Goal: Task Accomplishment & Management: Manage account settings

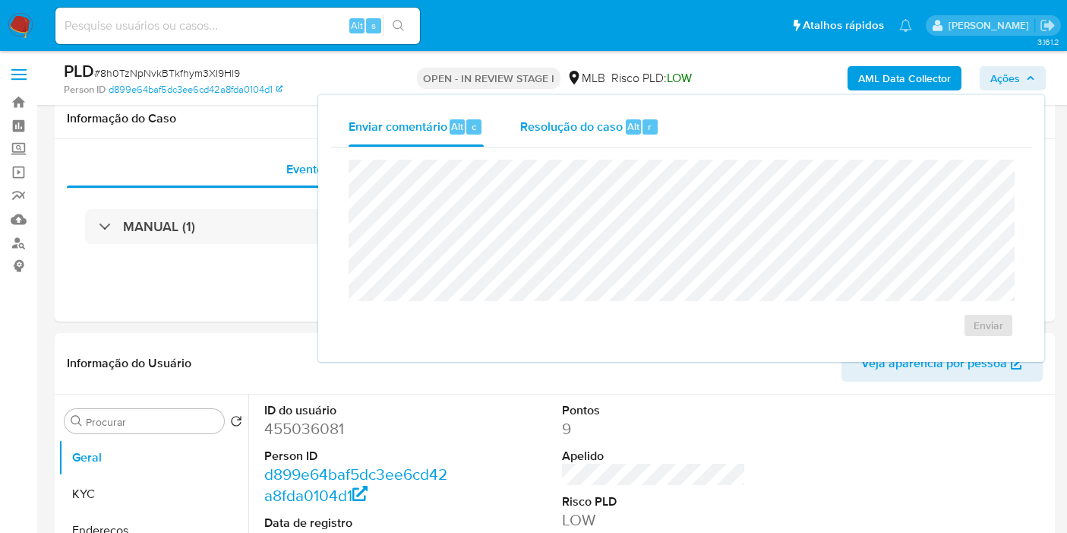
scroll to position [253, 0]
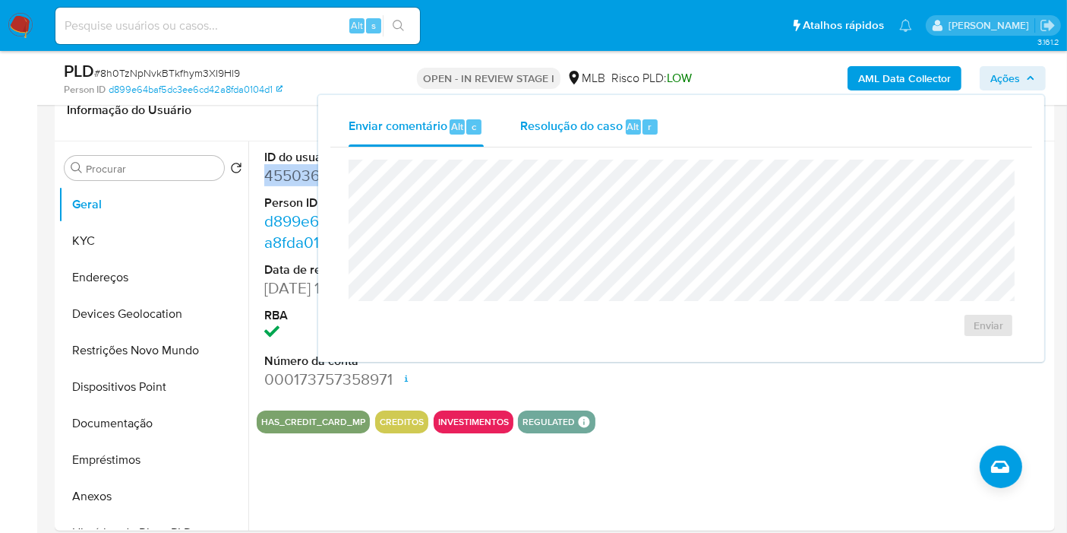
click at [561, 126] on span "Resolução do caso" at bounding box center [571, 125] width 103 height 17
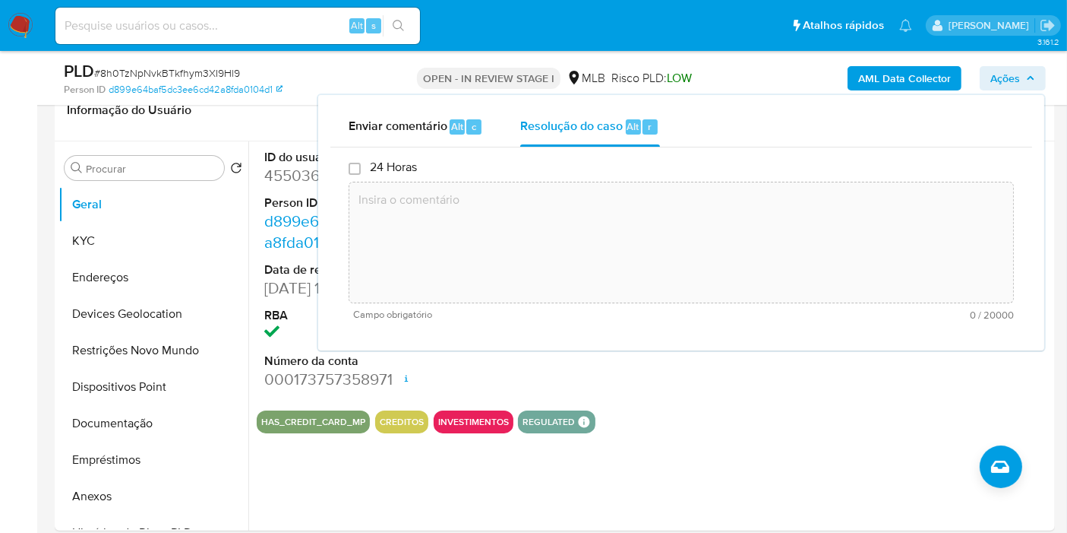
click at [549, 220] on textarea at bounding box center [681, 243] width 664 height 122
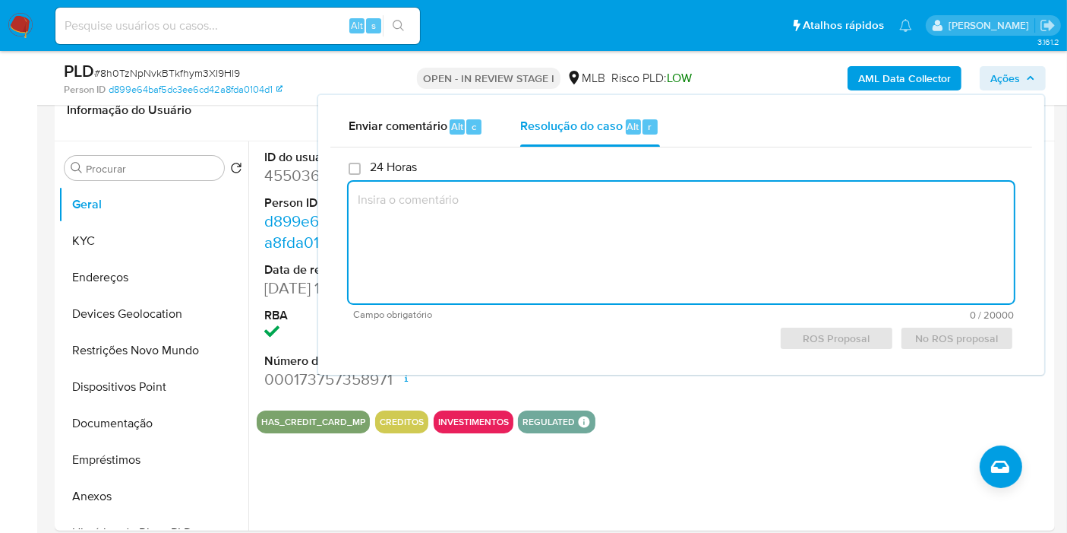
paste textarea "Fatos relevantes concluídos pelo analista: Identificamos através de sinalização…"
type textarea "Fatos relevantes concluídos pelo analista: Identificamos através de sinalização…"
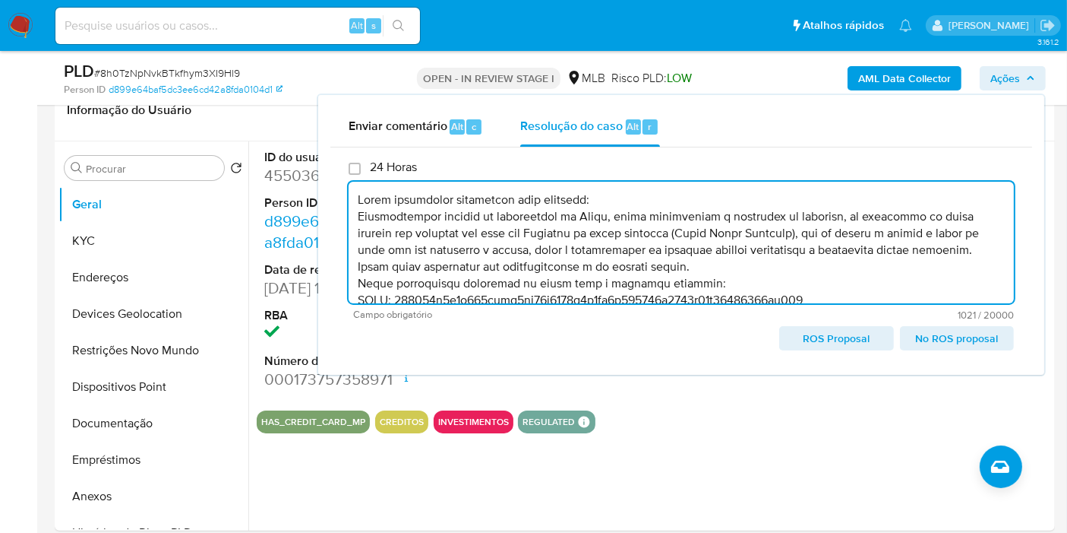
scroll to position [106, 0]
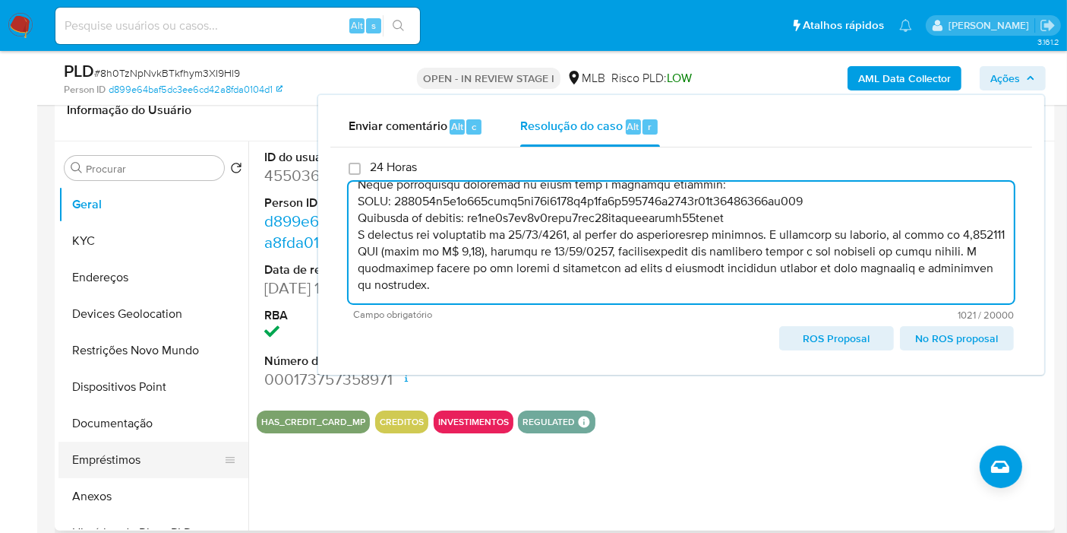
click at [121, 489] on button "Anexos" at bounding box center [154, 496] width 190 height 36
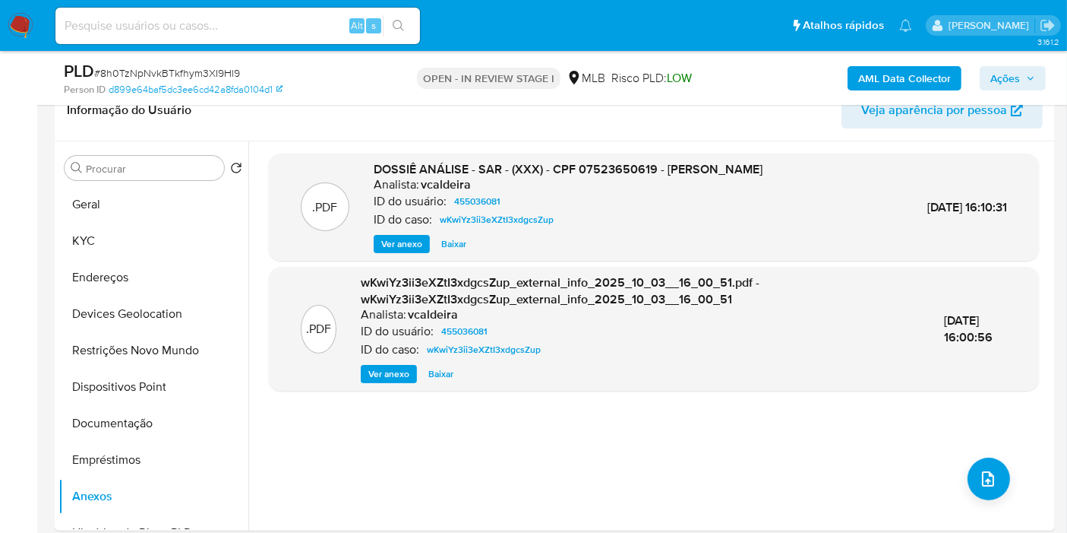
click at [889, 75] on b "AML Data Collector" at bounding box center [905, 78] width 93 height 24
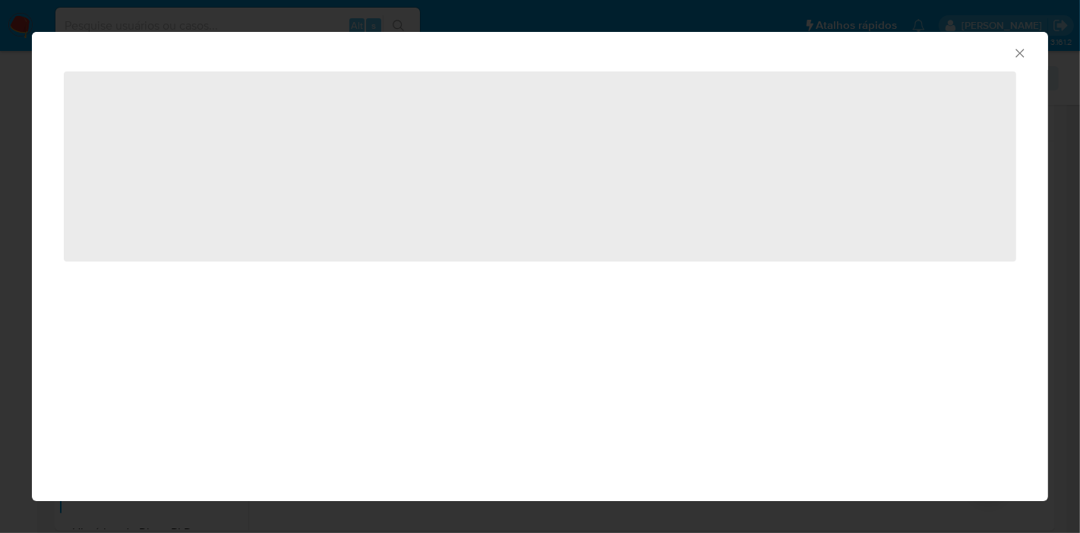
drag, startPoint x: 1009, startPoint y: 48, endPoint x: 1020, endPoint y: 51, distance: 11.1
click at [1007, 49] on div "AML Data Collector" at bounding box center [528, 51] width 970 height 17
click at [1020, 51] on icon "Fechar a janela" at bounding box center [1020, 53] width 15 height 15
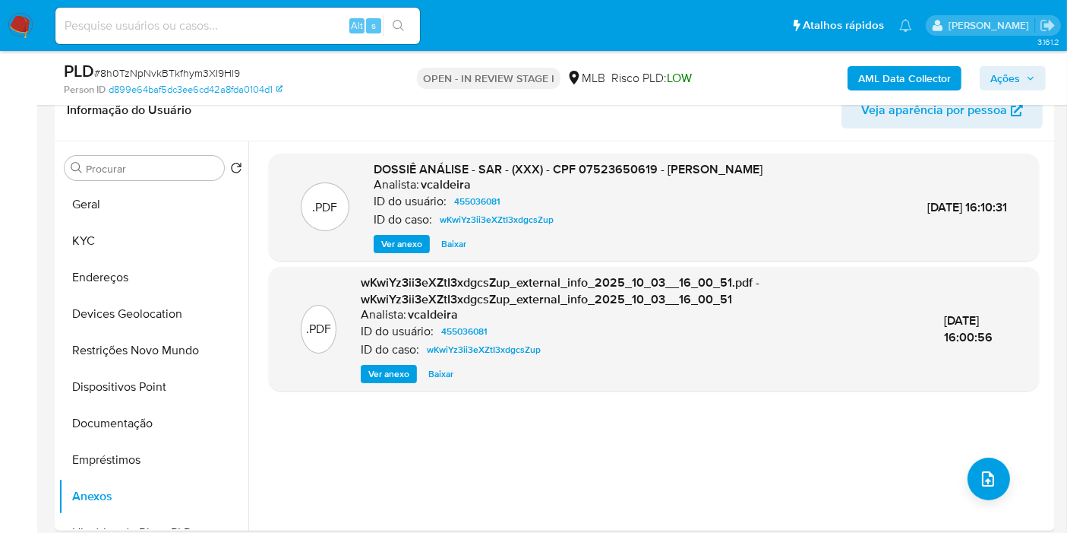
click at [915, 71] on b "AML Data Collector" at bounding box center [905, 78] width 93 height 24
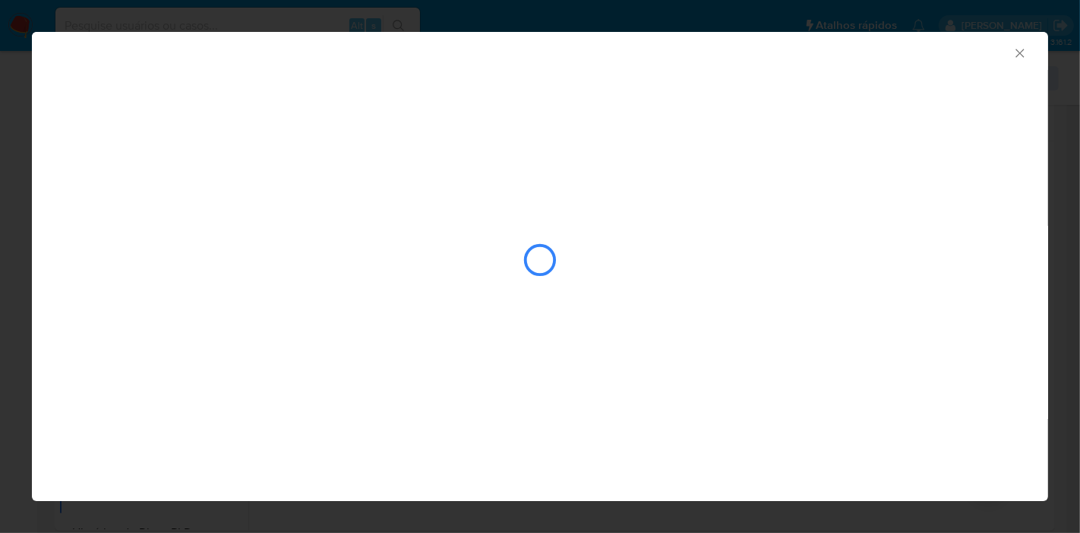
click at [1018, 55] on icon "Fechar a janela" at bounding box center [1020, 53] width 15 height 15
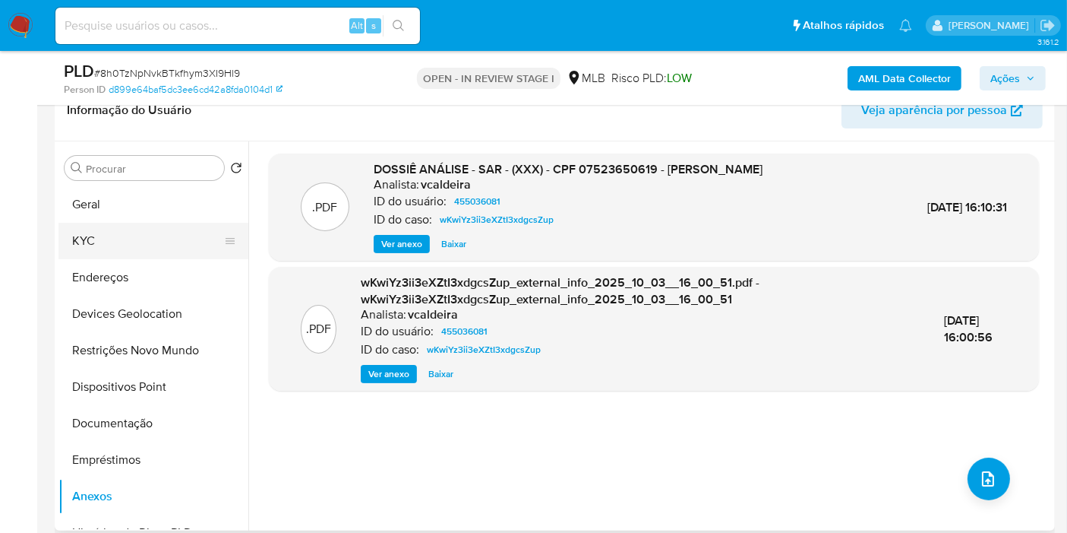
click at [140, 245] on button "KYC" at bounding box center [148, 241] width 178 height 36
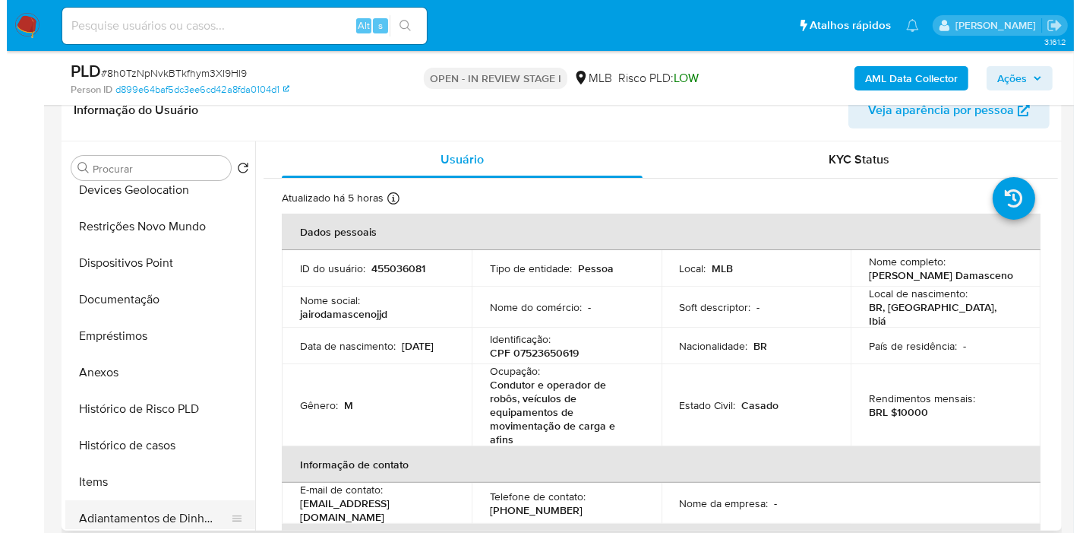
scroll to position [253, 0]
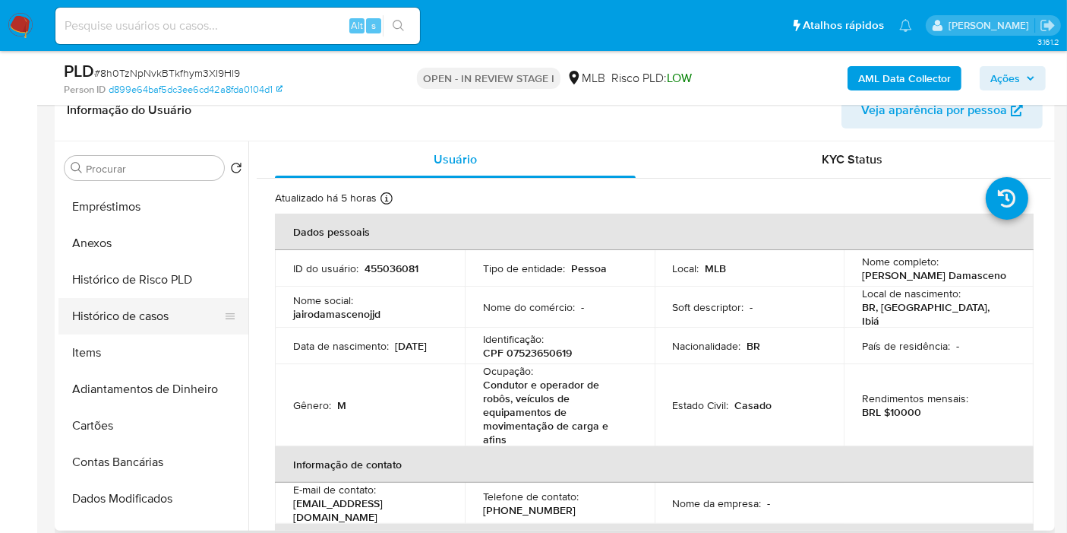
click at [133, 322] on button "Histórico de casos" at bounding box center [148, 316] width 178 height 36
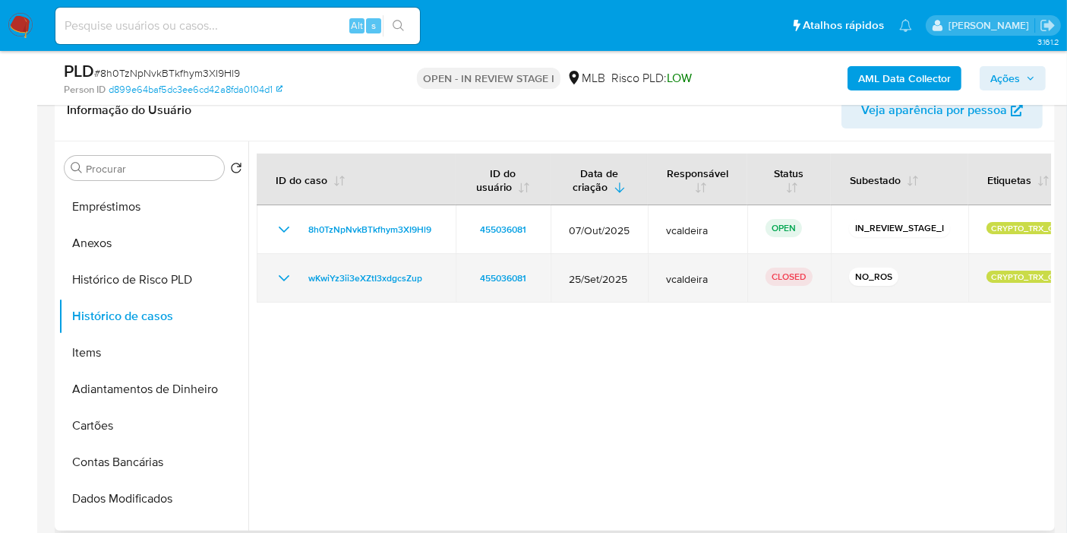
click at [284, 274] on icon "Mostrar/Ocultar" at bounding box center [284, 278] width 18 height 18
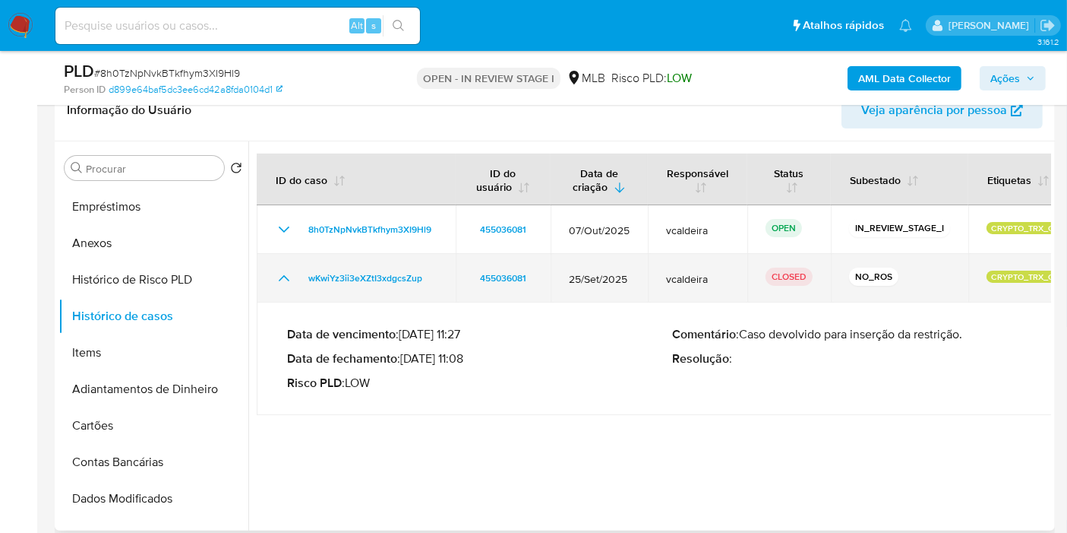
click at [284, 274] on icon "Mostrar/Ocultar" at bounding box center [284, 278] width 18 height 18
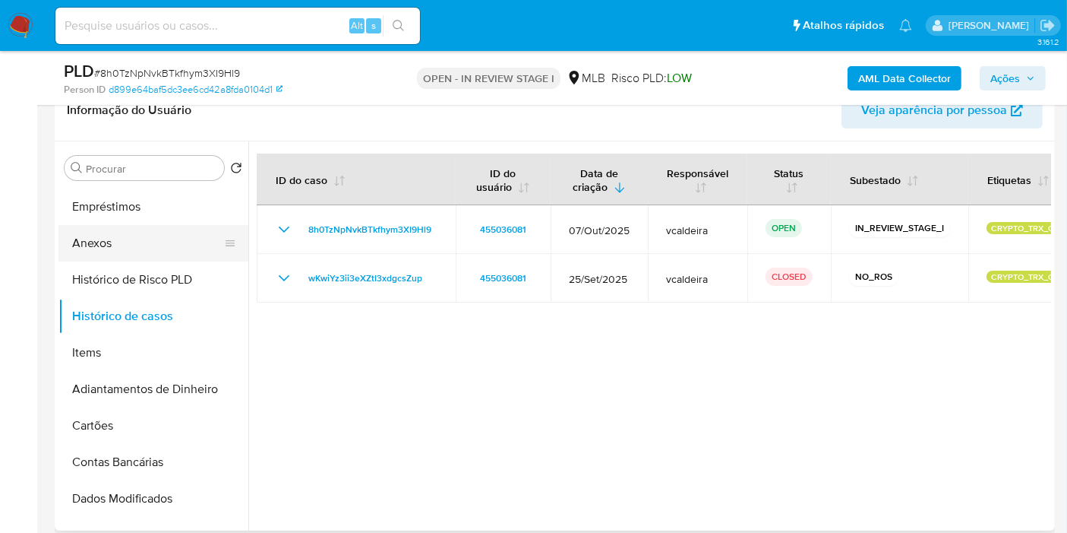
click at [100, 237] on button "Anexos" at bounding box center [148, 243] width 178 height 36
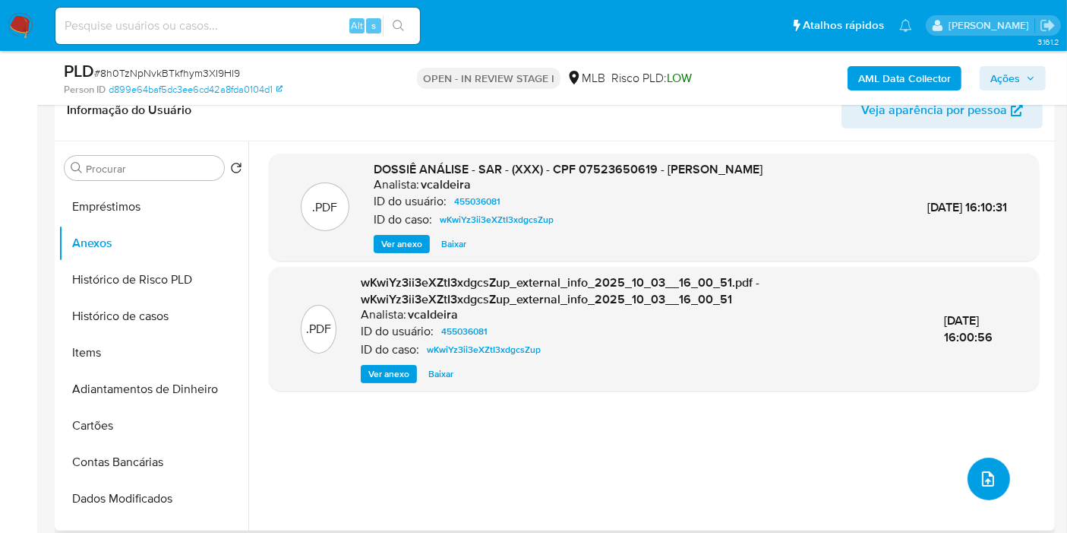
click at [979, 472] on icon "upload-file" at bounding box center [988, 479] width 18 height 18
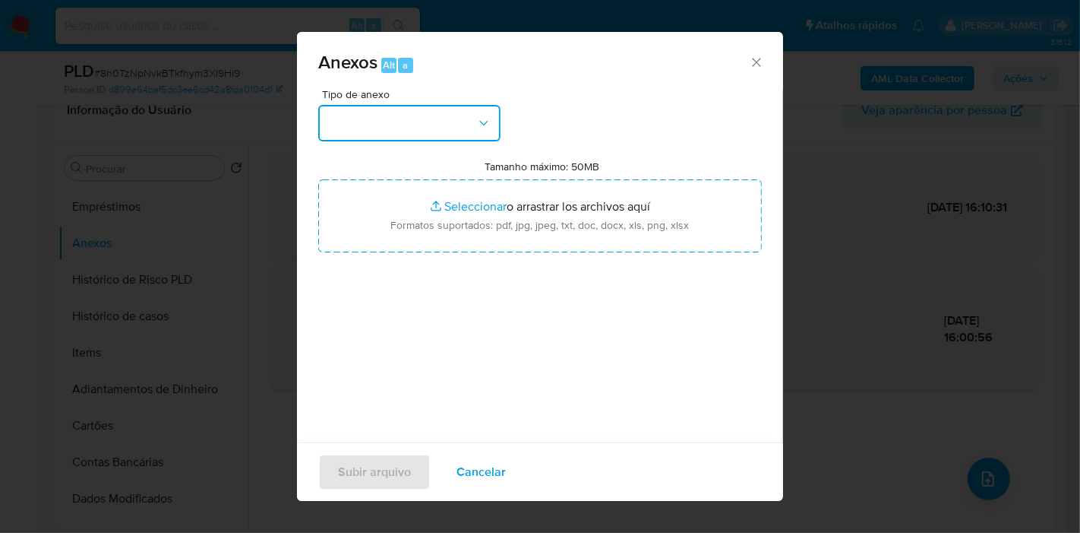
click at [362, 137] on button "button" at bounding box center [409, 123] width 182 height 36
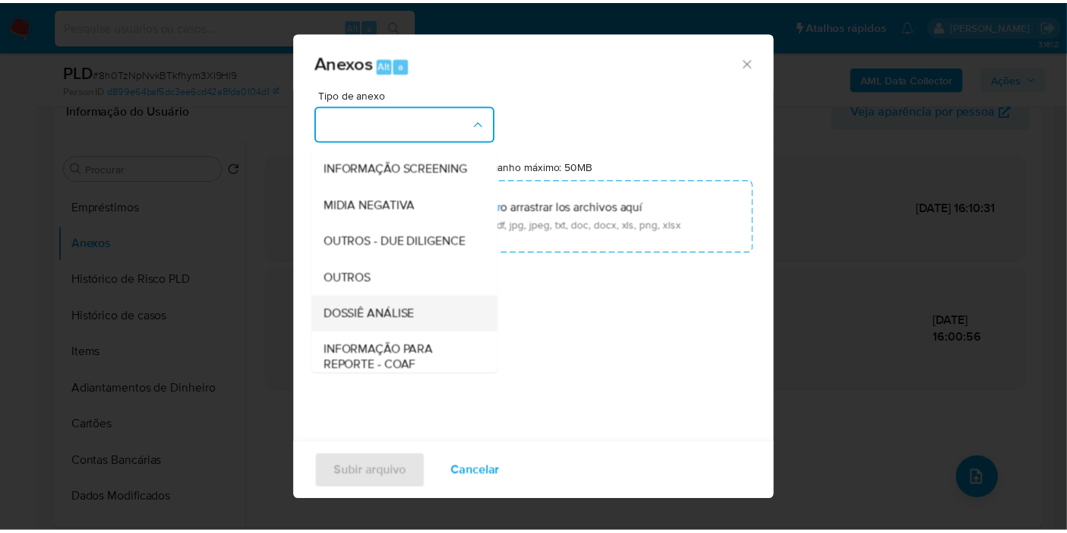
scroll to position [169, 0]
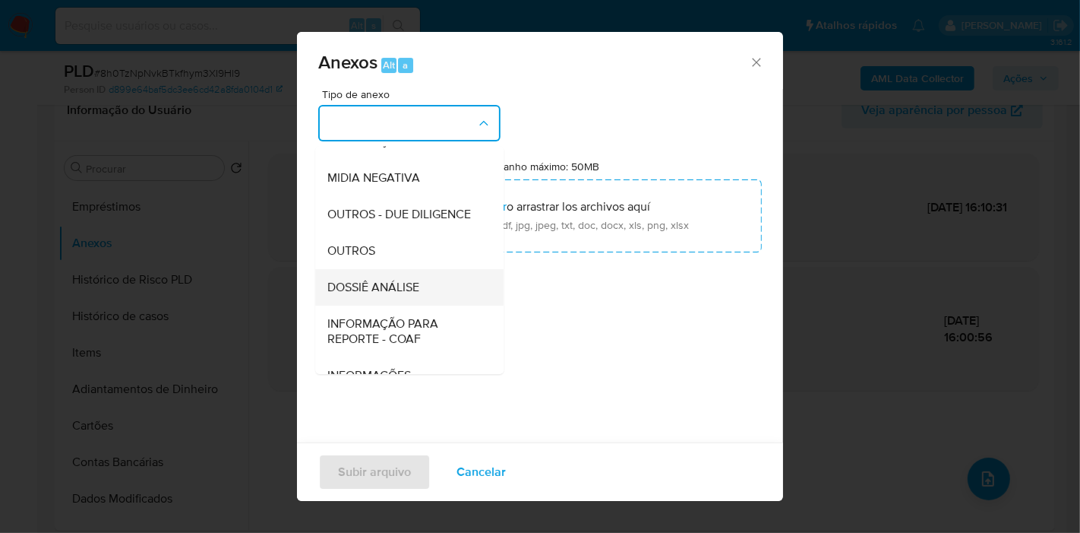
click at [378, 295] on span "DOSSIÊ ANÁLISE" at bounding box center [373, 287] width 92 height 15
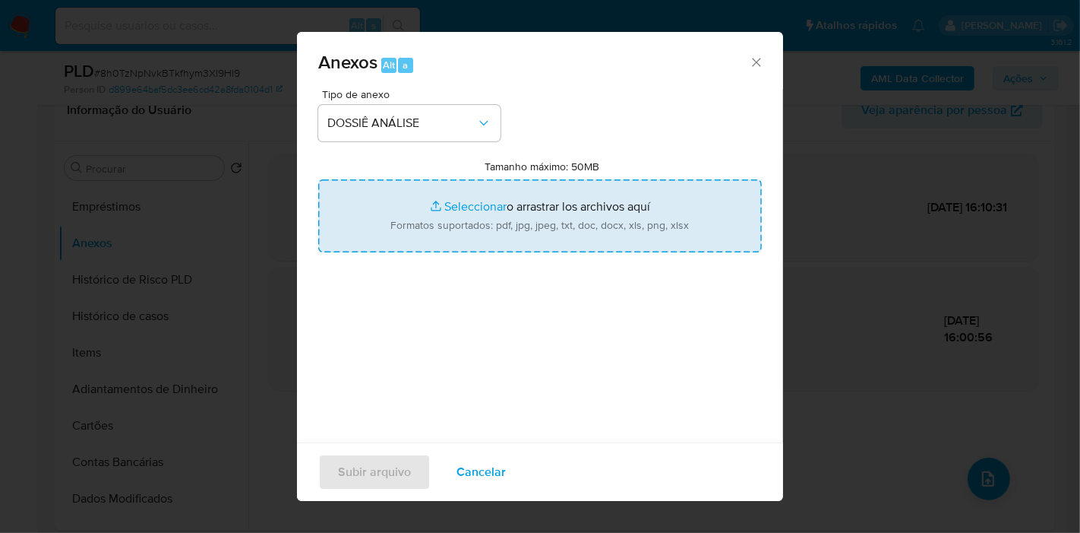
click at [404, 237] on input "Tamanho máximo: 50MB Seleccionar archivos" at bounding box center [540, 215] width 444 height 73
type input "C:\fakepath\Mulan 455036081_2025_10_07_10_36_38.pdf"
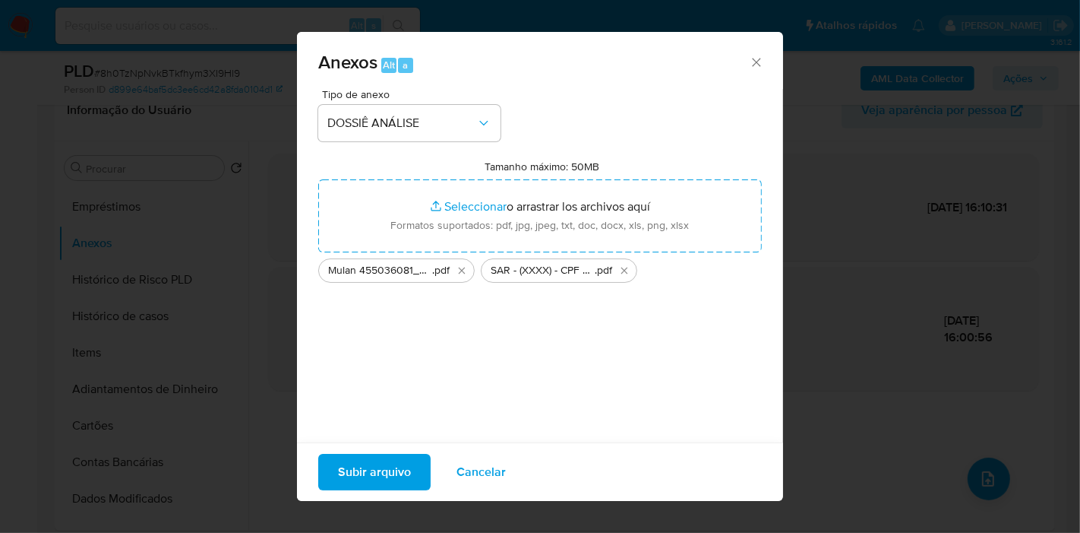
click at [375, 474] on span "Subir arquivo" at bounding box center [374, 471] width 73 height 33
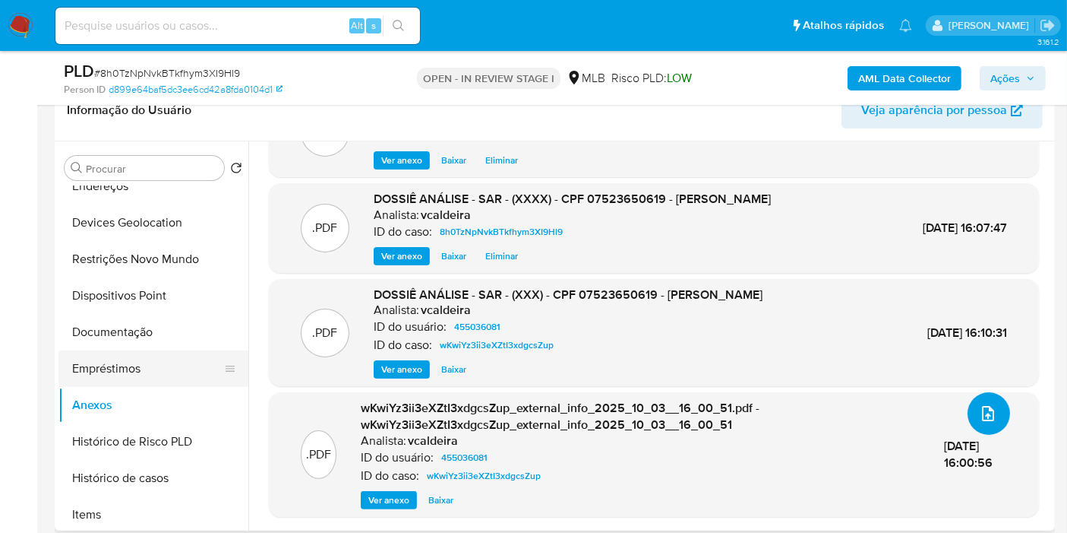
scroll to position [84, 0]
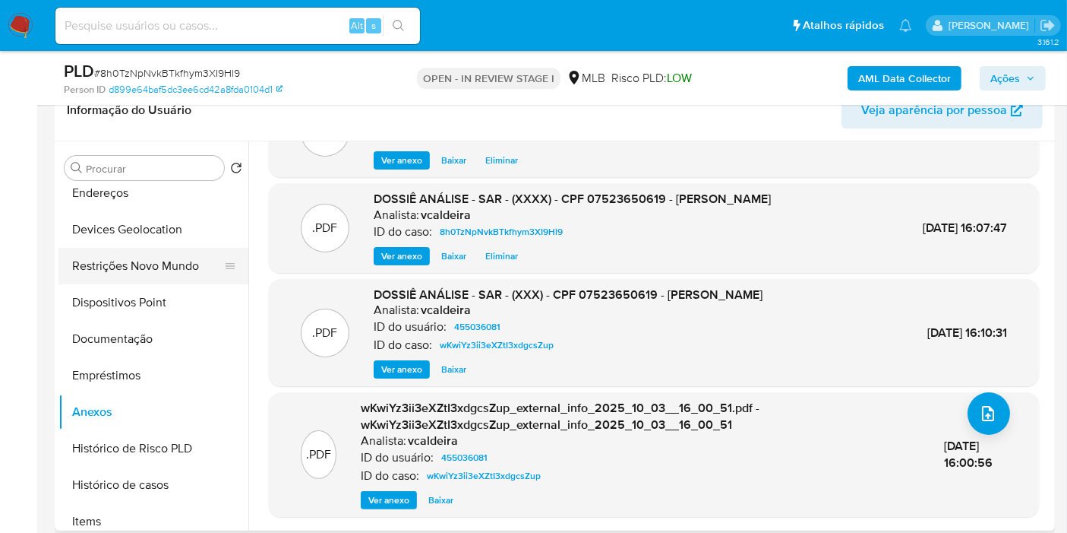
click at [129, 270] on button "Restrições Novo Mundo" at bounding box center [148, 266] width 178 height 36
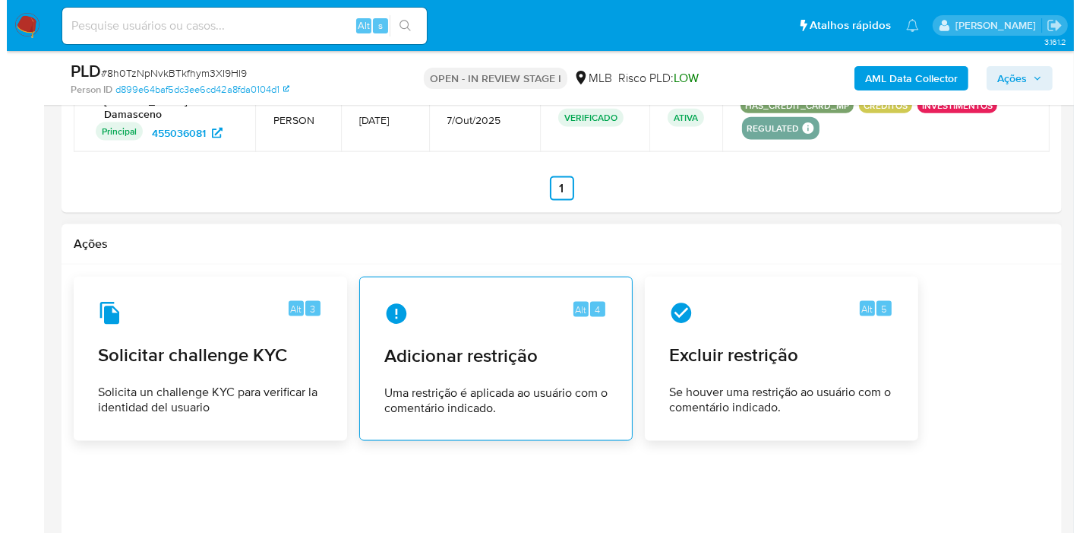
scroll to position [2110, 0]
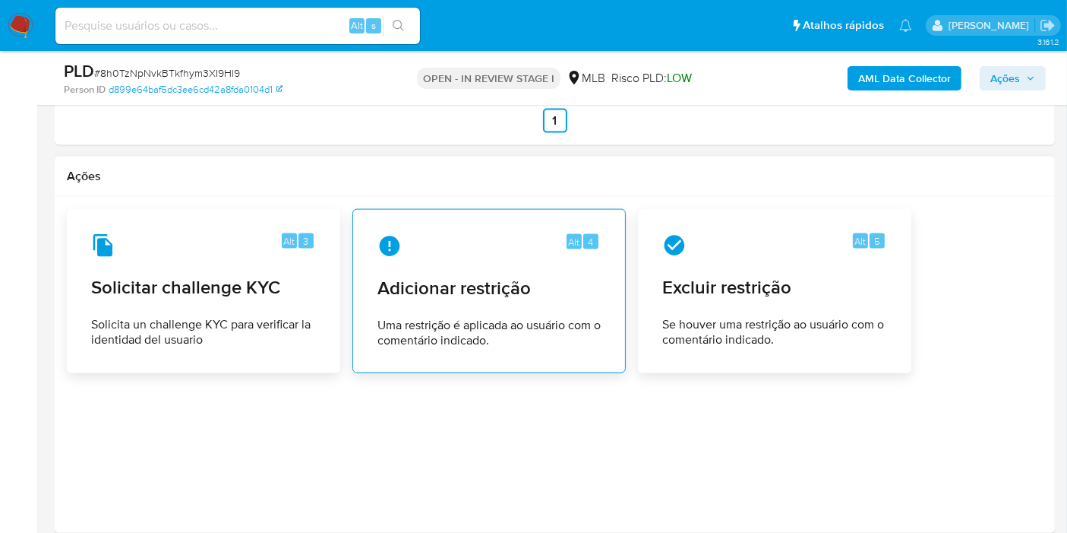
click at [464, 351] on div "Alt 4 Adicionar restrição Uma restrição é aplicada ao usuário com o comentário …" at bounding box center [489, 291] width 248 height 138
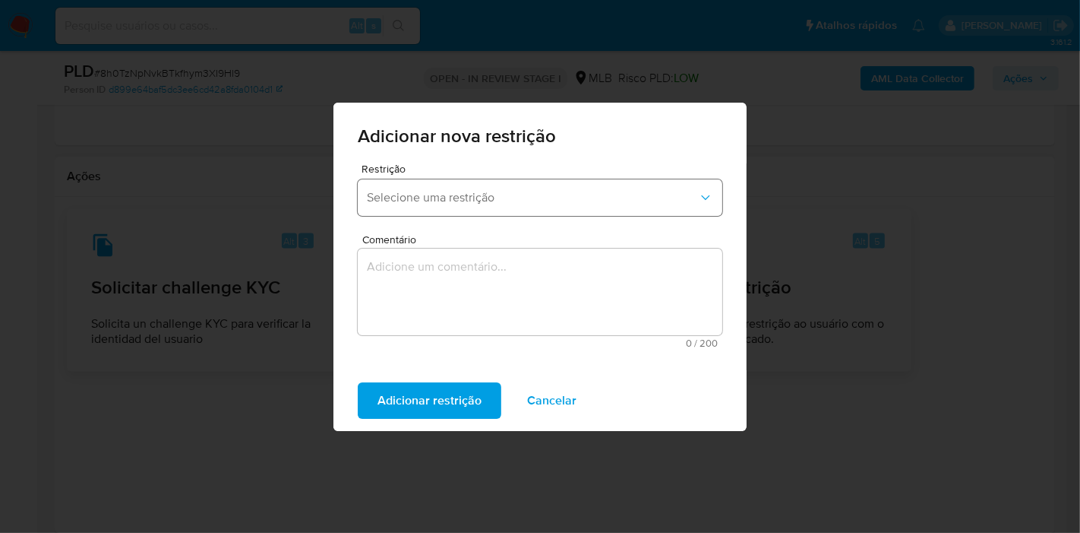
click at [479, 204] on span "Selecione uma restrição" at bounding box center [532, 197] width 331 height 15
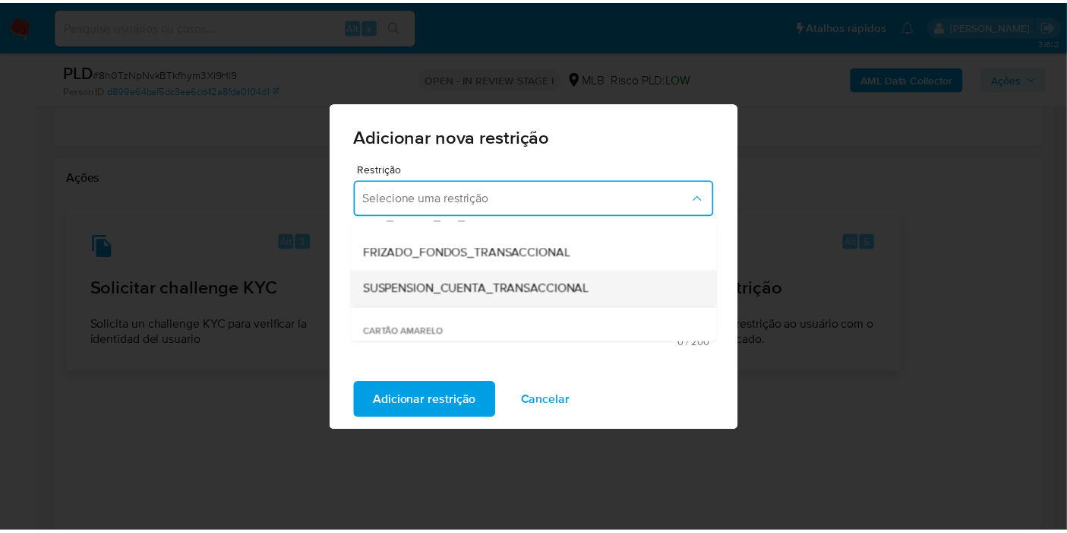
scroll to position [84, 0]
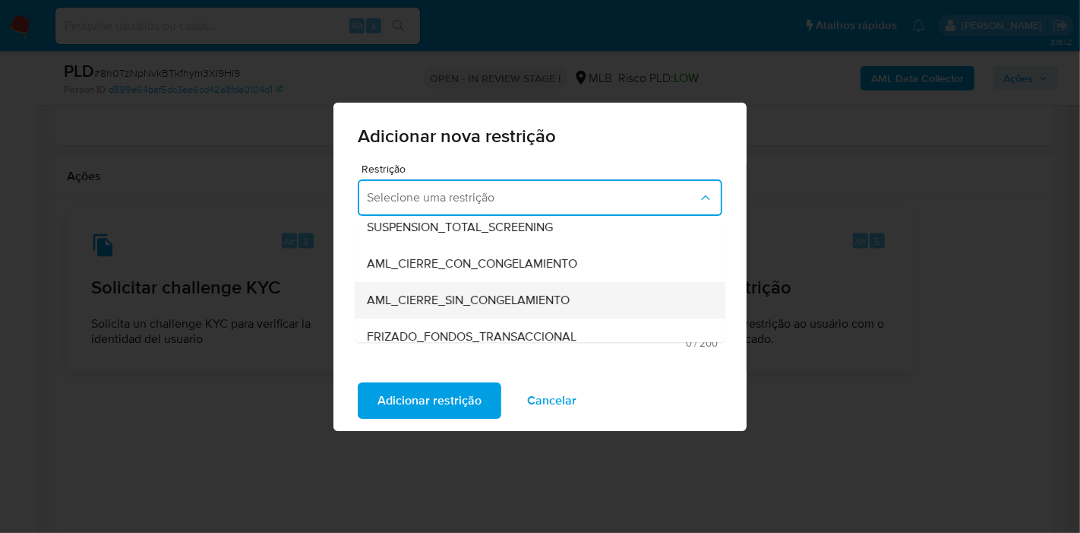
click at [492, 305] on span "AML_CIERRE_SIN_CONGELAMIENTO" at bounding box center [468, 300] width 203 height 15
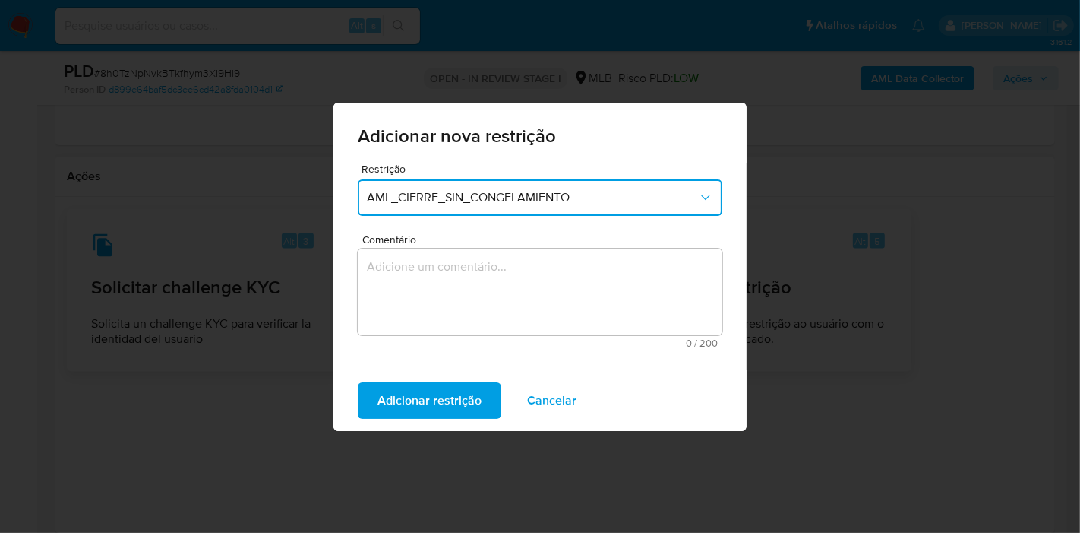
click at [442, 289] on textarea "Comentário" at bounding box center [540, 291] width 365 height 87
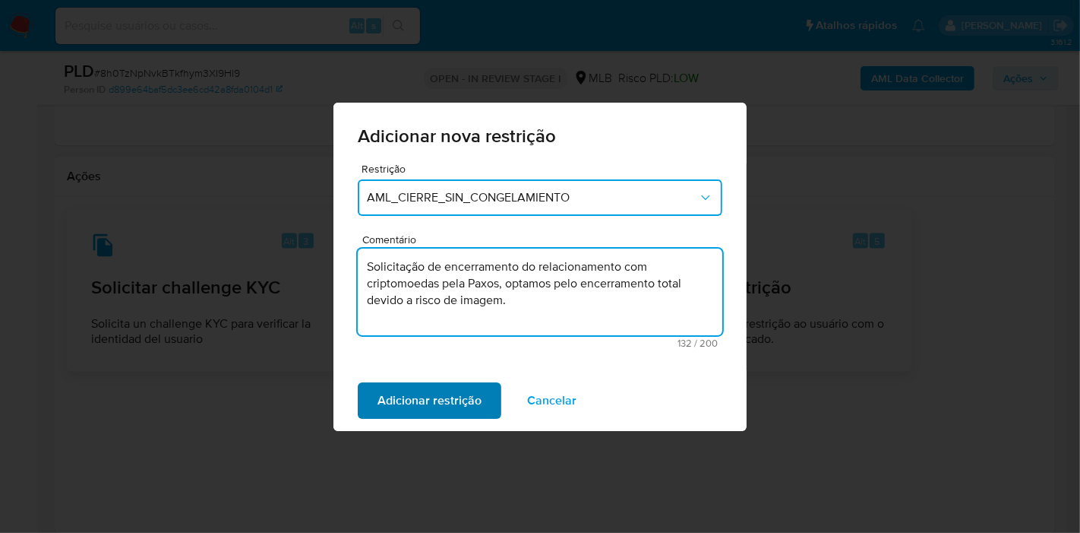
type textarea "Solicitação de encerramento do relacionamento com criptomoedas pela Paxos, opta…"
click at [441, 404] on span "Adicionar restrição" at bounding box center [430, 400] width 104 height 33
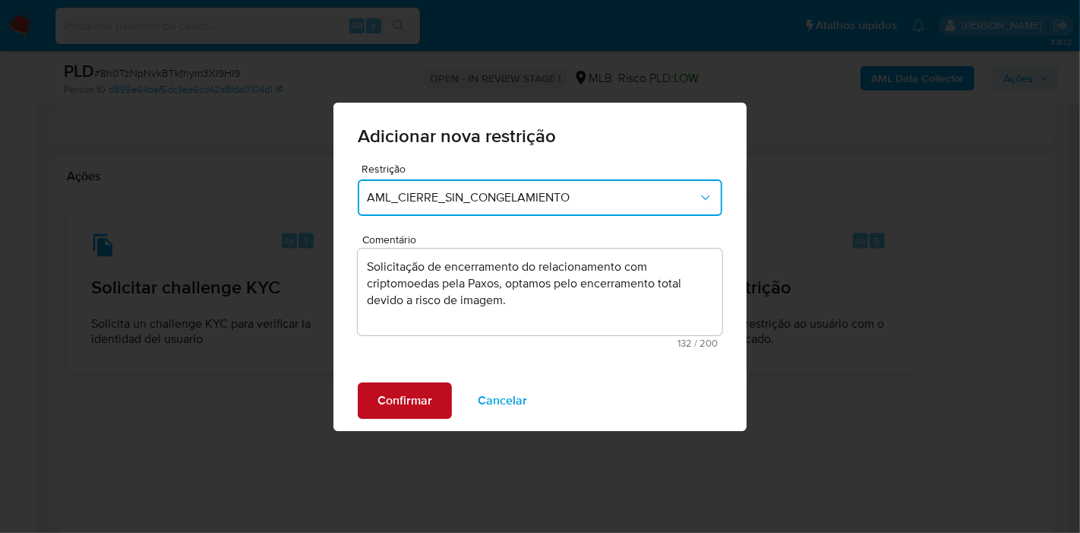
click at [419, 394] on span "Confirmar" at bounding box center [405, 400] width 55 height 33
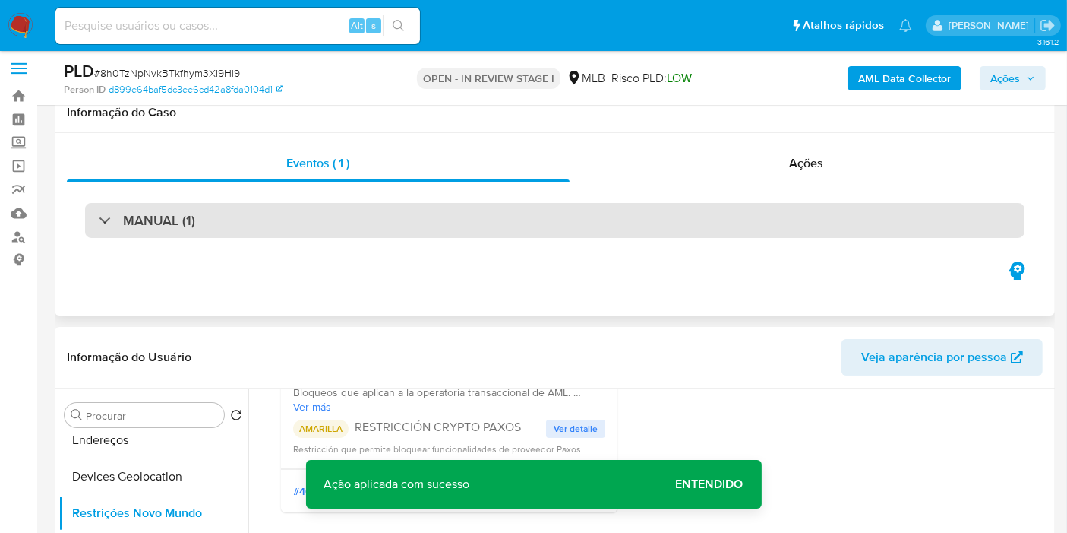
scroll to position [0, 0]
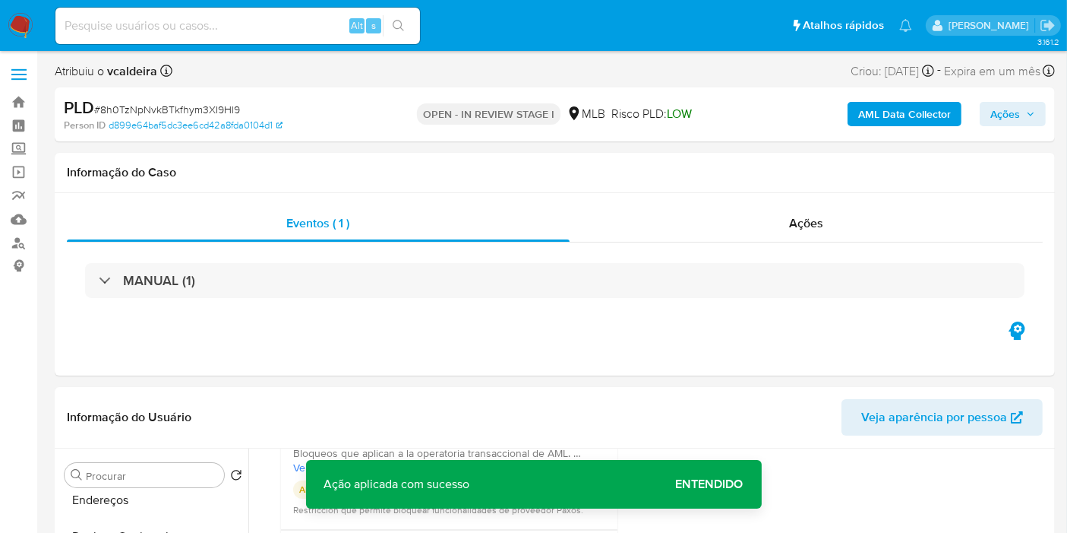
click at [988, 106] on button "Ações" at bounding box center [1013, 114] width 66 height 24
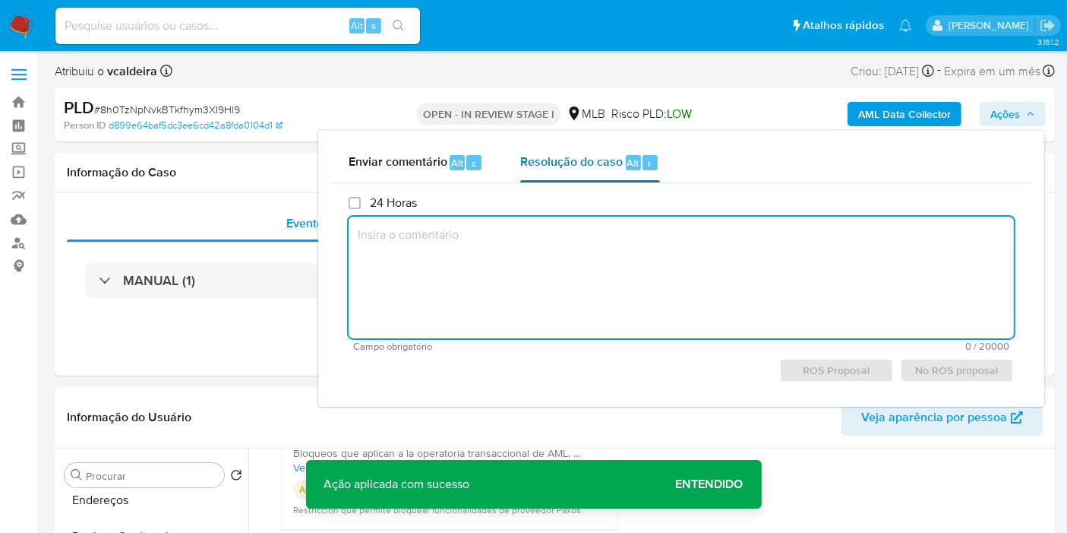
click at [599, 160] on span "Resolução do caso" at bounding box center [571, 161] width 103 height 17
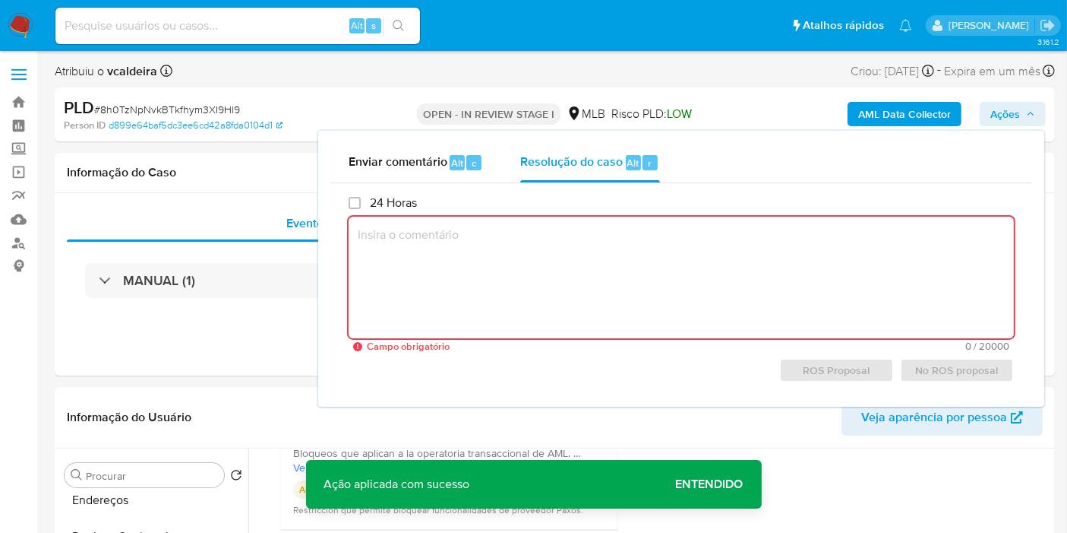
click at [546, 305] on textarea at bounding box center [682, 278] width 666 height 122
paste textarea "Fatos relevantes concluídos pelo analista: Identificamos através de sinalização…"
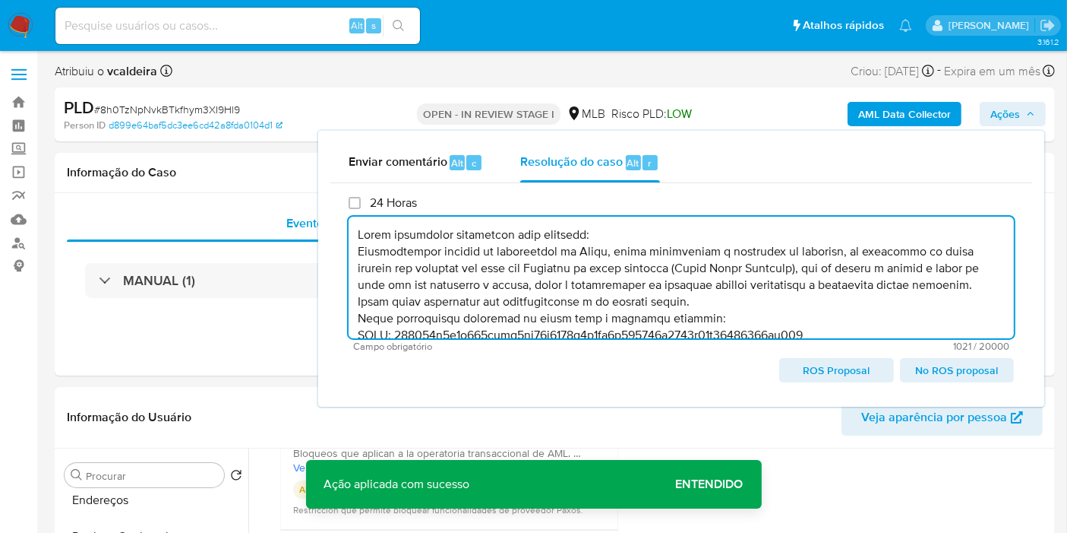
click at [819, 373] on span "ROS Proposal" at bounding box center [836, 369] width 93 height 21
type textarea "Fatos relevantes concluídos pelo analista: Identificamos através de sinalização…"
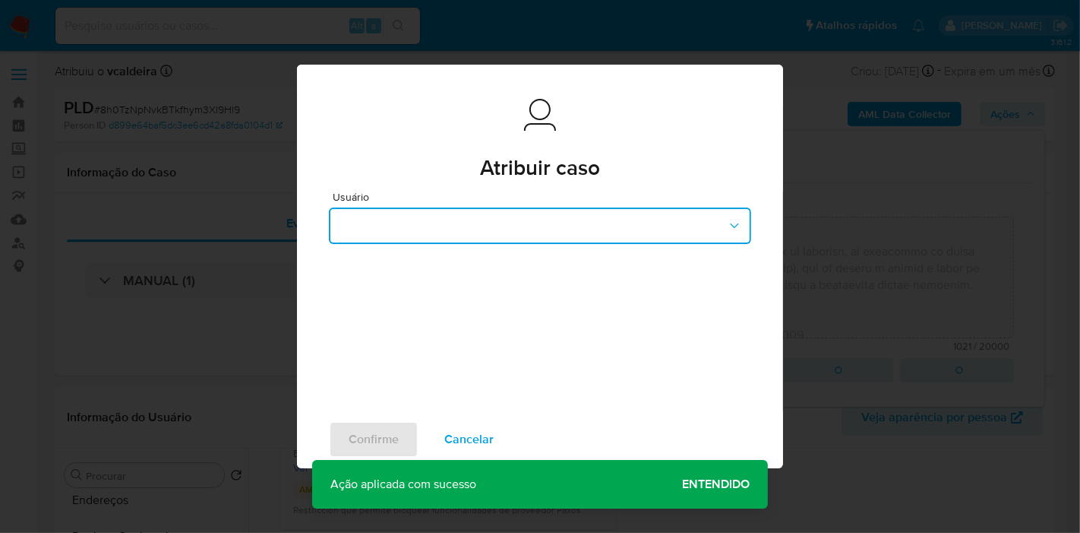
click at [499, 214] on button "button" at bounding box center [540, 225] width 422 height 36
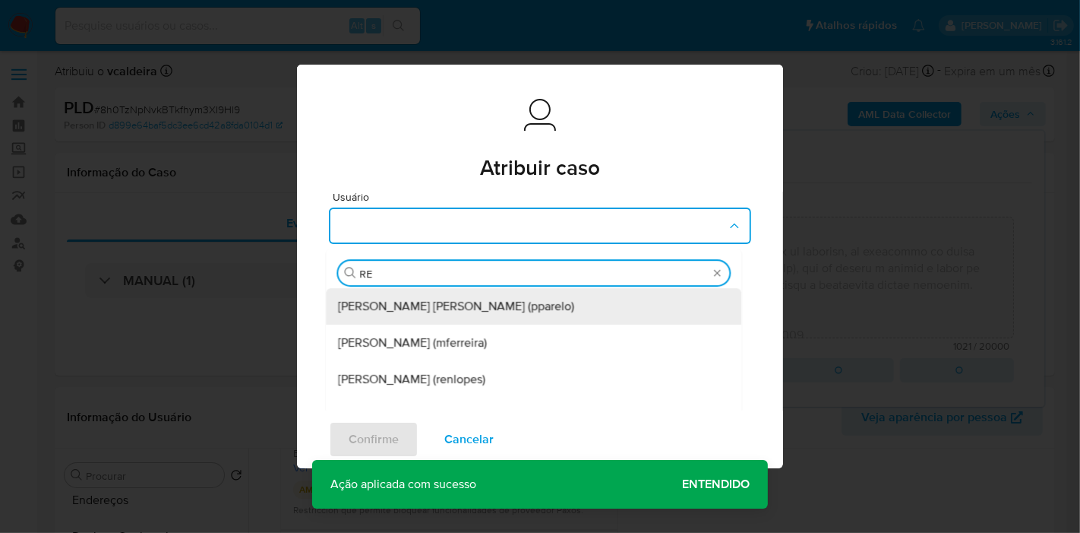
type input "REN"
click at [419, 305] on span "Renato Lopes Dos Santos (renlopes)" at bounding box center [417, 306] width 147 height 15
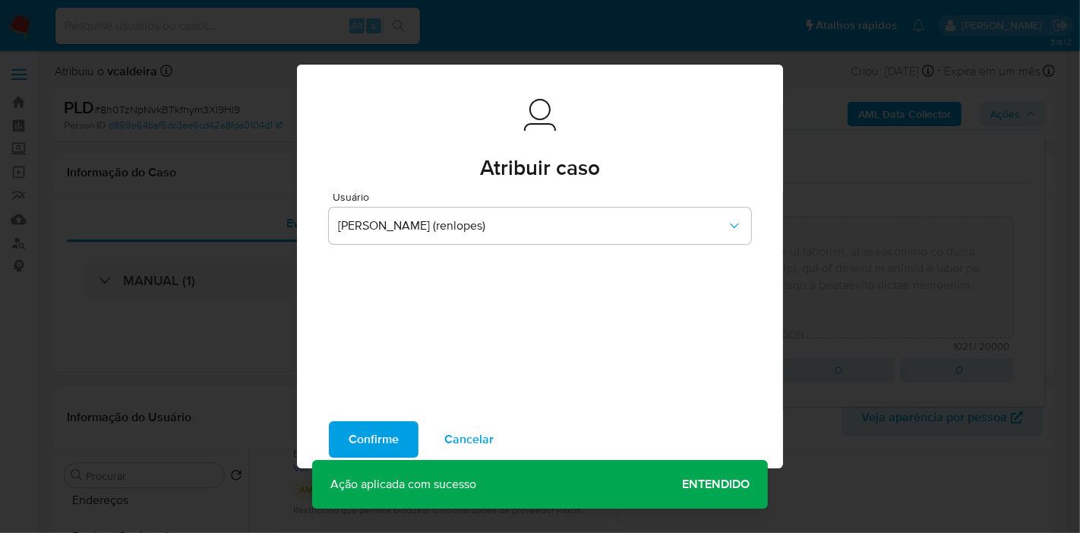
click at [373, 435] on span "Confirme" at bounding box center [374, 438] width 50 height 33
type textarea "Fatos relevantes concluídos pelo analista: Identificamos através de sinalização…"
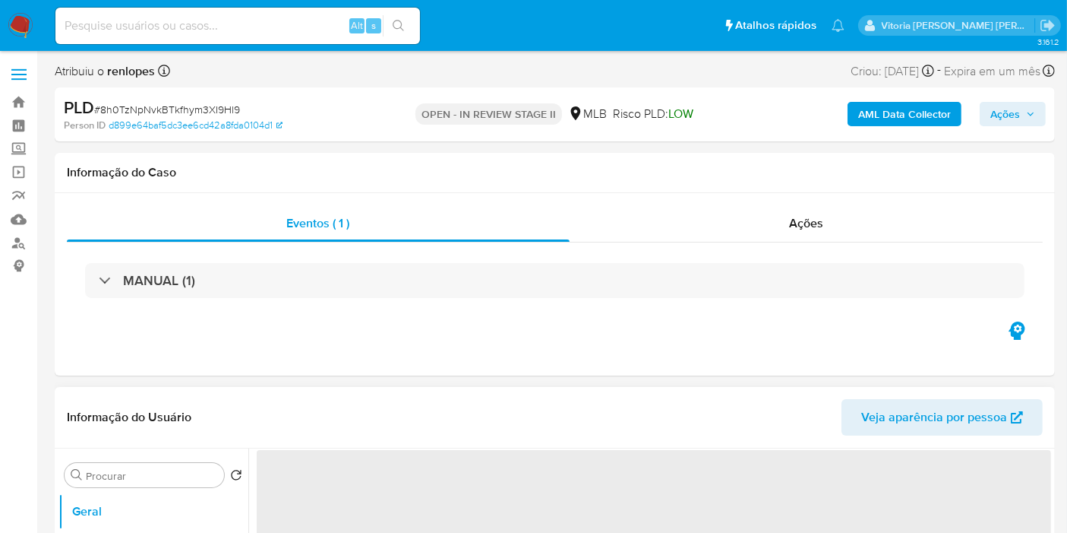
select select "10"
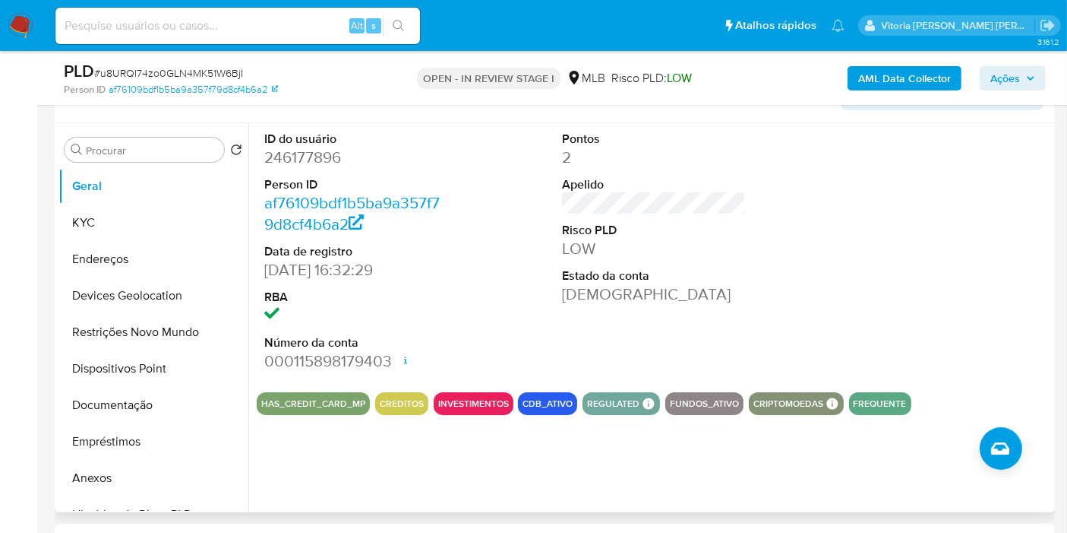
scroll to position [182, 0]
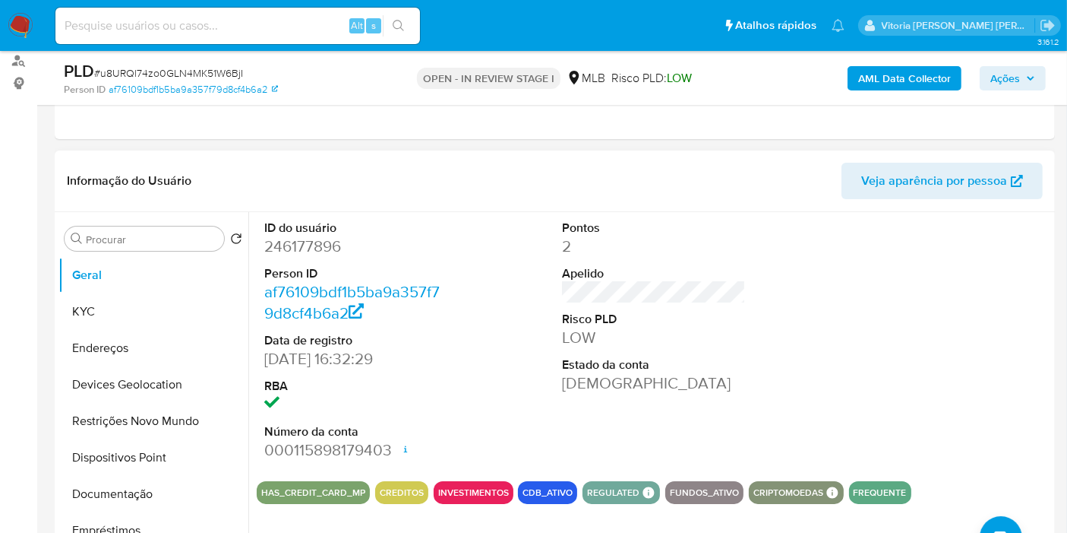
click at [305, 244] on dd "246177896" at bounding box center [356, 246] width 184 height 21
copy dd "246177896"
click at [1004, 75] on span "Ações" at bounding box center [1006, 78] width 30 height 24
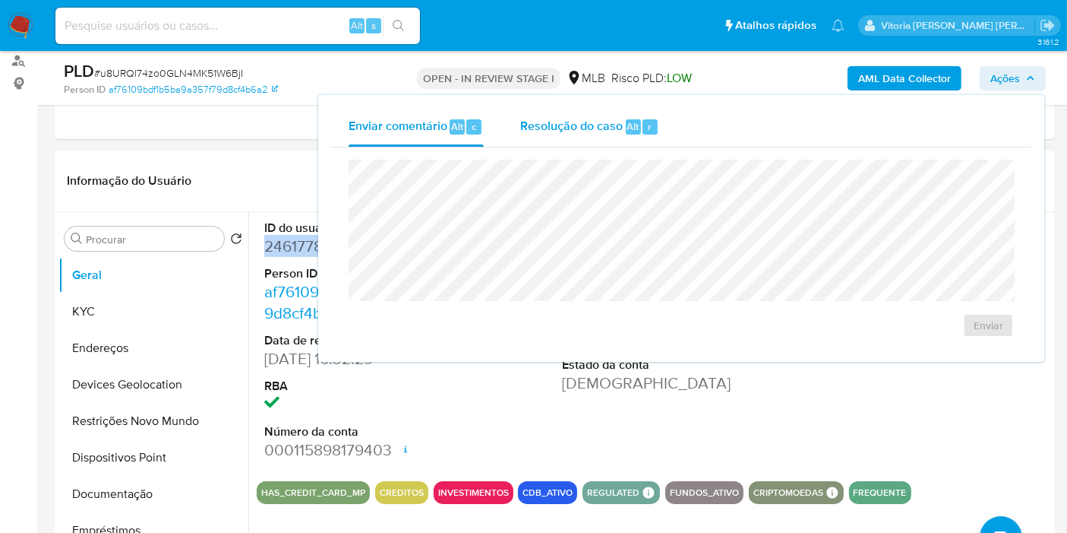
click at [588, 142] on div "Resolução do caso Alt r" at bounding box center [589, 127] width 139 height 40
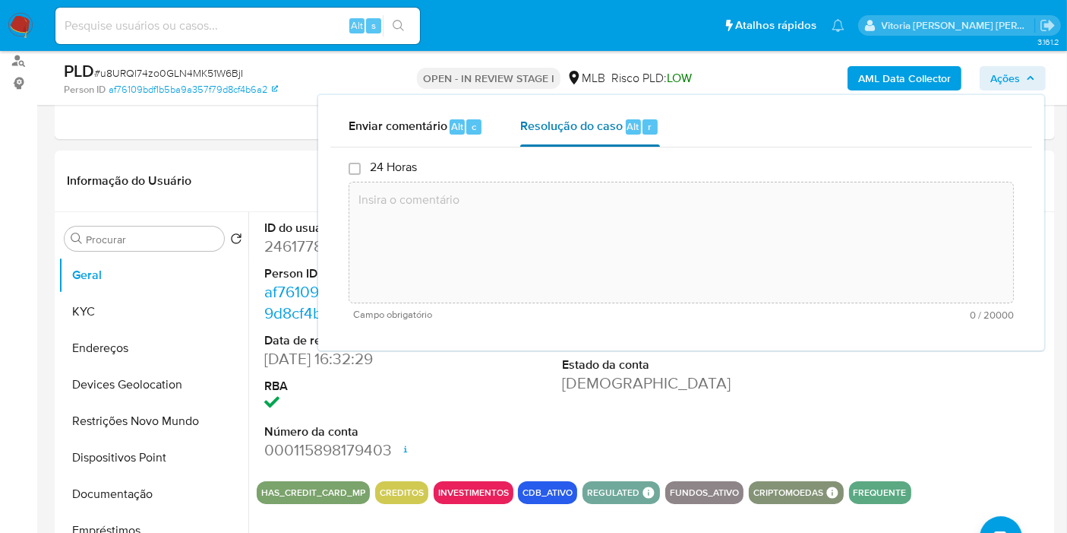
click at [556, 224] on textarea at bounding box center [681, 243] width 664 height 122
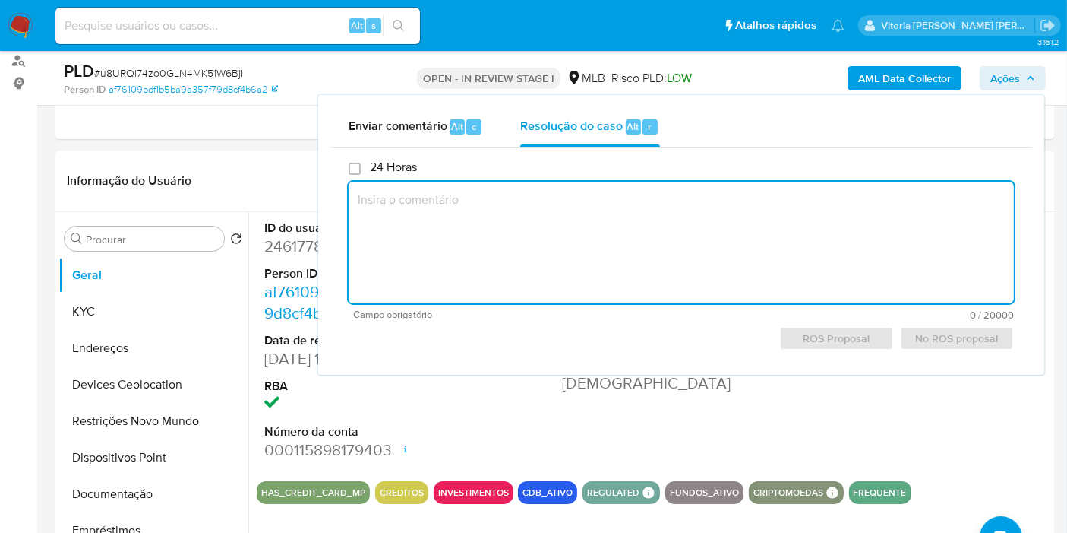
paste textarea "Fatos relevantes concluídos pelo analista: Identificamos através de sinalização…"
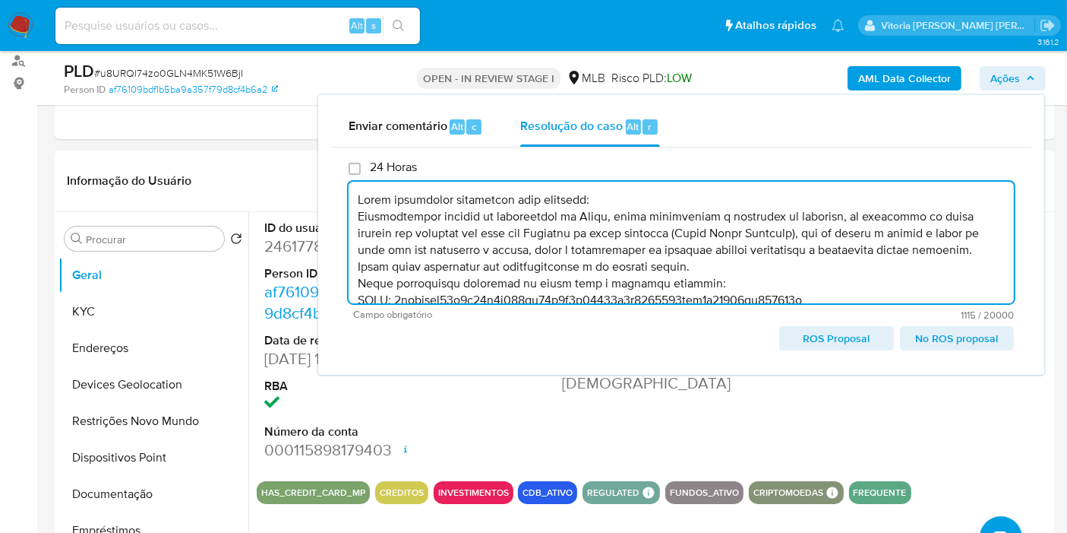
scroll to position [122, 0]
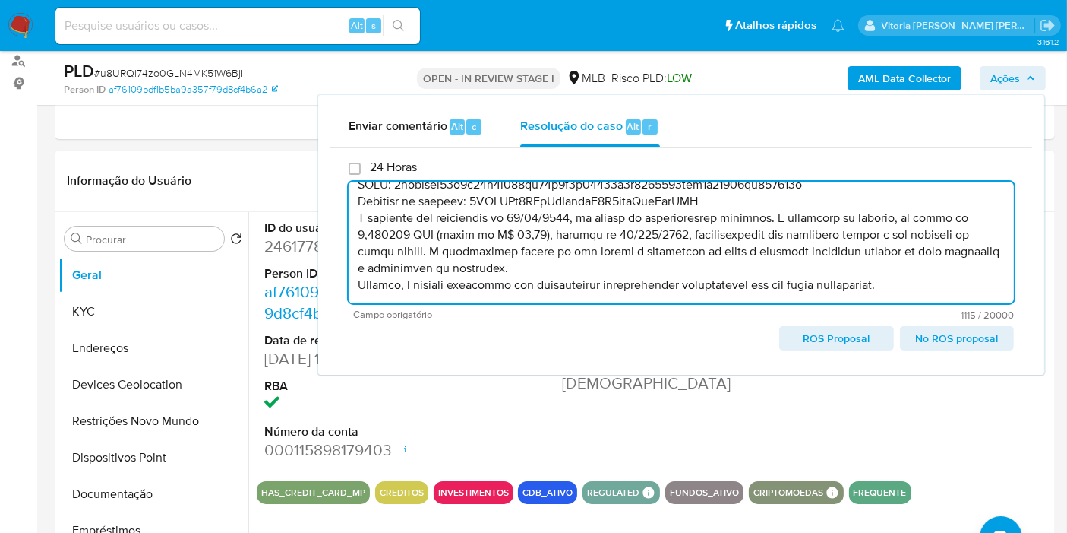
type textarea "Fatos relevantes concluídos pelo analista: Identificamos através de sinalização…"
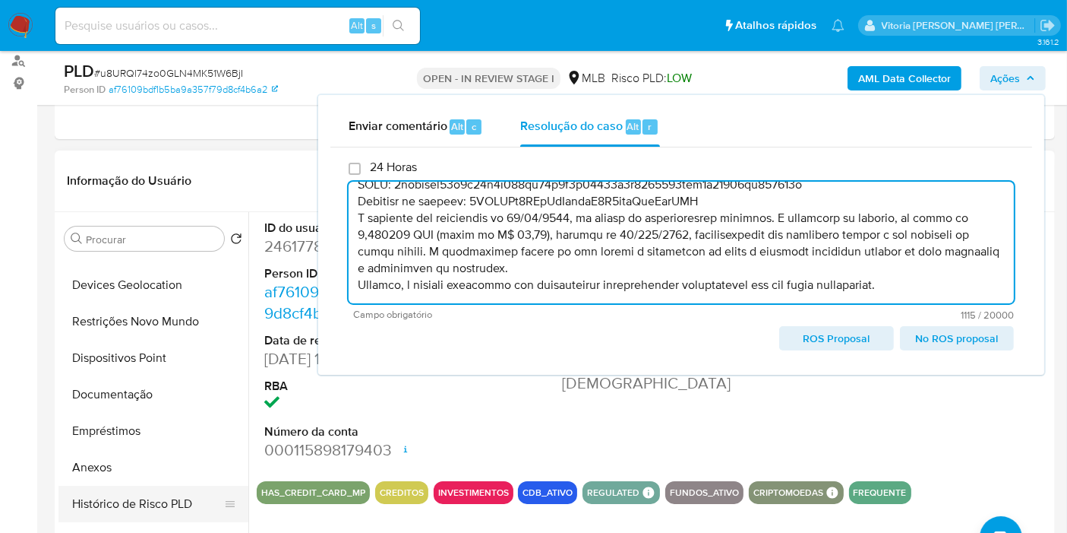
scroll to position [169, 0]
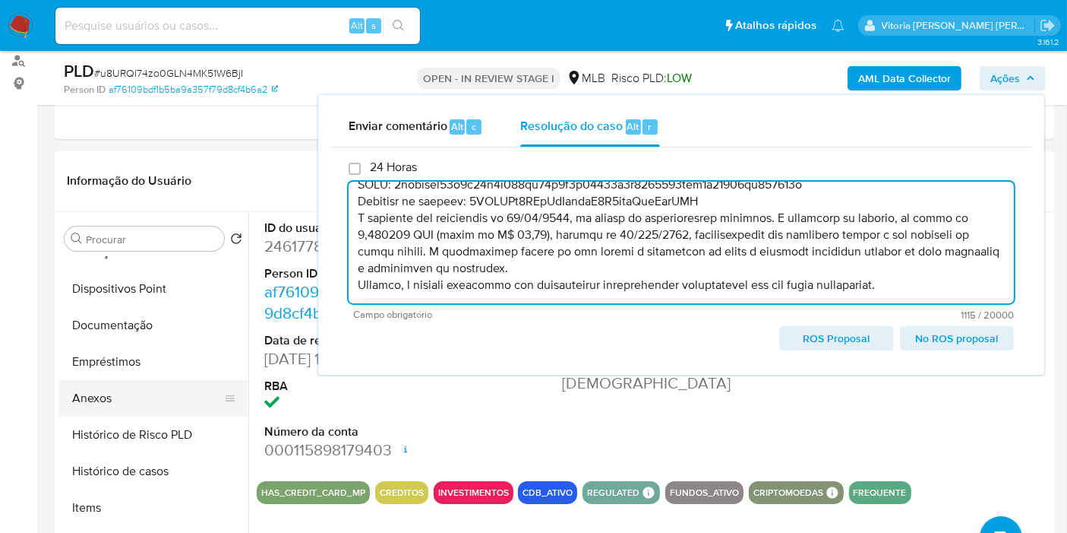
click at [109, 396] on button "Anexos" at bounding box center [148, 398] width 178 height 36
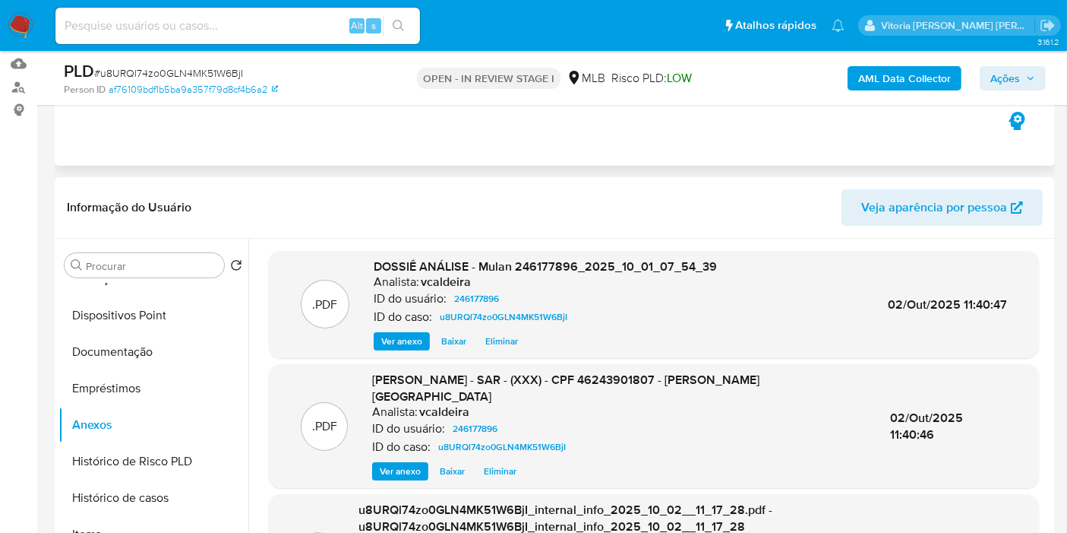
scroll to position [182, 0]
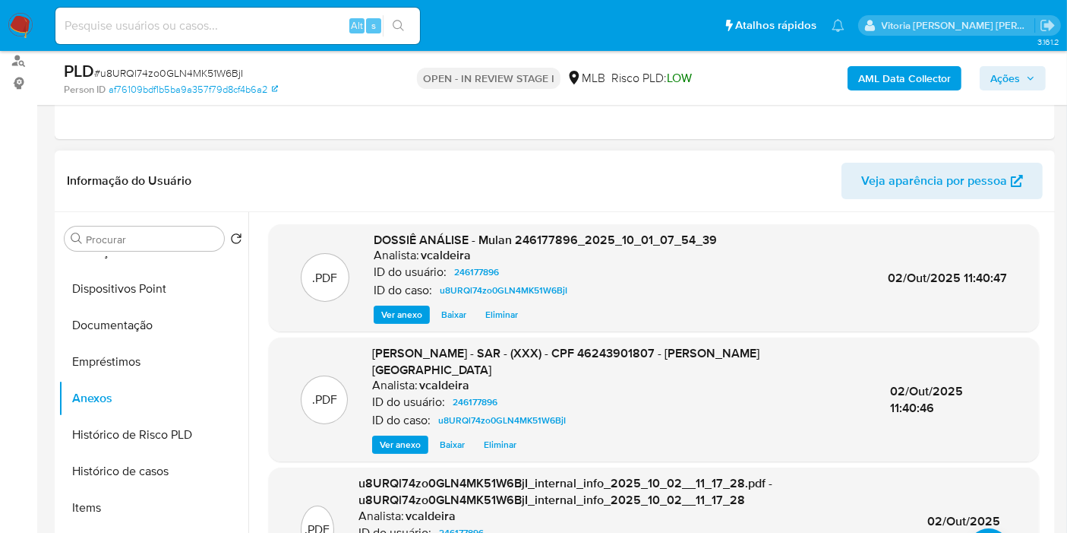
click at [492, 441] on span "Eliminar" at bounding box center [500, 444] width 33 height 15
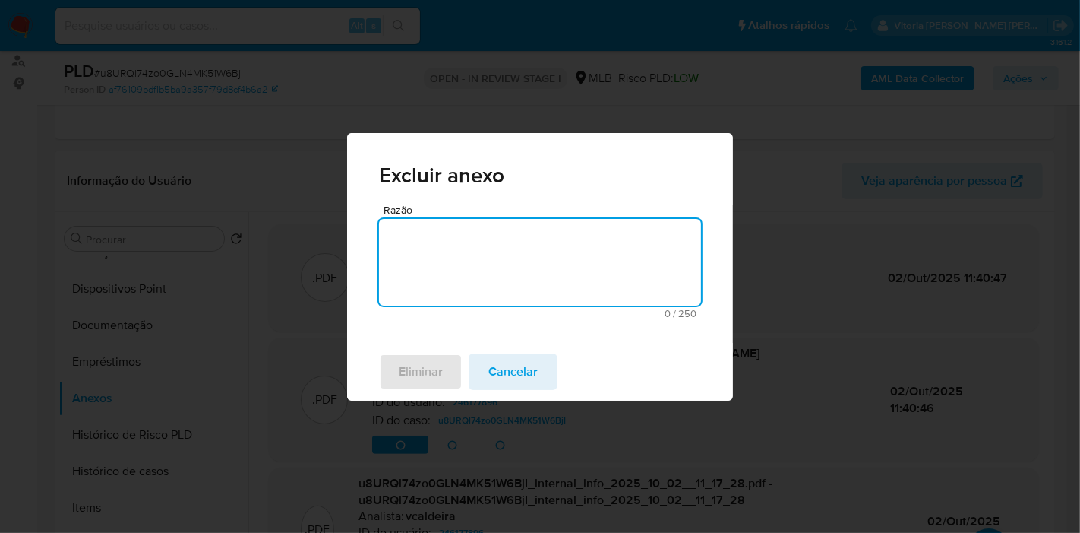
click at [503, 274] on textarea "Razão" at bounding box center [540, 262] width 322 height 87
type textarea "Correção"
click at [434, 381] on span "Eliminar" at bounding box center [421, 371] width 44 height 33
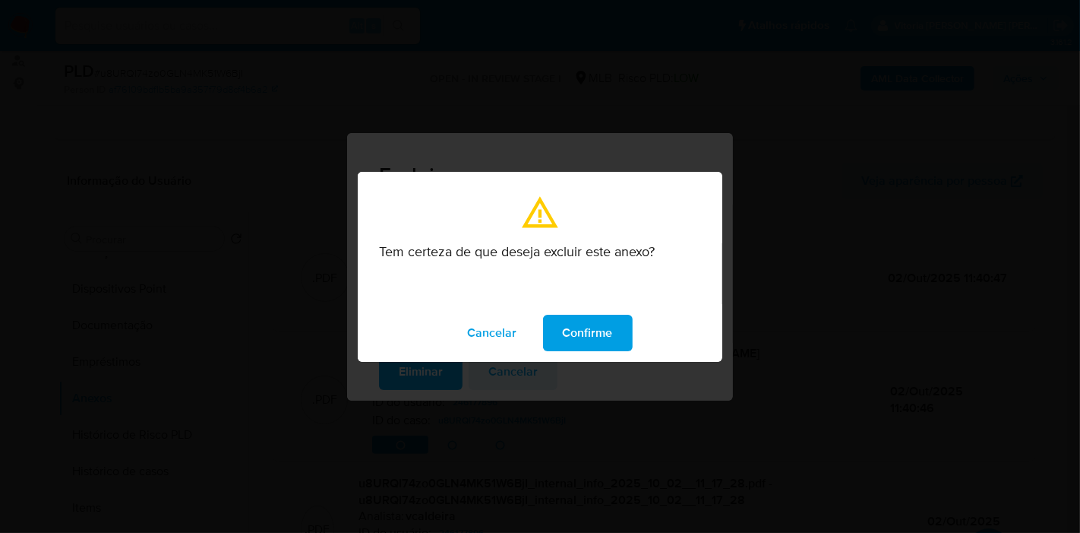
click at [583, 332] on span "Confirme" at bounding box center [588, 332] width 50 height 33
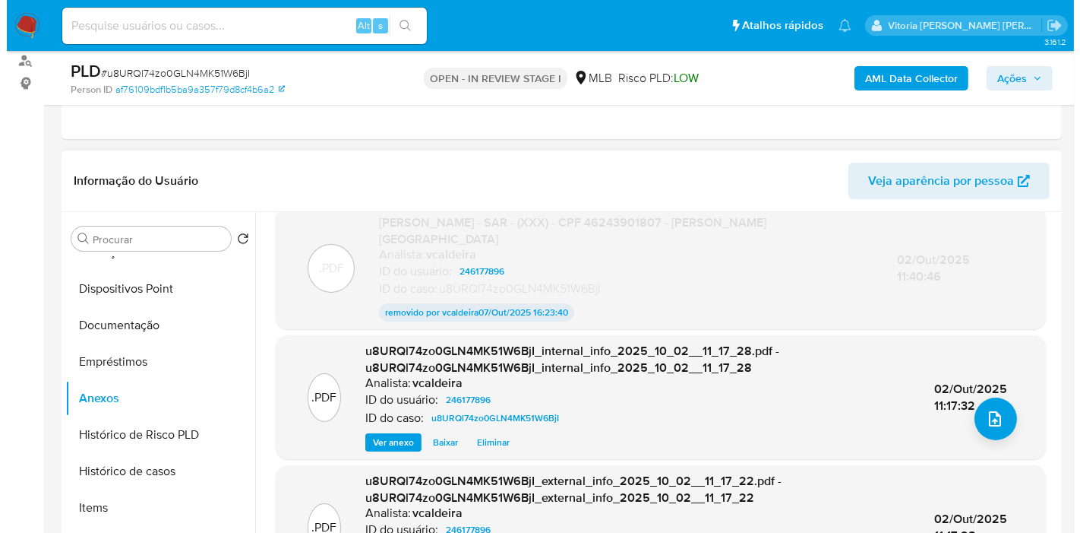
scroll to position [132, 0]
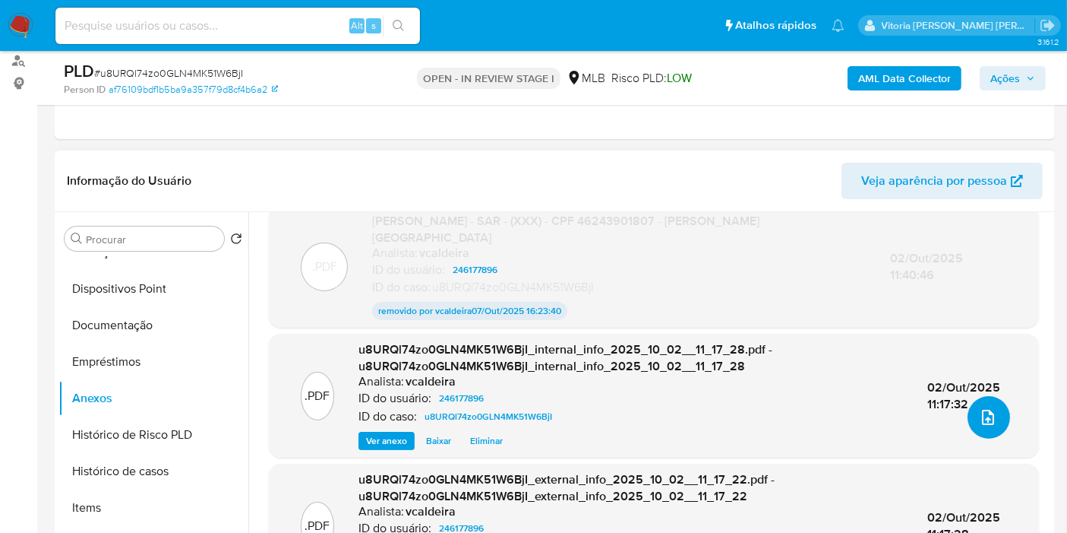
click at [998, 426] on button "upload-file" at bounding box center [989, 417] width 43 height 43
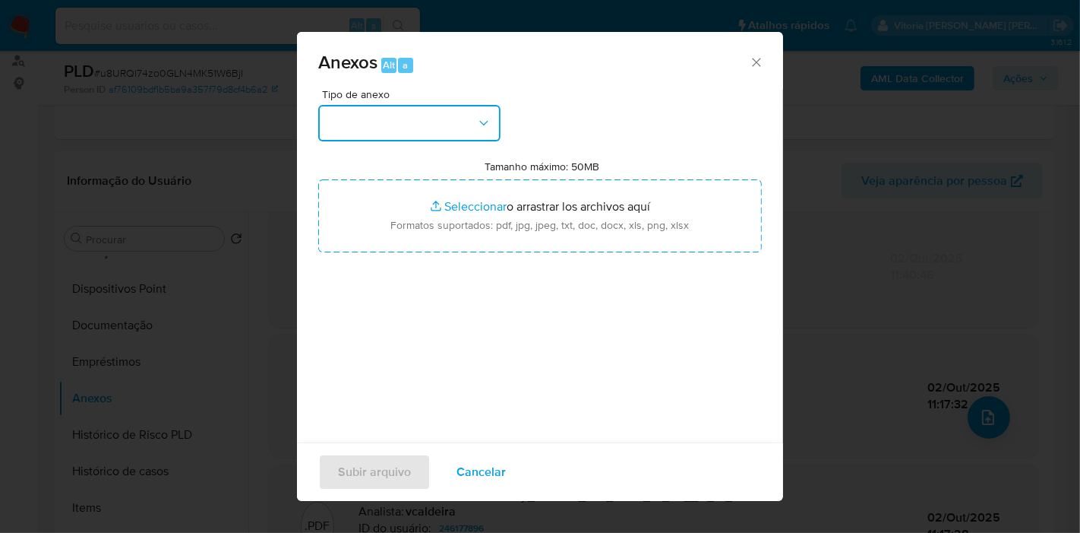
click at [412, 139] on button "button" at bounding box center [409, 123] width 182 height 36
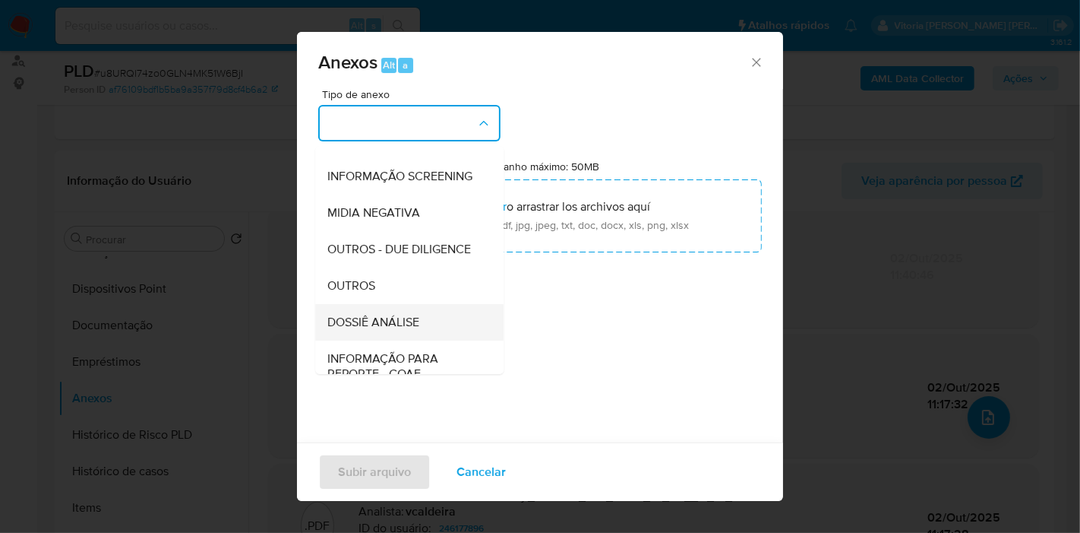
scroll to position [233, 0]
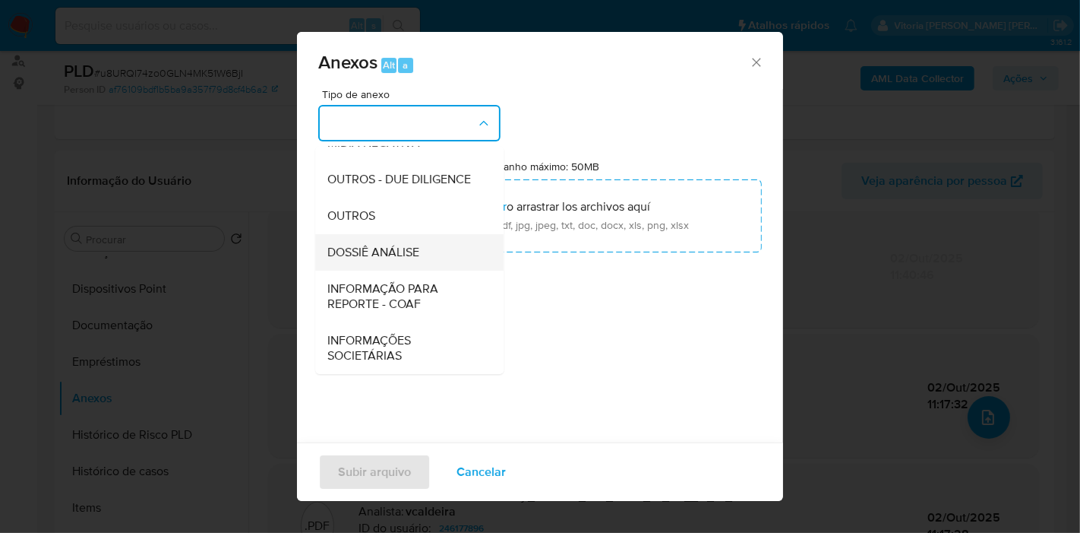
click at [371, 249] on span "DOSSIÊ ANÁLISE" at bounding box center [373, 252] width 92 height 15
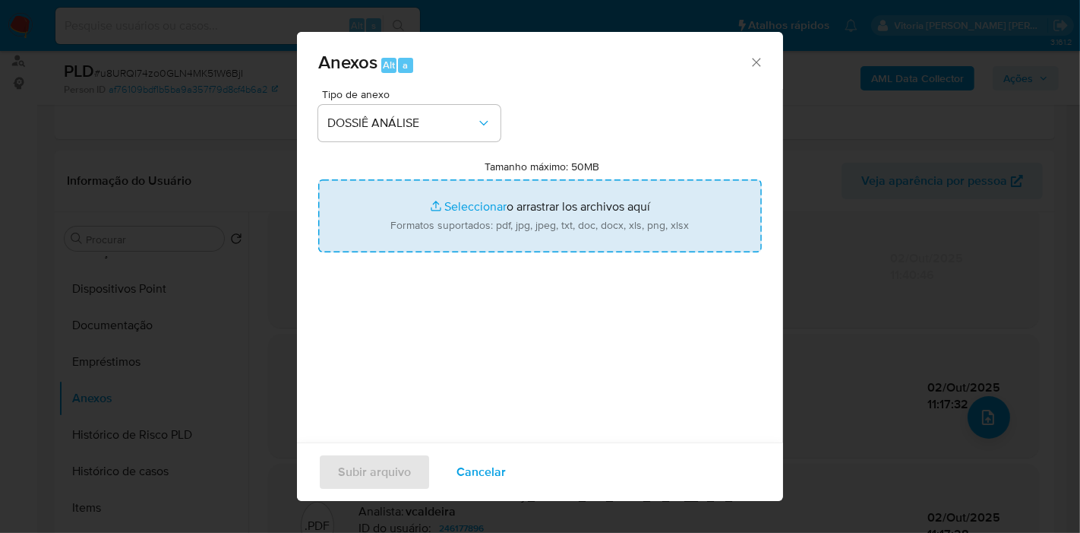
click at [493, 220] on input "Tamanho máximo: 50MB Seleccionar archivos" at bounding box center [540, 215] width 444 height 73
type input "C:\fakepath\SAR - (XXXX) - CPF 46243901807 - BRUNO HENRIQUE DA COSTA FRANCISCO.…"
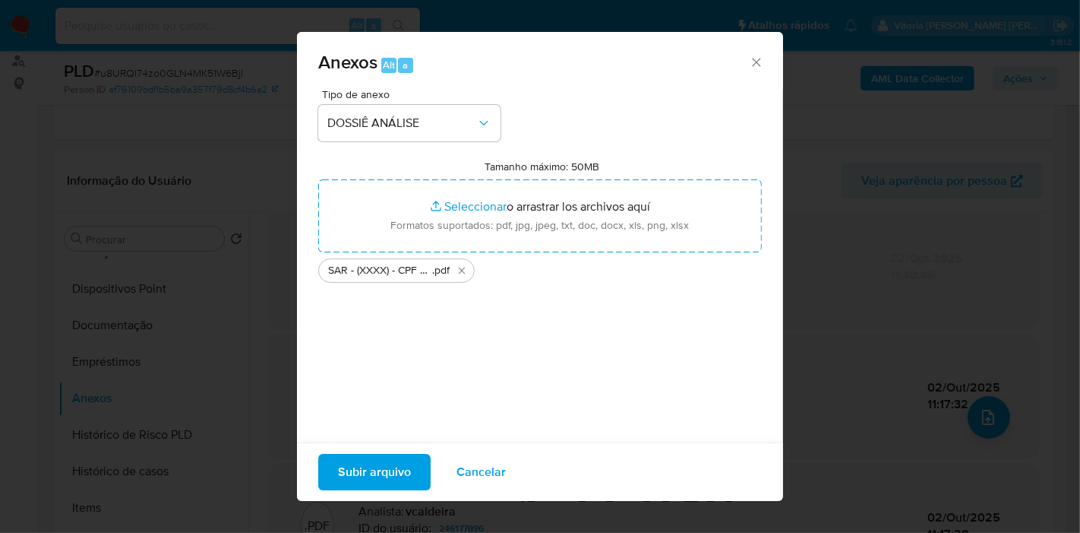
click at [370, 480] on span "Subir arquivo" at bounding box center [374, 471] width 73 height 33
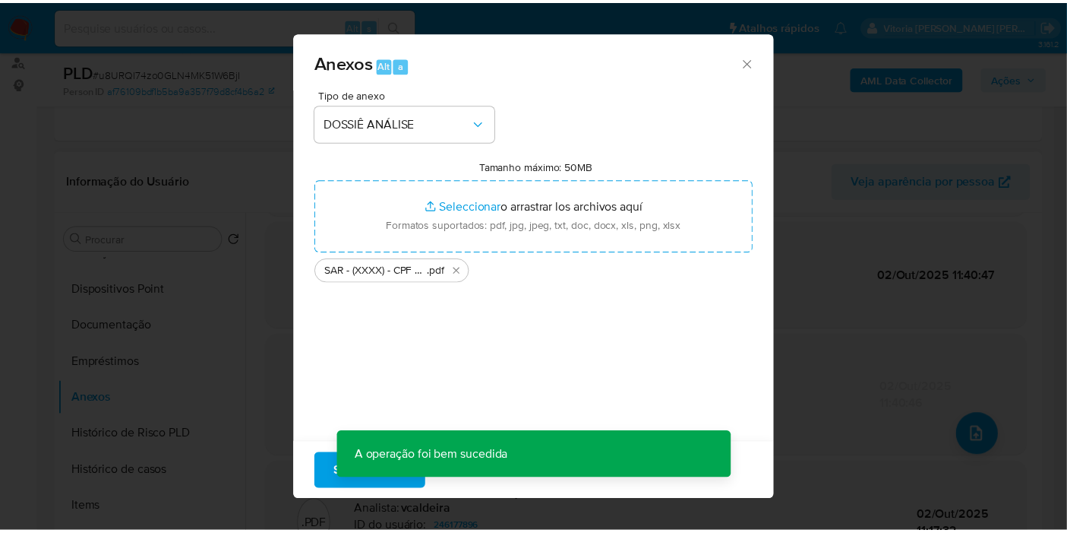
scroll to position [114, 0]
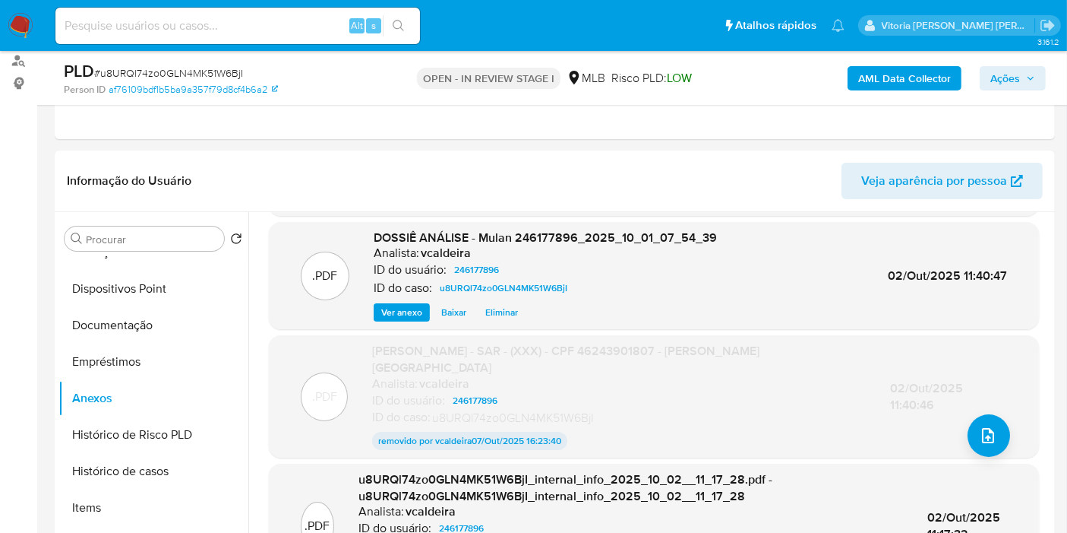
click at [1018, 84] on span "Ações" at bounding box center [1006, 78] width 30 height 24
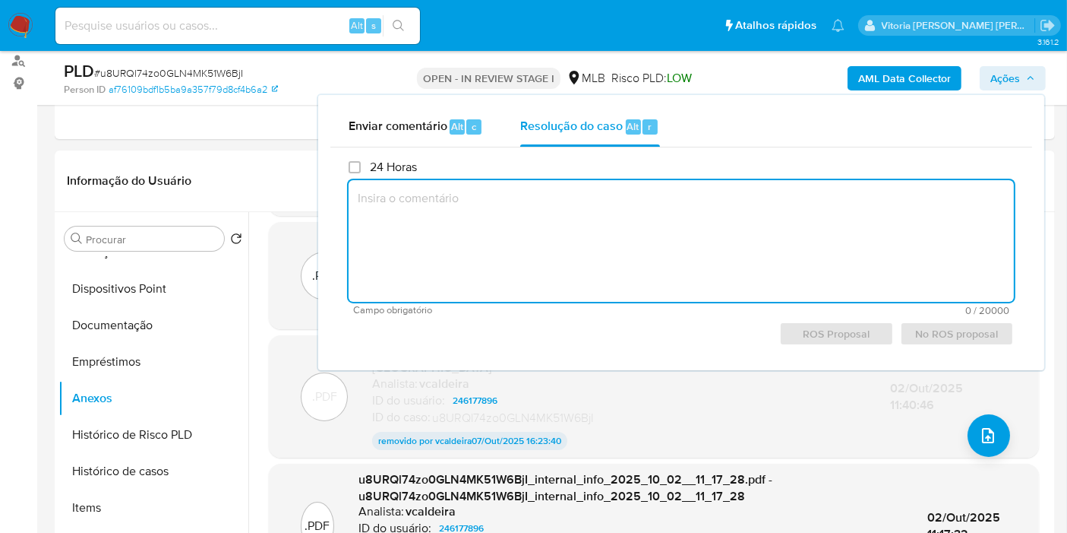
click at [627, 146] on div "Enviar comentário Alt c Resolução do caso Alt r 24 Horas Campo obrigatório 0 / …" at bounding box center [681, 232] width 702 height 251
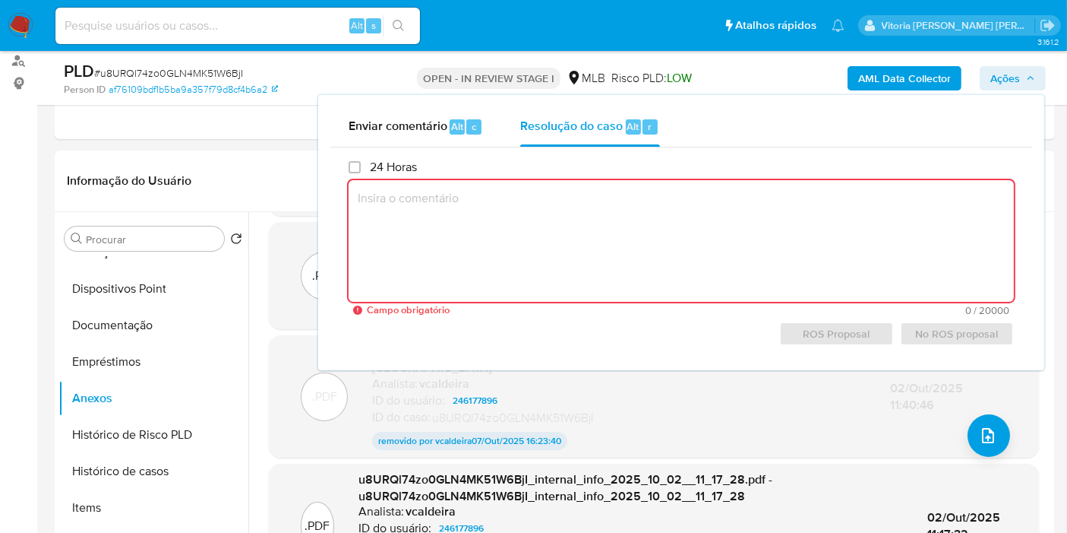
click at [595, 252] on textarea at bounding box center [682, 241] width 666 height 122
paste textarea "Fatos relevantes concluídos pelo analista: Identificamos através de sinalização…"
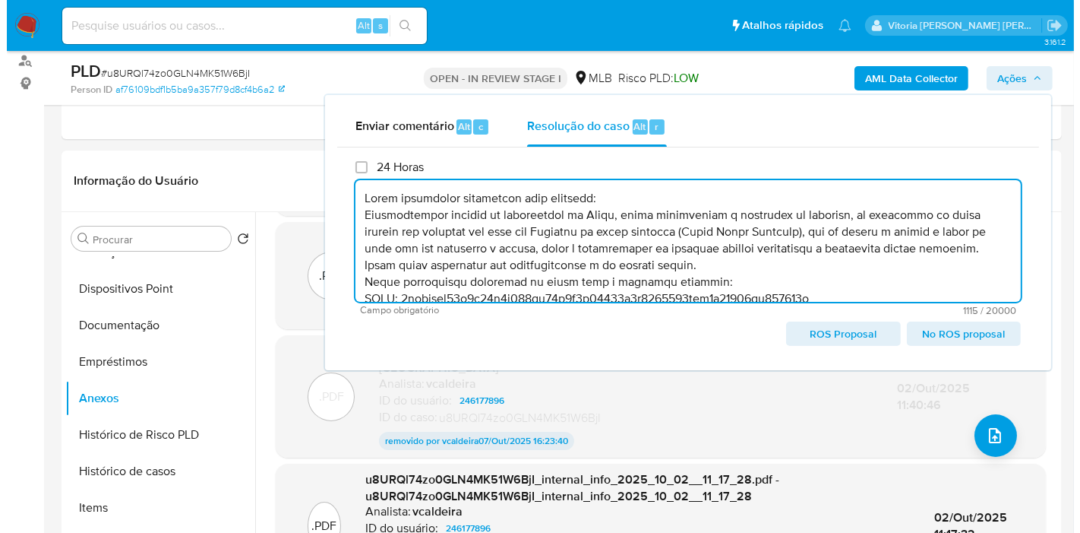
scroll to position [122, 0]
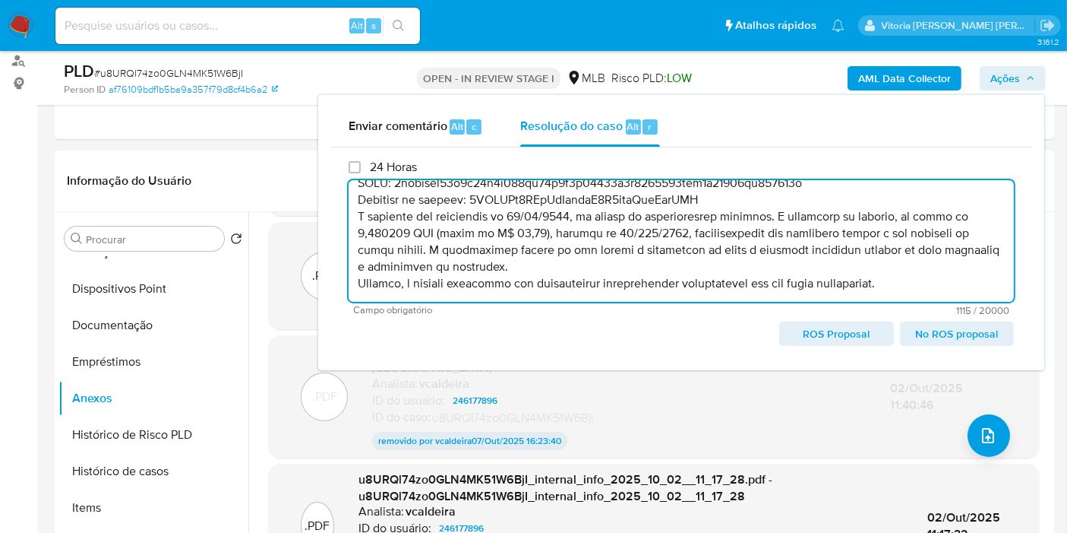
click at [852, 339] on span "ROS Proposal" at bounding box center [836, 333] width 93 height 21
type textarea "Fatos relevantes concluídos pelo analista: Identificamos através de sinalização…"
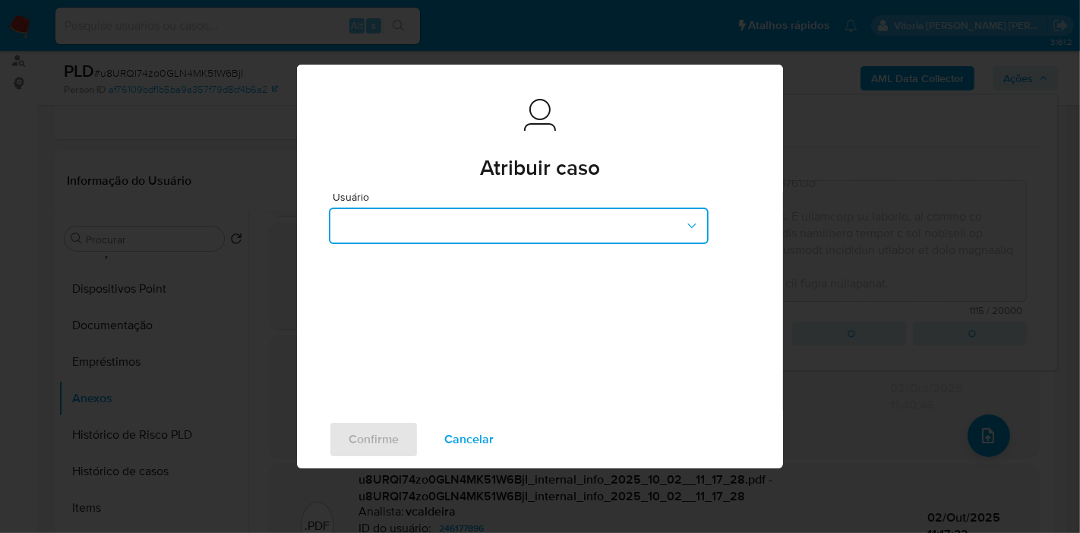
click at [538, 223] on button "button" at bounding box center [519, 225] width 380 height 36
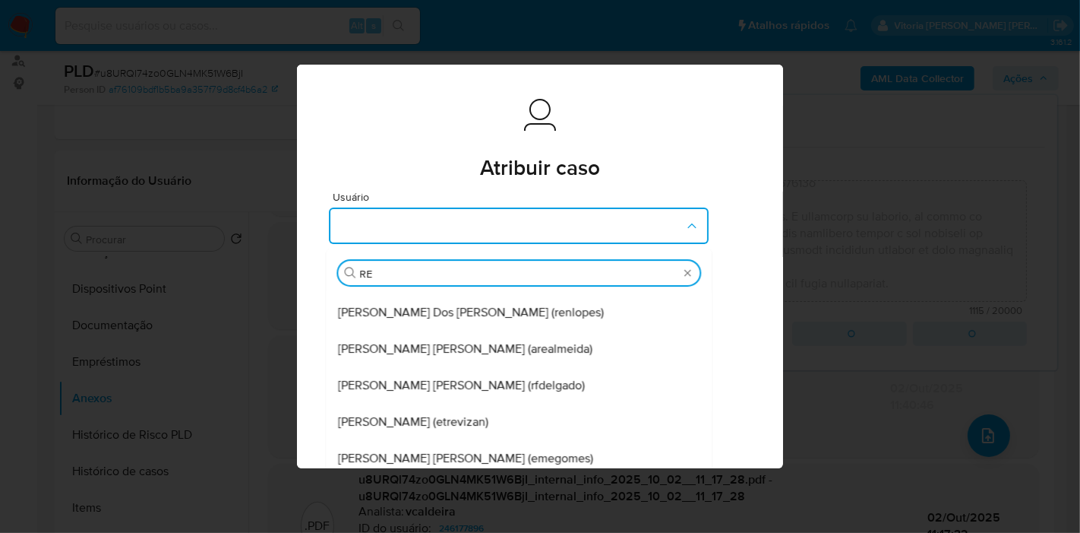
scroll to position [59, 0]
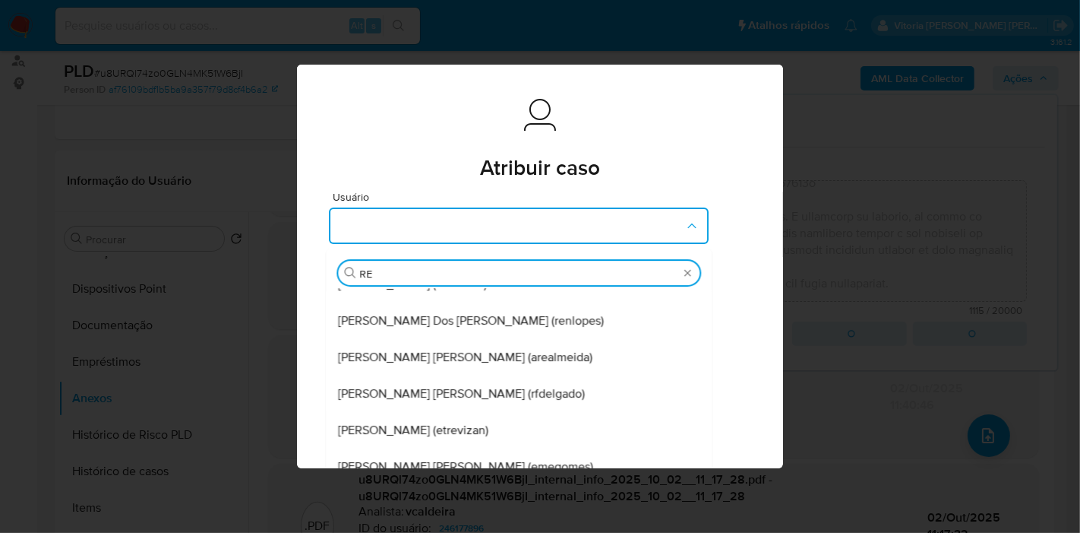
type input "REN"
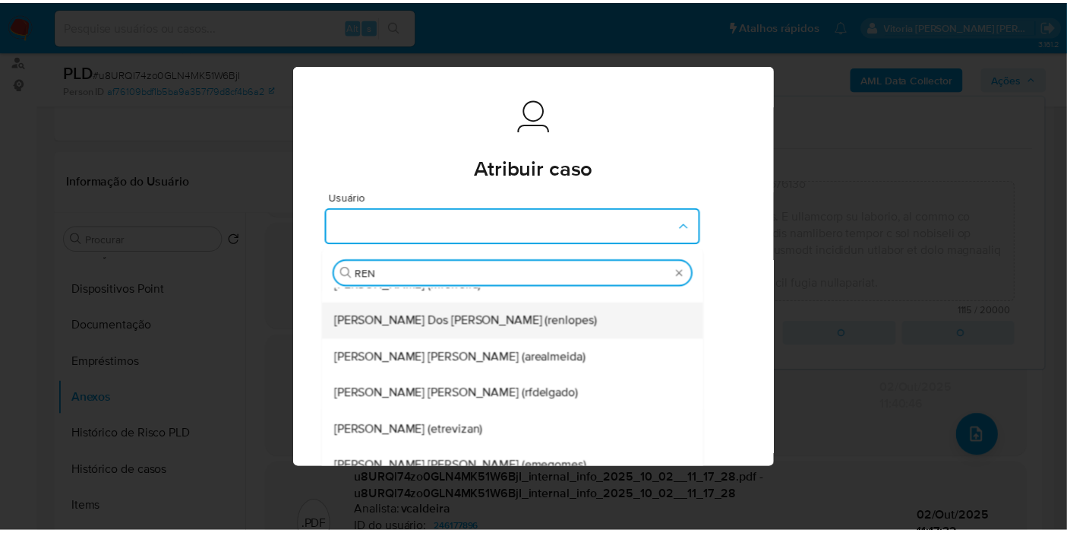
scroll to position [0, 0]
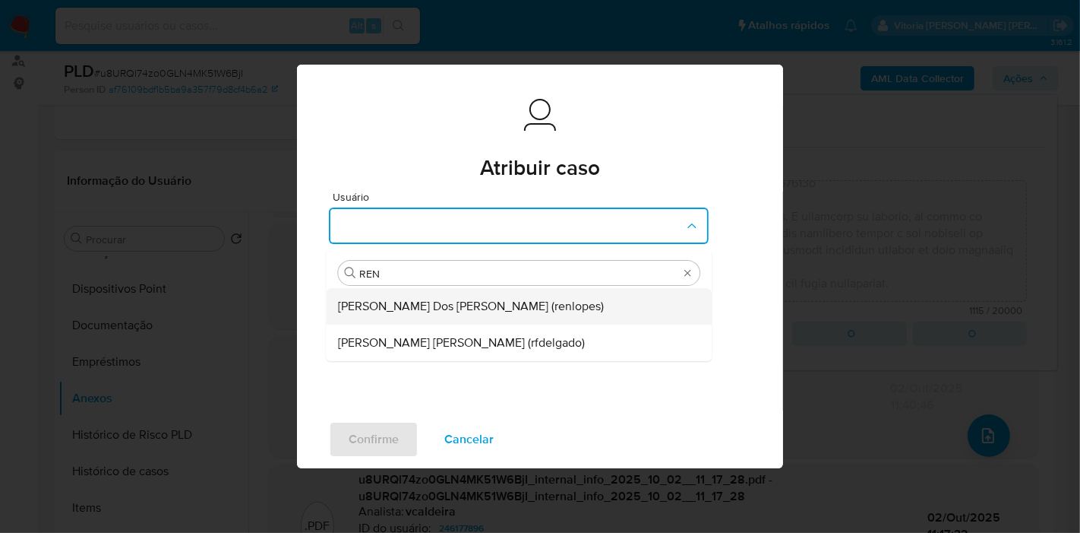
click at [407, 302] on span "Renato Lopes Dos Santos (renlopes)" at bounding box center [471, 306] width 266 height 15
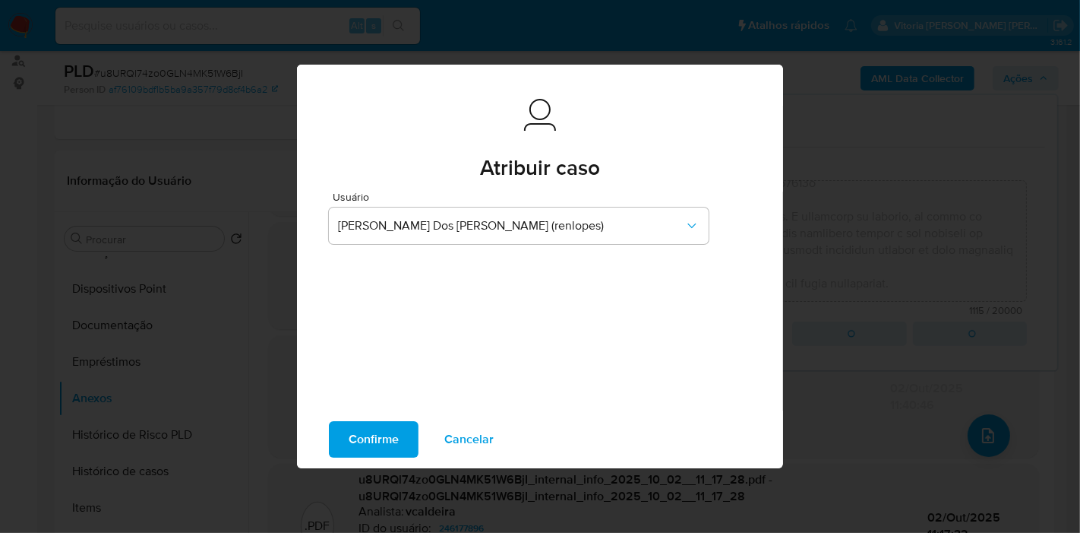
click at [395, 441] on span "Confirme" at bounding box center [374, 438] width 50 height 33
type textarea "Fatos relevantes concluídos pelo analista: Identificamos através de sinalização…"
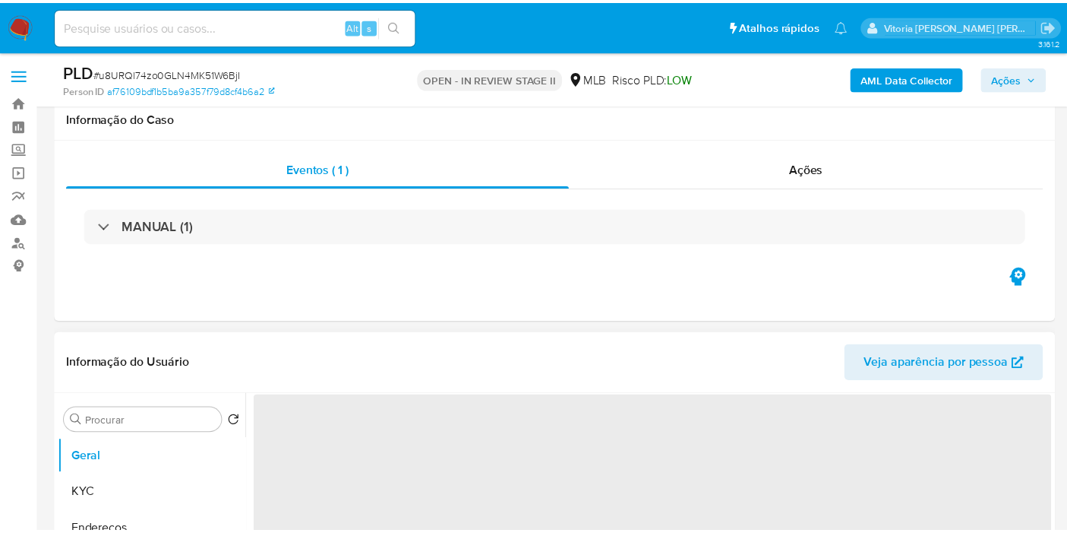
scroll to position [337, 0]
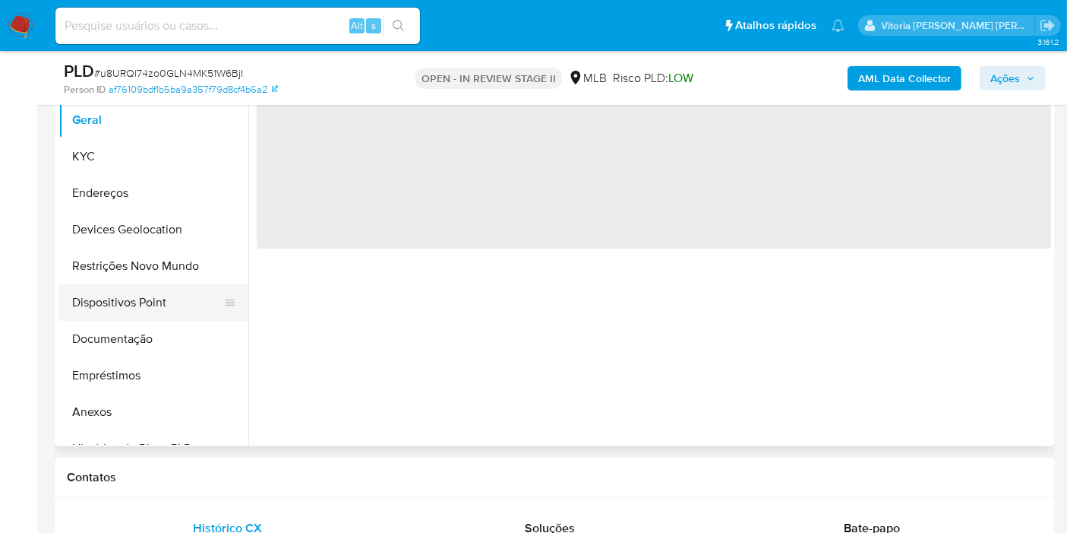
select select "10"
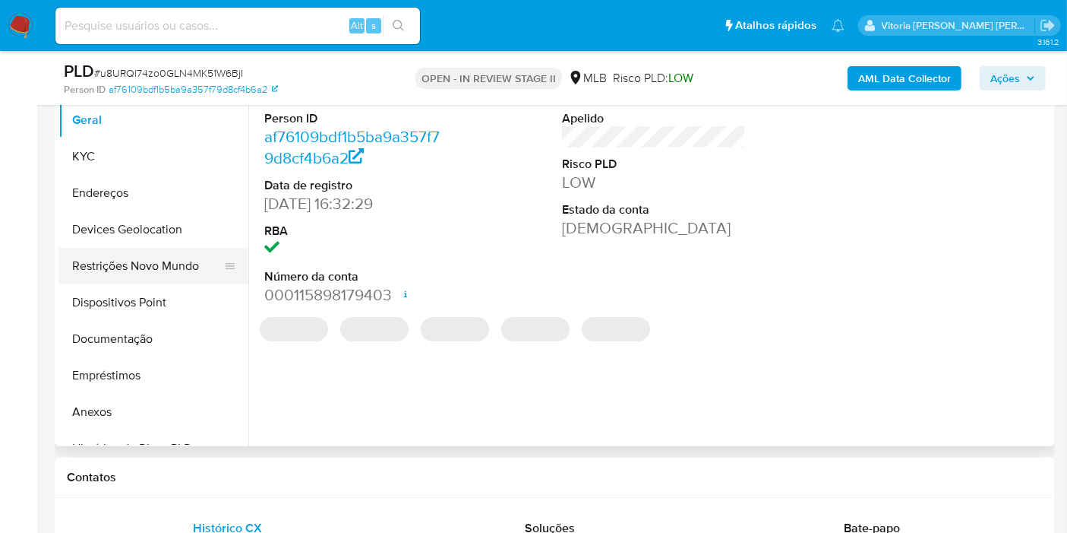
click at [124, 258] on button "Restrições Novo Mundo" at bounding box center [148, 266] width 178 height 36
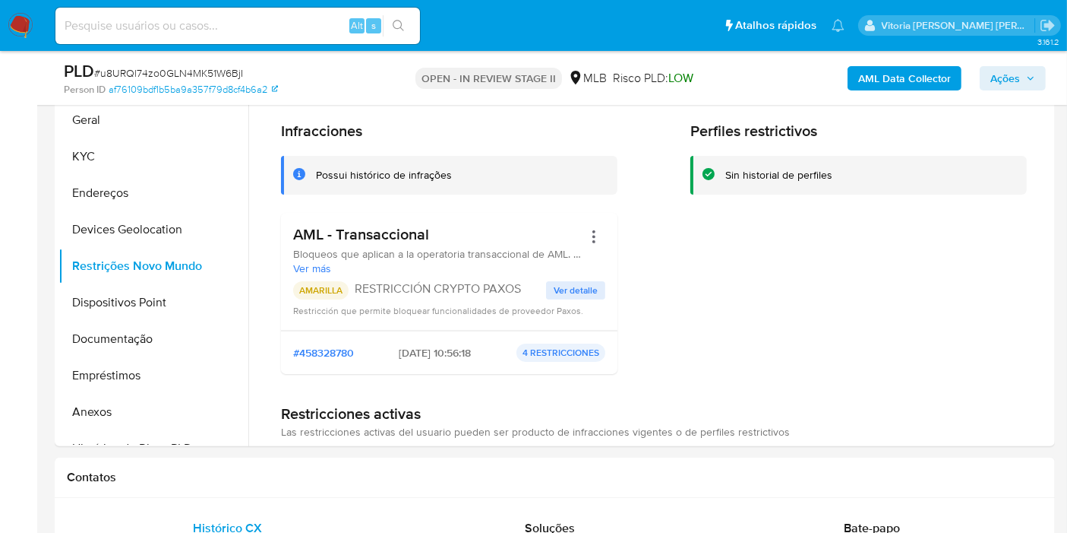
click at [896, 80] on b "AML Data Collector" at bounding box center [905, 78] width 93 height 24
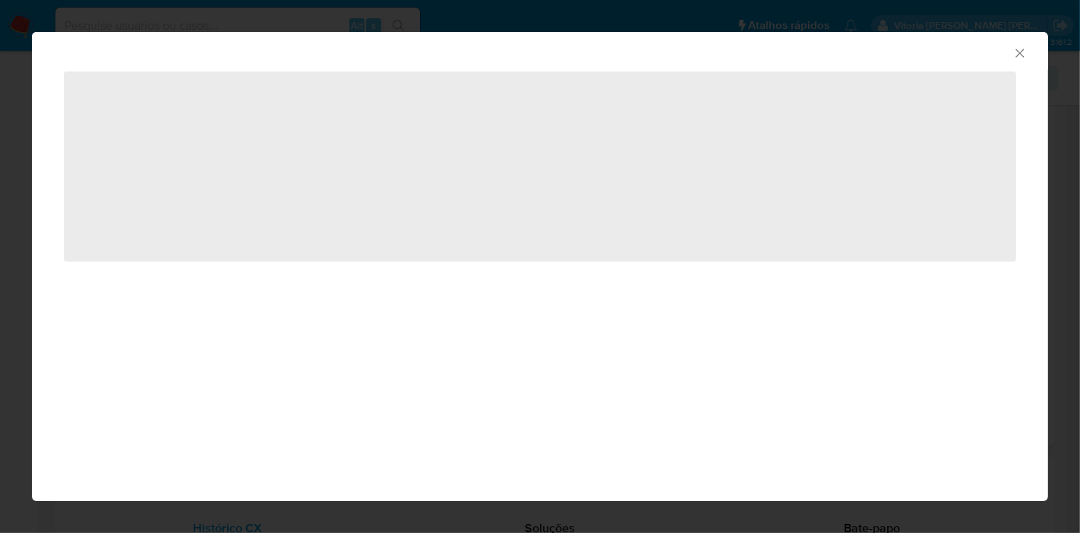
click at [1022, 55] on icon "Fechar a janela" at bounding box center [1020, 53] width 8 height 8
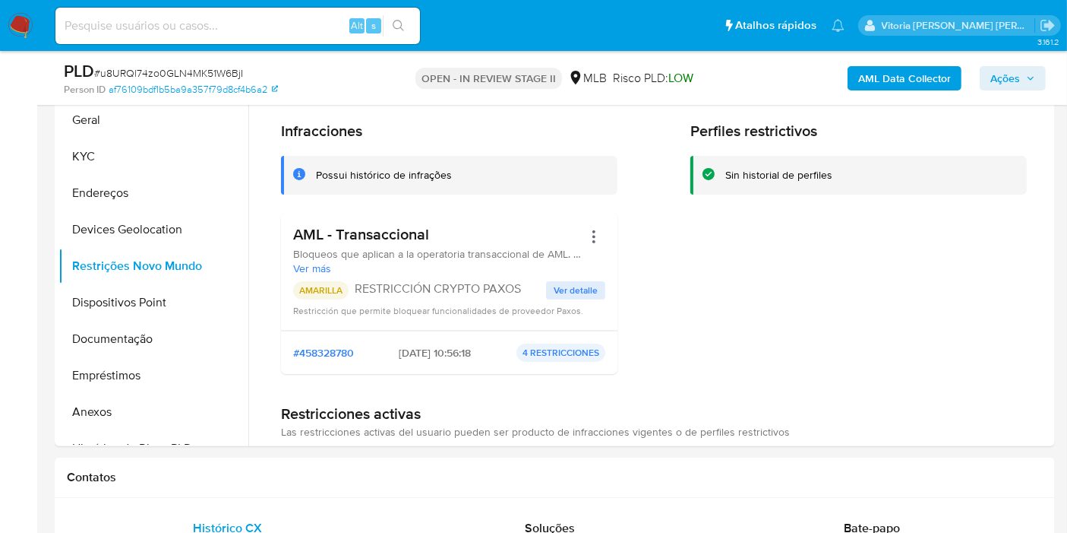
click at [1011, 70] on span "Ações" at bounding box center [1006, 78] width 30 height 24
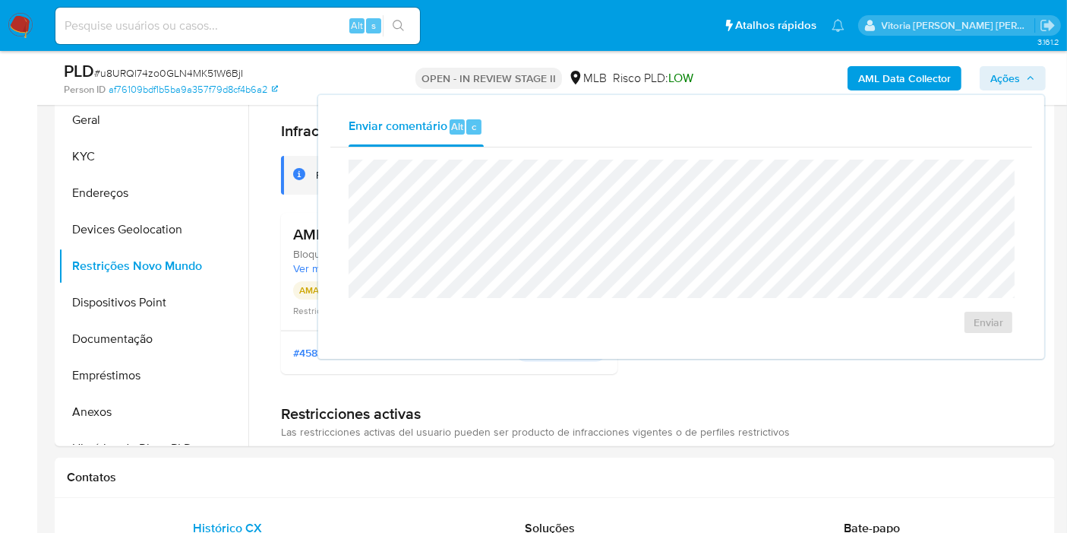
click at [160, 36] on div "Alt s" at bounding box center [237, 26] width 365 height 36
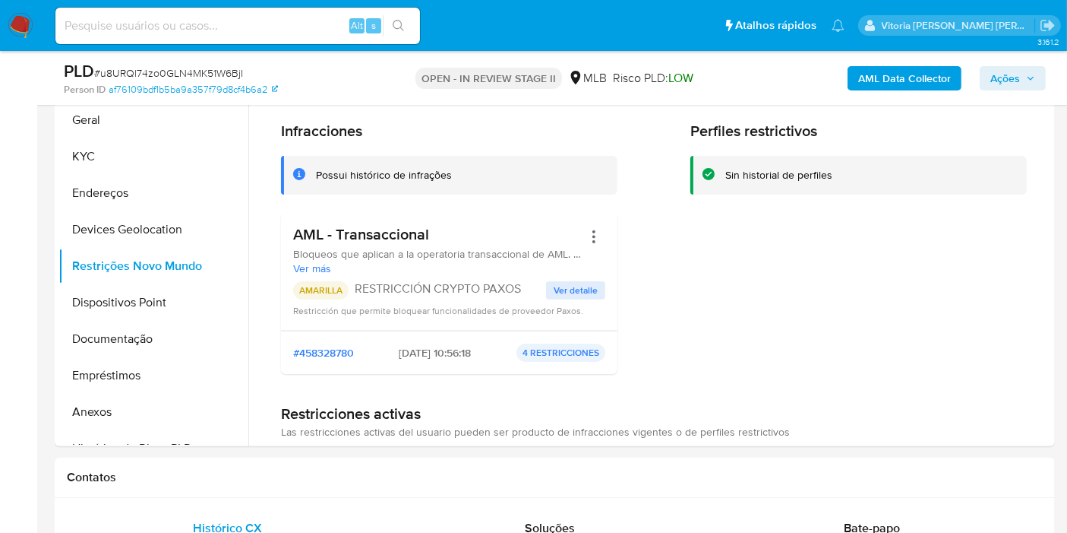
click at [163, 22] on input at bounding box center [237, 26] width 365 height 20
paste input "dtYlpmUR5XwX0RdVk1SBe3Fw"
type input "dtYlpmUR5XwX0RdVk1SBe3Fw"
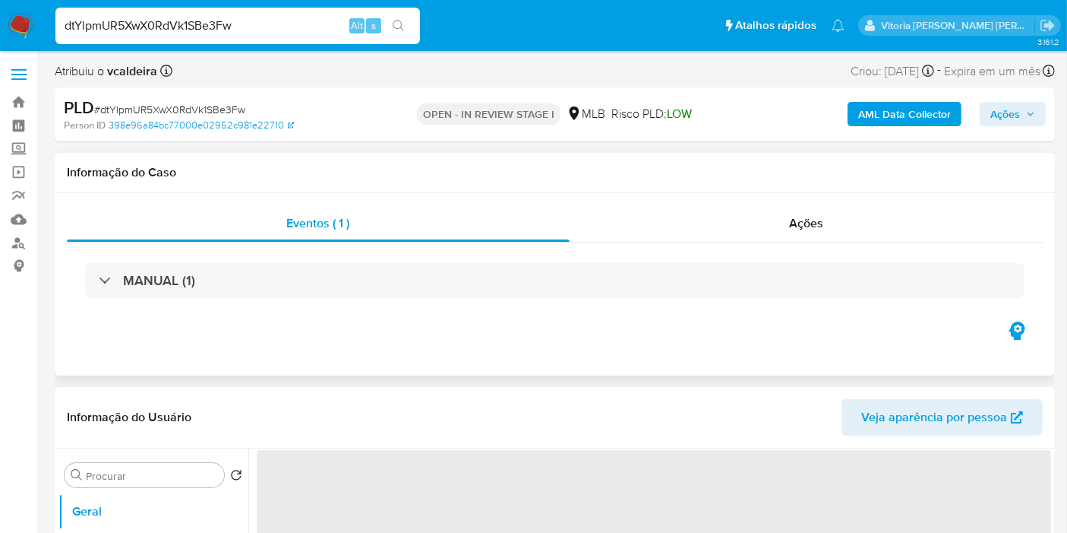
select select "10"
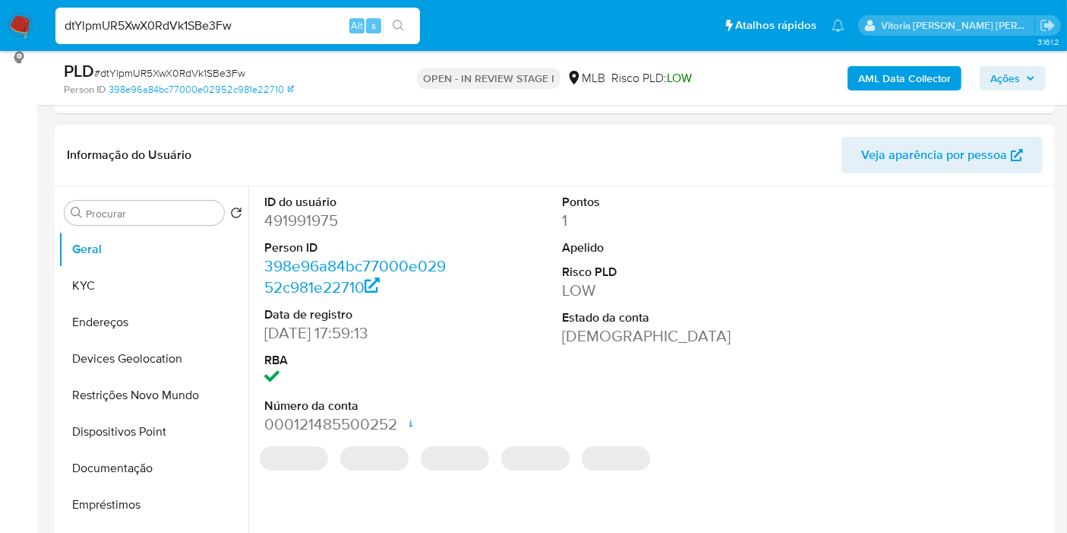
scroll to position [253, 0]
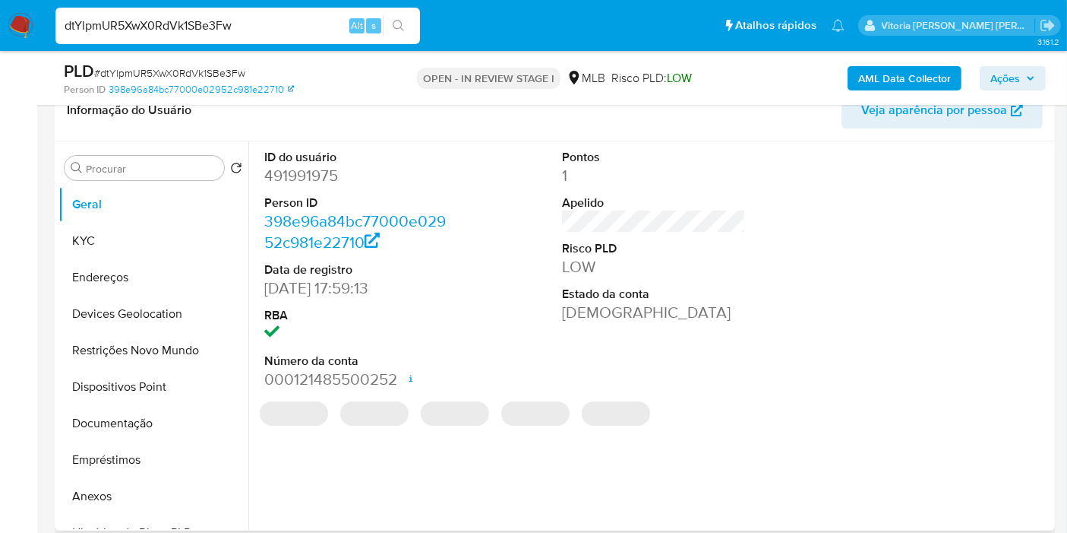
click at [308, 174] on dd "491991975" at bounding box center [356, 175] width 184 height 21
copy dd "491991975"
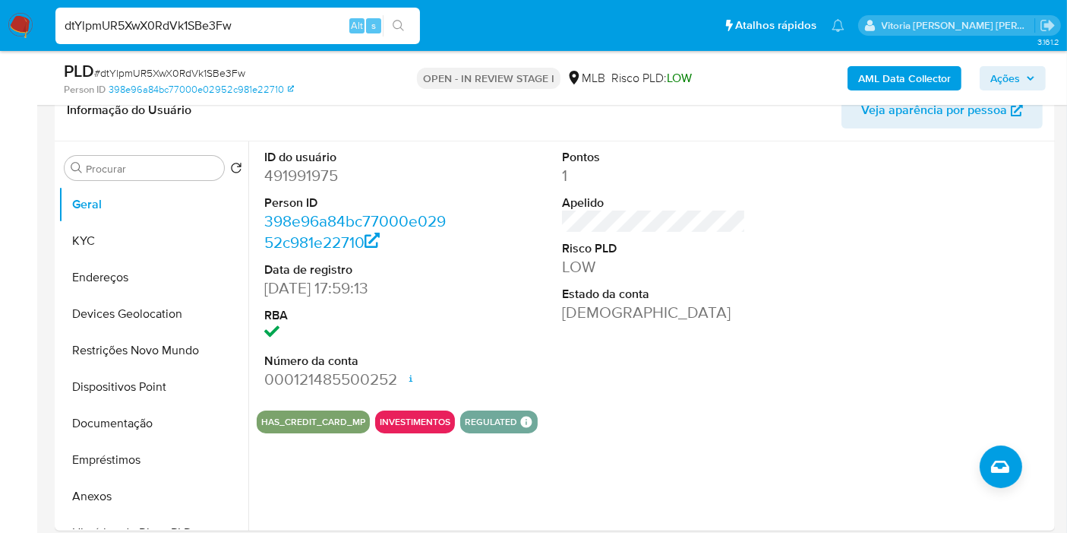
click at [180, 24] on input "dtYlpmUR5XwX0RdVk1SBe3Fw" at bounding box center [237, 26] width 365 height 20
click at [285, 171] on dd "491991975" at bounding box center [356, 175] width 184 height 21
copy dd "491991975"
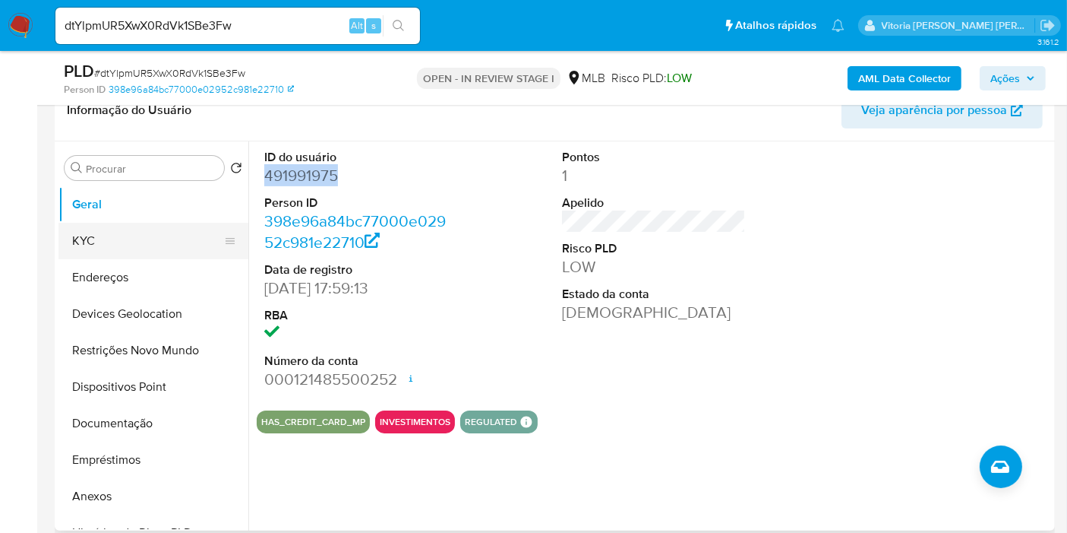
click at [126, 236] on button "KYC" at bounding box center [148, 241] width 178 height 36
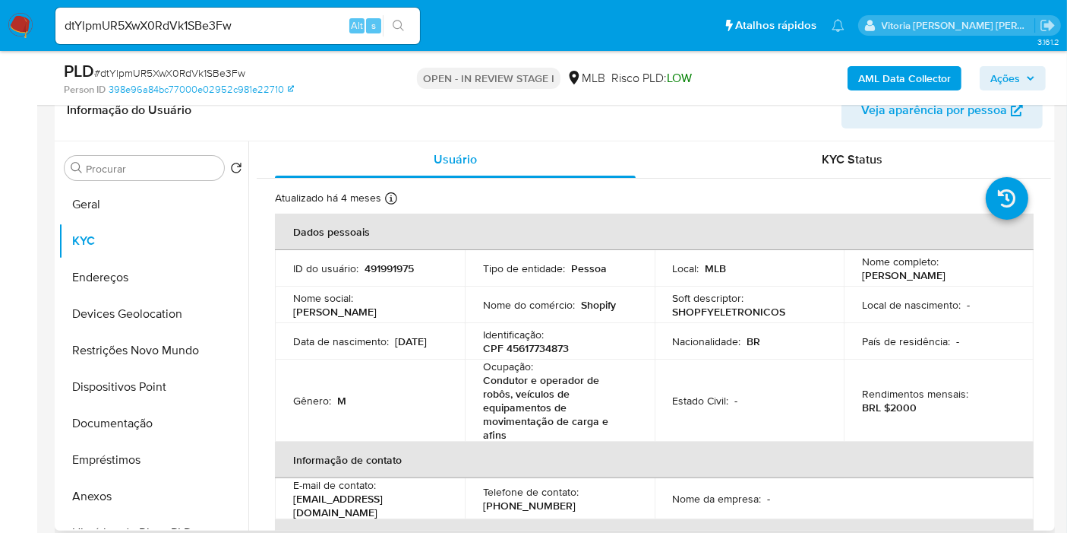
click at [530, 348] on p "CPF 45617734873" at bounding box center [526, 348] width 86 height 14
drag, startPoint x: 530, startPoint y: 348, endPoint x: 495, endPoint y: 307, distance: 53.9
click at [527, 348] on p "CPF 45617734873" at bounding box center [526, 348] width 86 height 14
copy p "45617734873"
click at [388, 253] on td "ID do usuário : 491991975" at bounding box center [370, 268] width 190 height 36
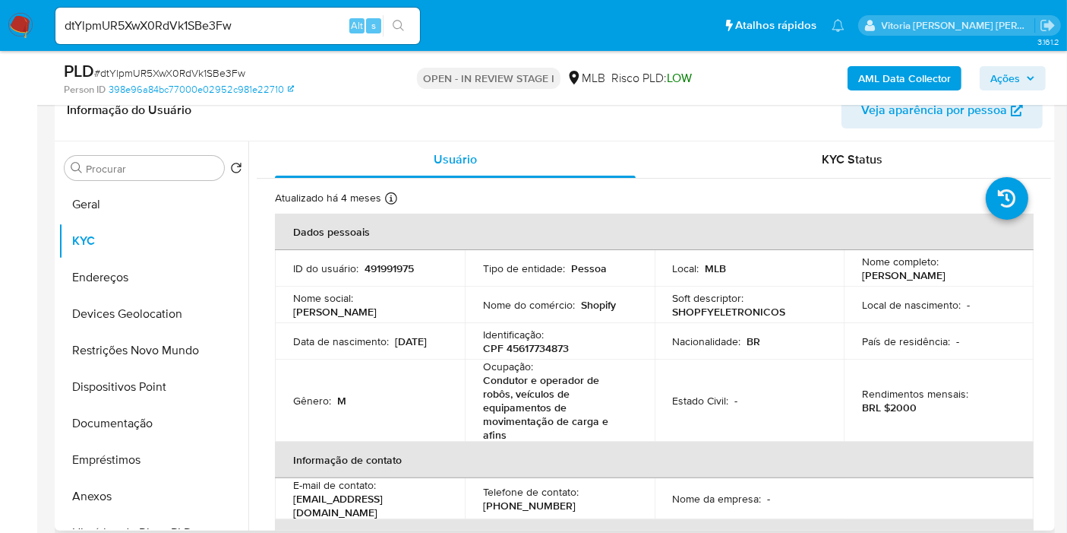
click at [378, 261] on p "491991975" at bounding box center [389, 268] width 49 height 14
copy p "491991975"
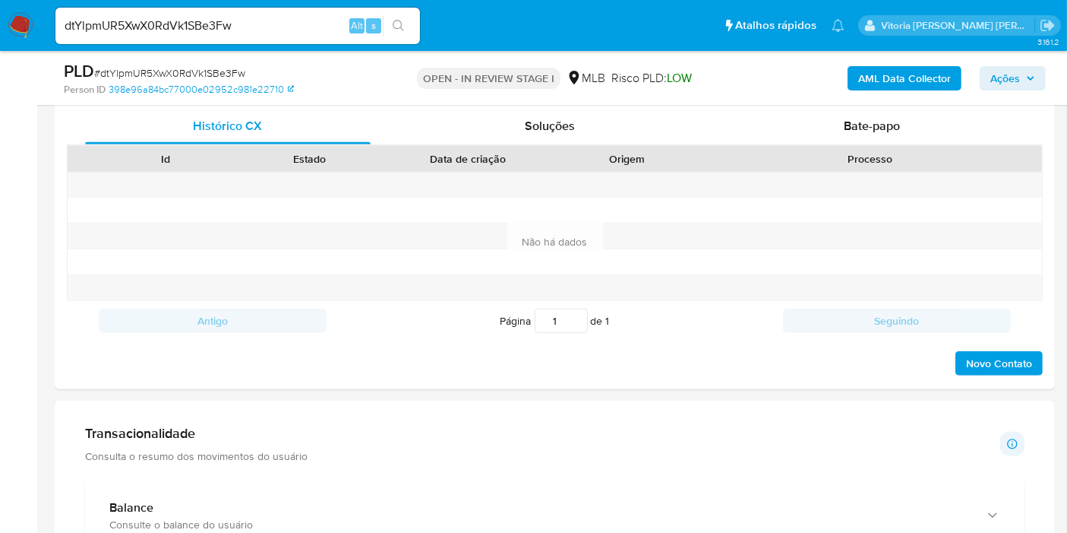
scroll to position [1013, 0]
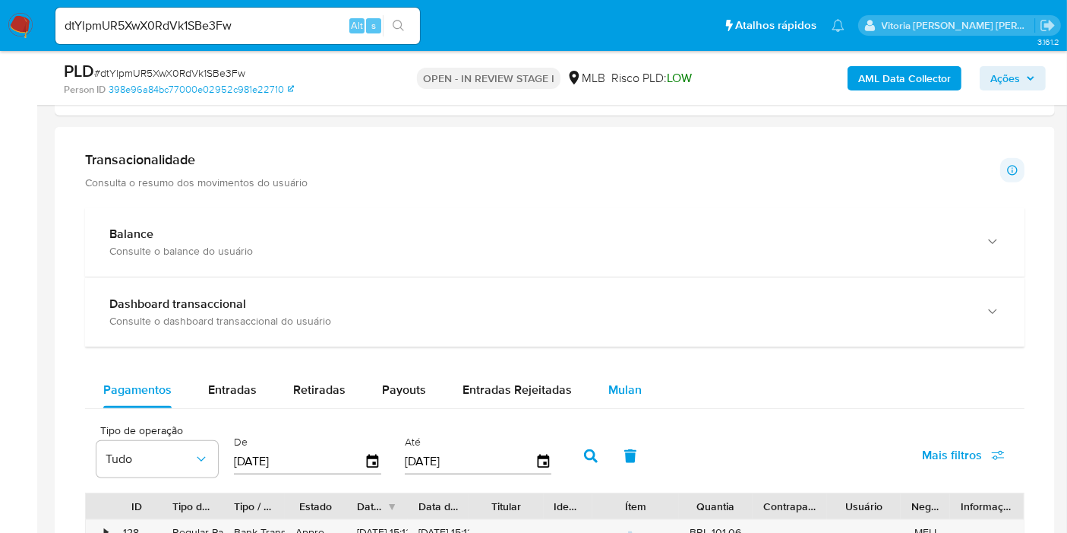
click at [625, 381] on span "Mulan" at bounding box center [625, 389] width 33 height 17
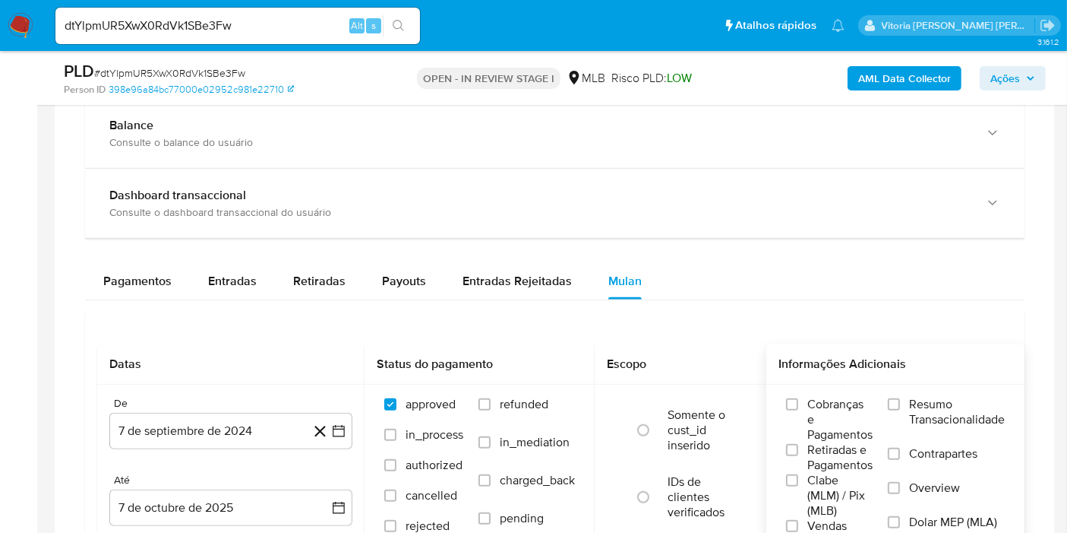
scroll to position [1181, 0]
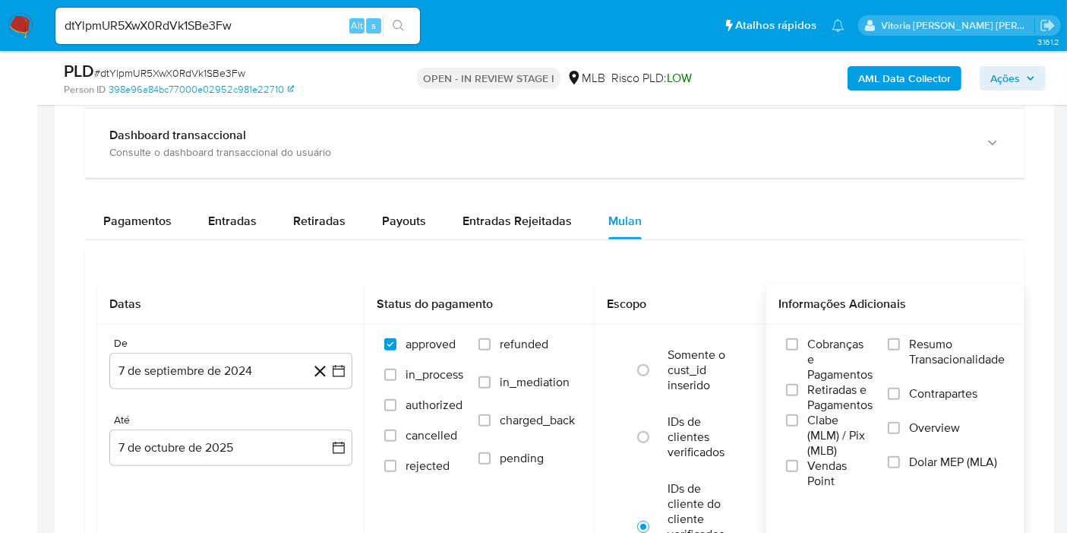
click at [936, 340] on span "Resumo Transacionalidade" at bounding box center [957, 352] width 96 height 30
click at [900, 340] on input "Resumo Transacionalidade" at bounding box center [894, 344] width 12 height 12
click at [196, 343] on div "De" at bounding box center [230, 344] width 243 height 14
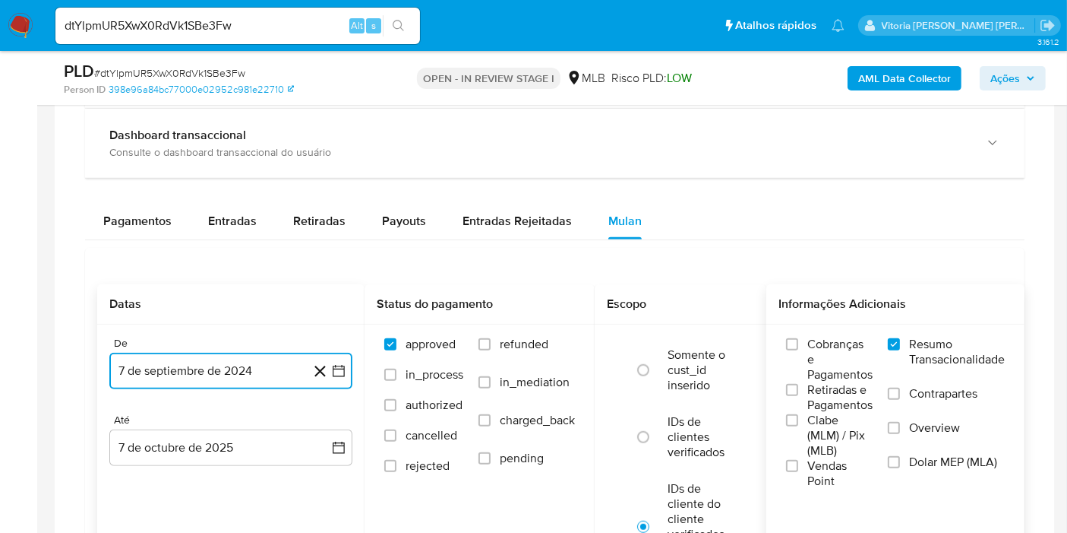
click at [176, 368] on button "7 de septiembre de 2024" at bounding box center [230, 371] width 243 height 36
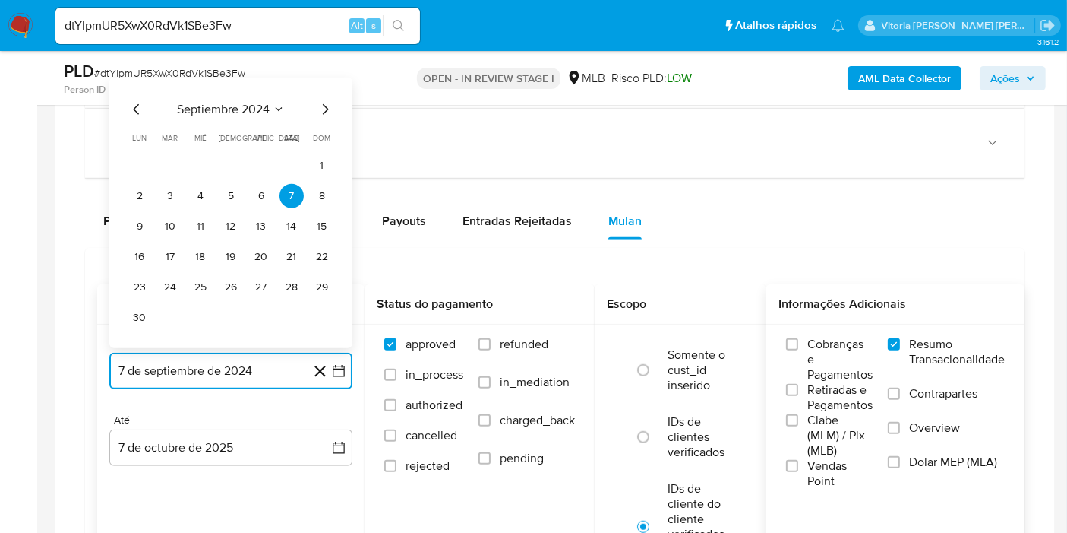
click at [278, 103] on icon "Seleccionar mes y año" at bounding box center [279, 109] width 12 height 12
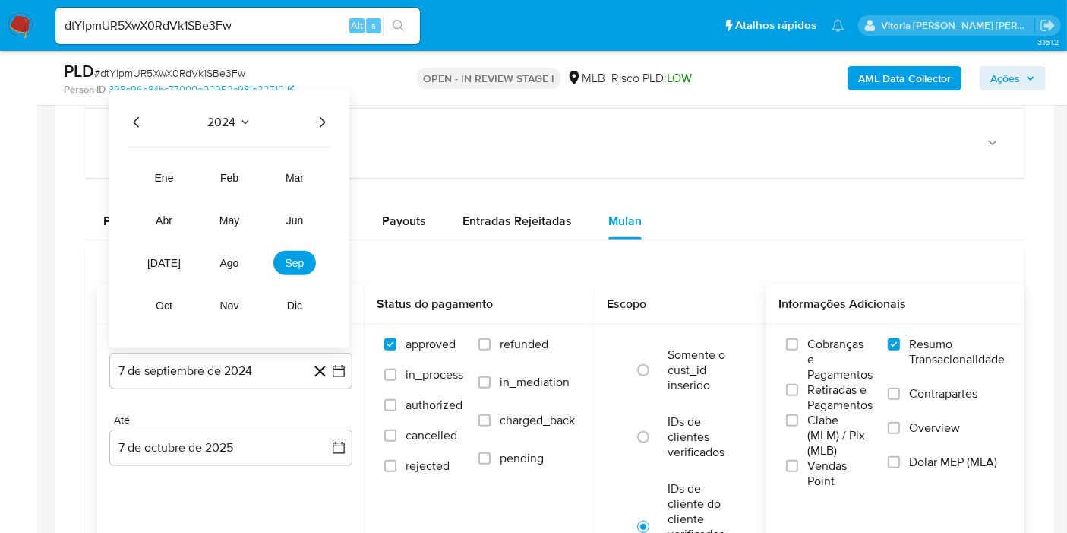
click at [323, 113] on icon "Año siguiente" at bounding box center [322, 122] width 18 height 18
click at [149, 179] on button "ene" at bounding box center [164, 178] width 43 height 24
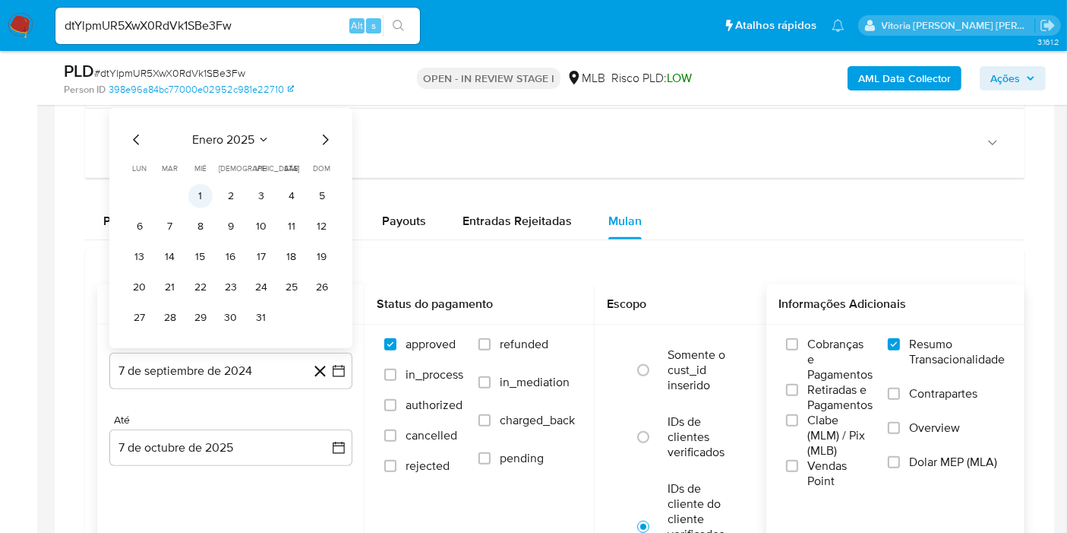
click at [213, 191] on tr "1 2 3 4 5" at bounding box center [231, 196] width 207 height 24
click at [204, 194] on button "1" at bounding box center [200, 196] width 24 height 24
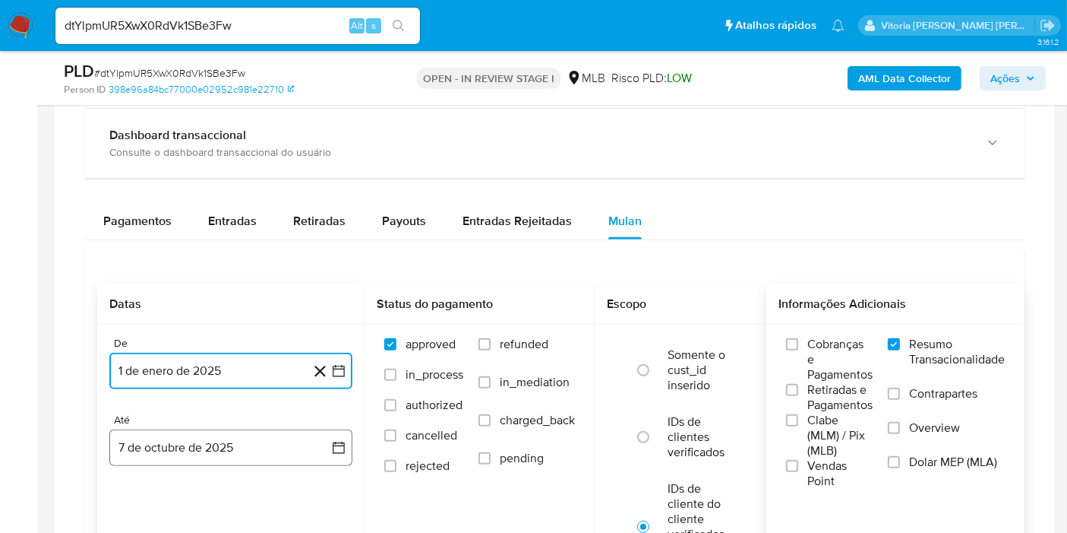
click at [206, 449] on button "7 de octubre de 2025" at bounding box center [230, 447] width 243 height 36
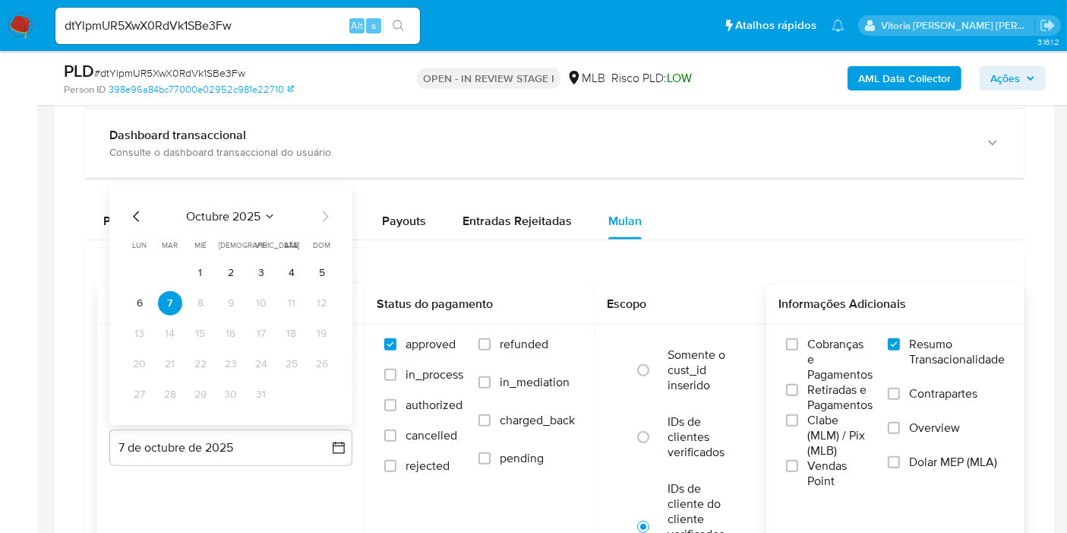
click at [242, 215] on span "octubre 2025" at bounding box center [223, 216] width 74 height 15
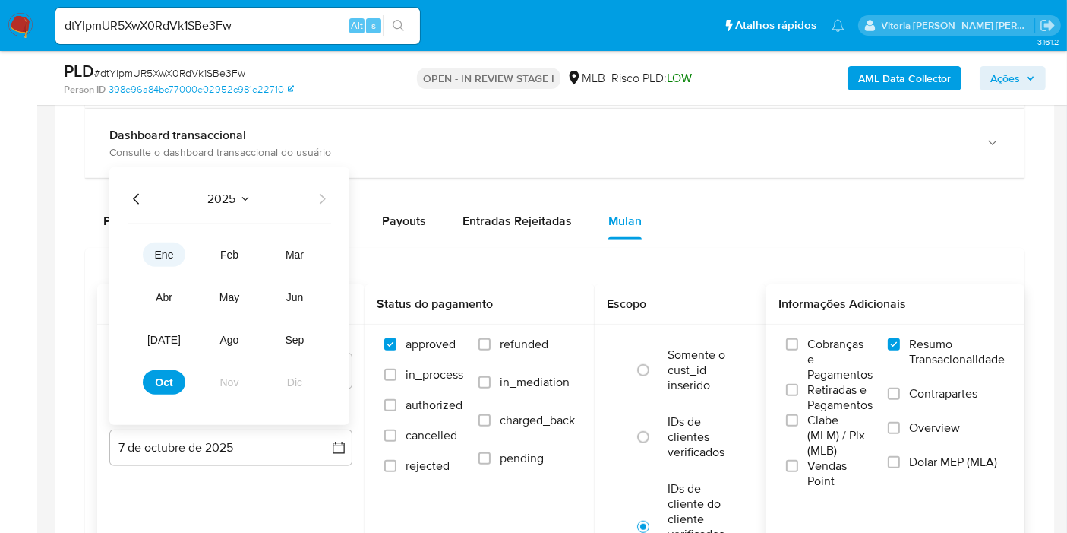
click at [163, 253] on span "ene" at bounding box center [164, 254] width 19 height 12
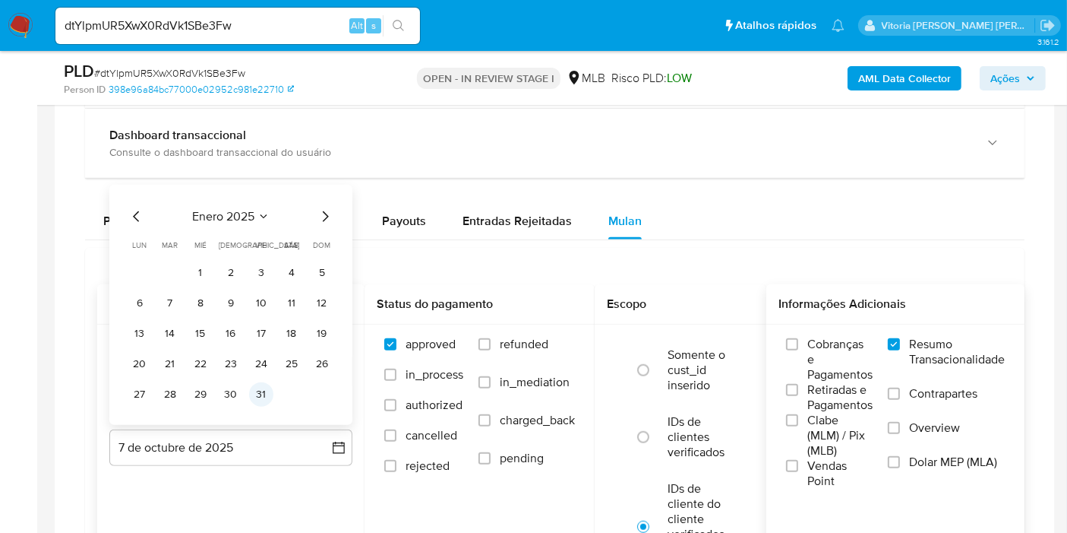
click at [265, 391] on button "31" at bounding box center [261, 394] width 24 height 24
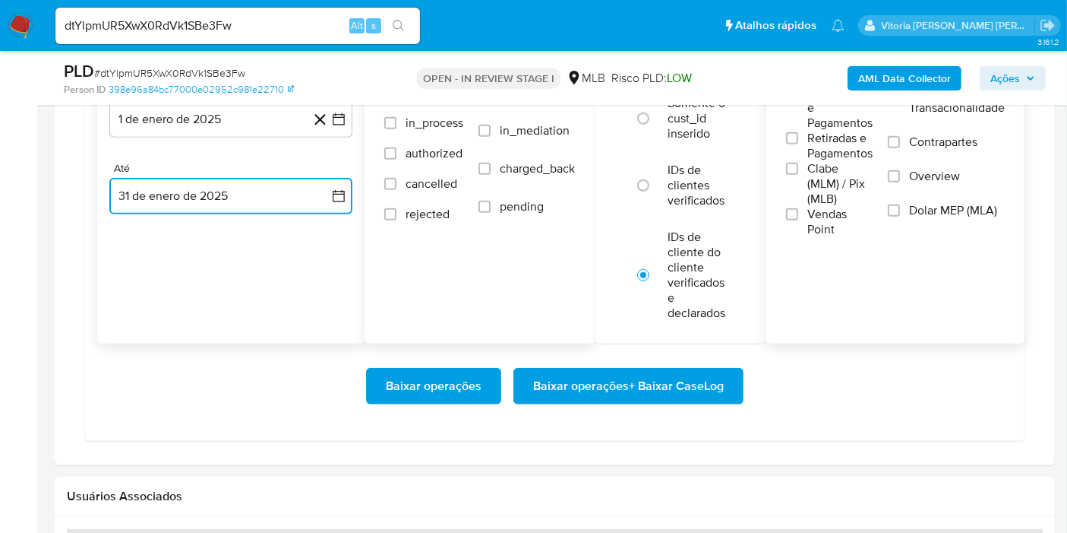
scroll to position [1350, 0]
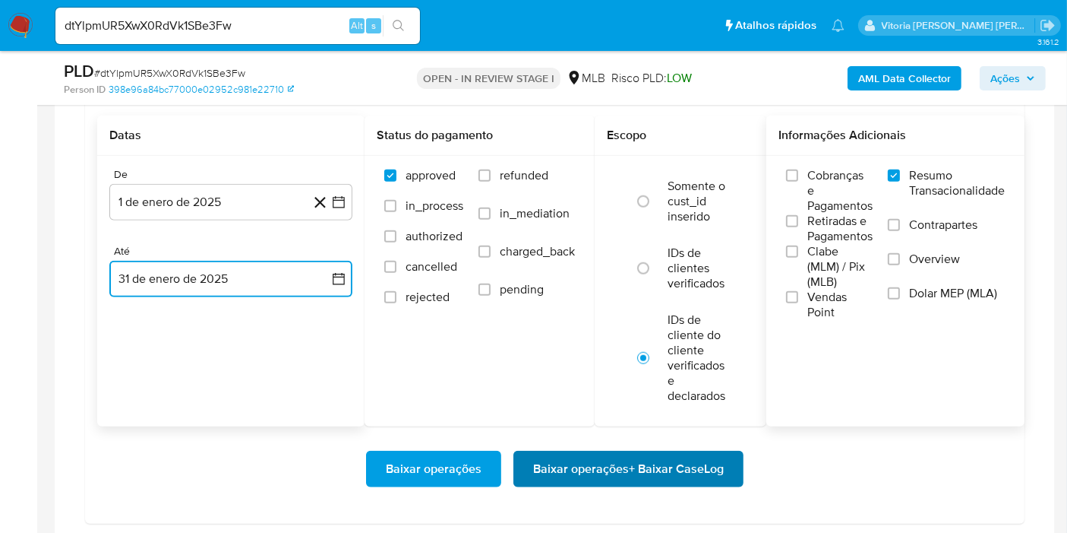
click at [604, 455] on span "Baixar operações + Baixar CaseLog" at bounding box center [628, 468] width 191 height 33
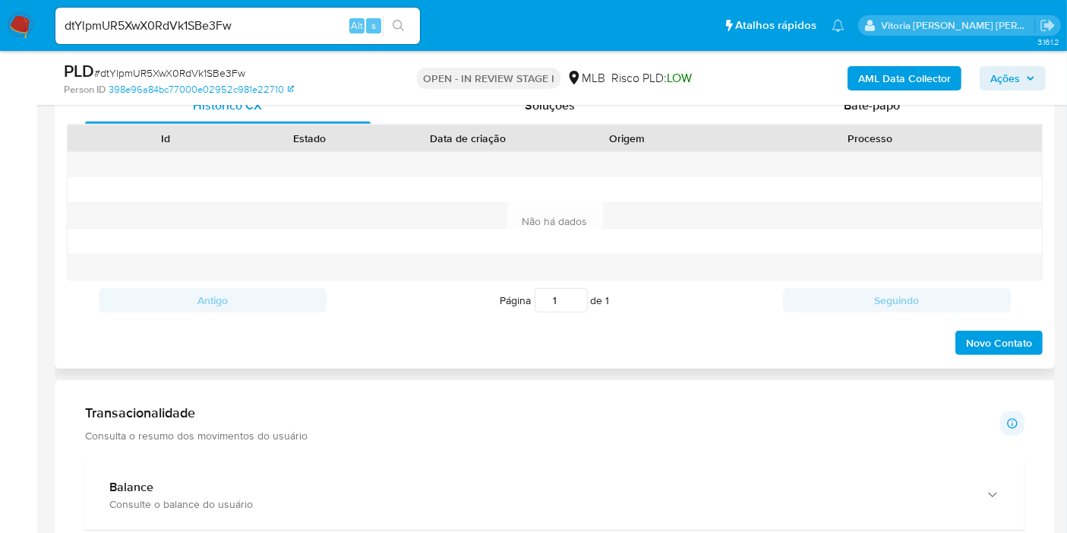
scroll to position [253, 0]
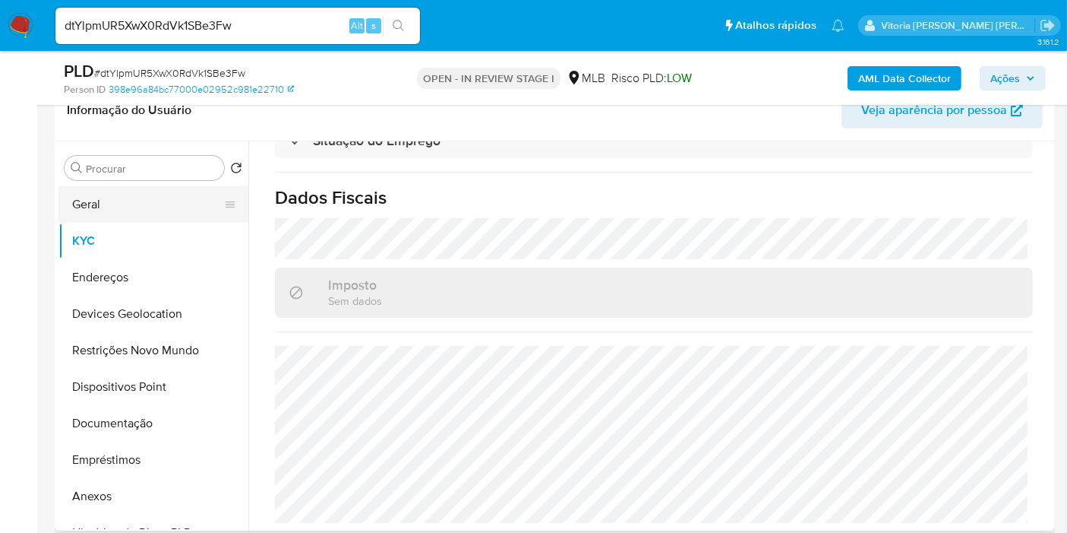
click at [89, 206] on button "Geral" at bounding box center [148, 204] width 178 height 36
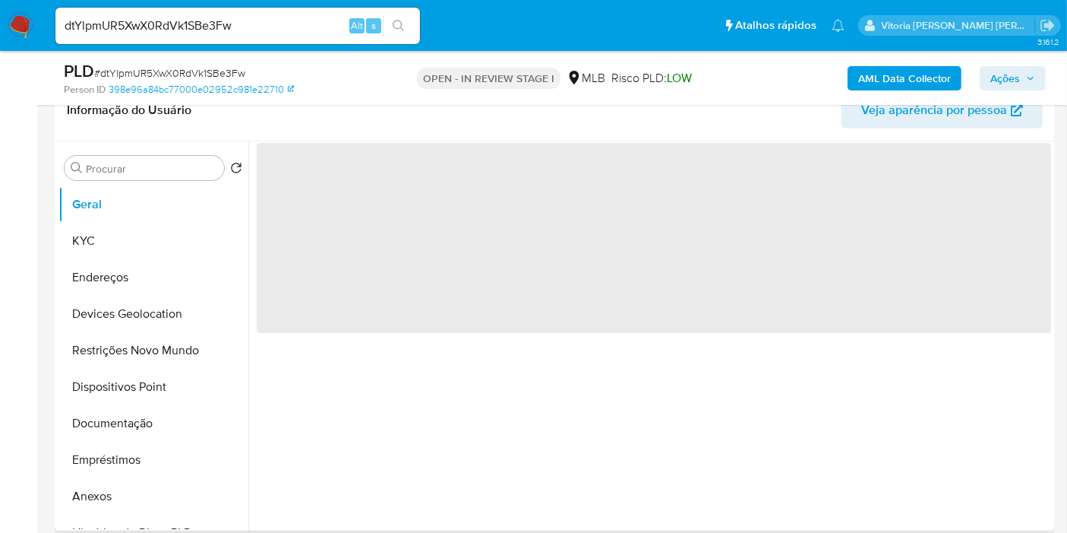
scroll to position [0, 0]
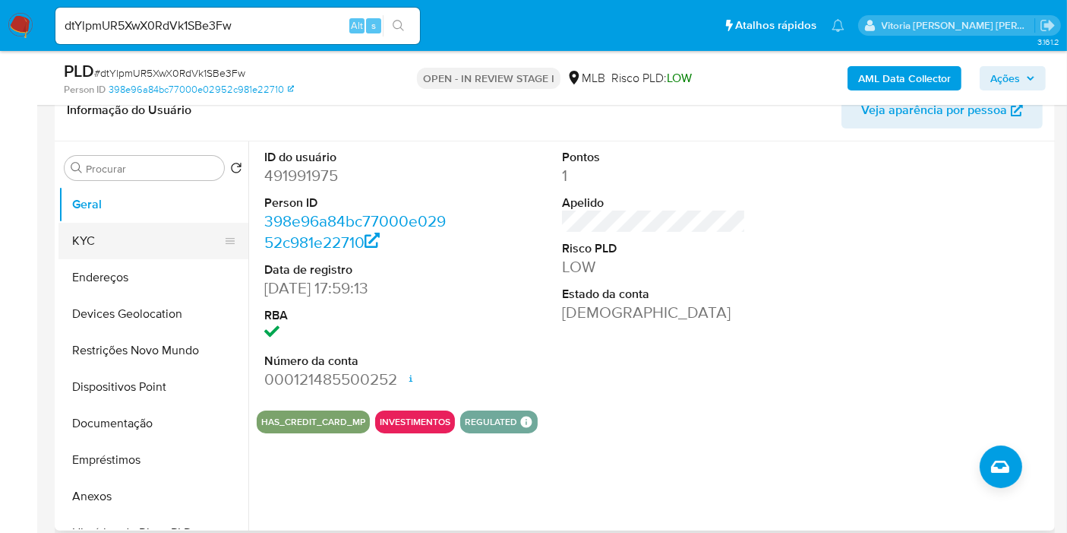
click at [96, 238] on button "KYC" at bounding box center [148, 241] width 178 height 36
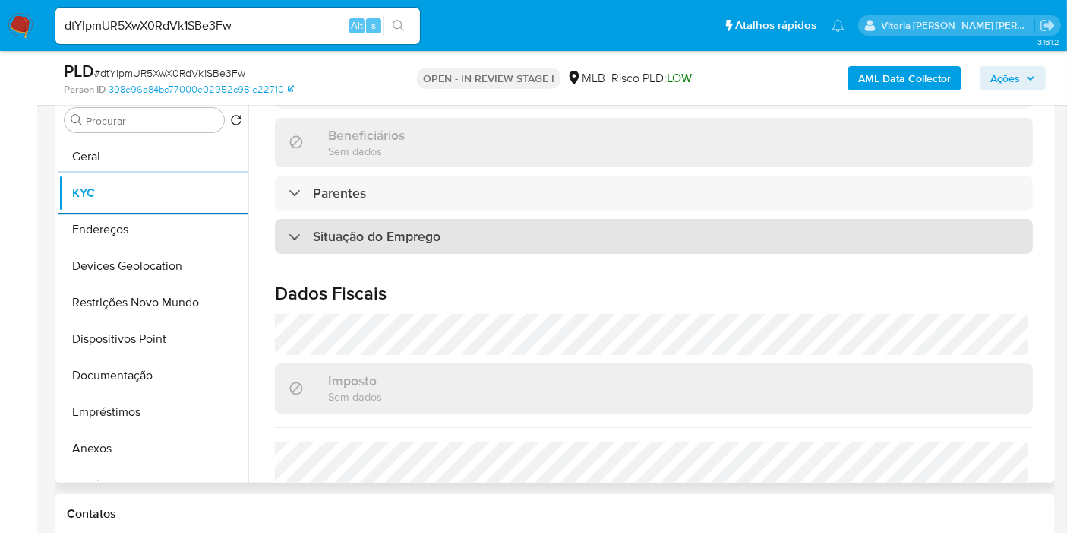
scroll to position [735, 0]
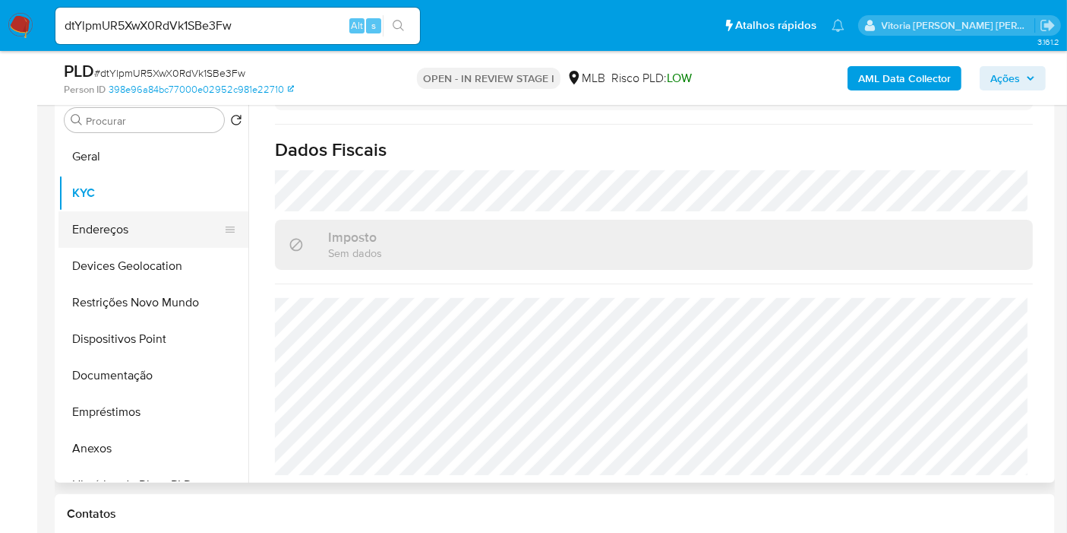
click at [128, 235] on button "Endereços" at bounding box center [148, 229] width 178 height 36
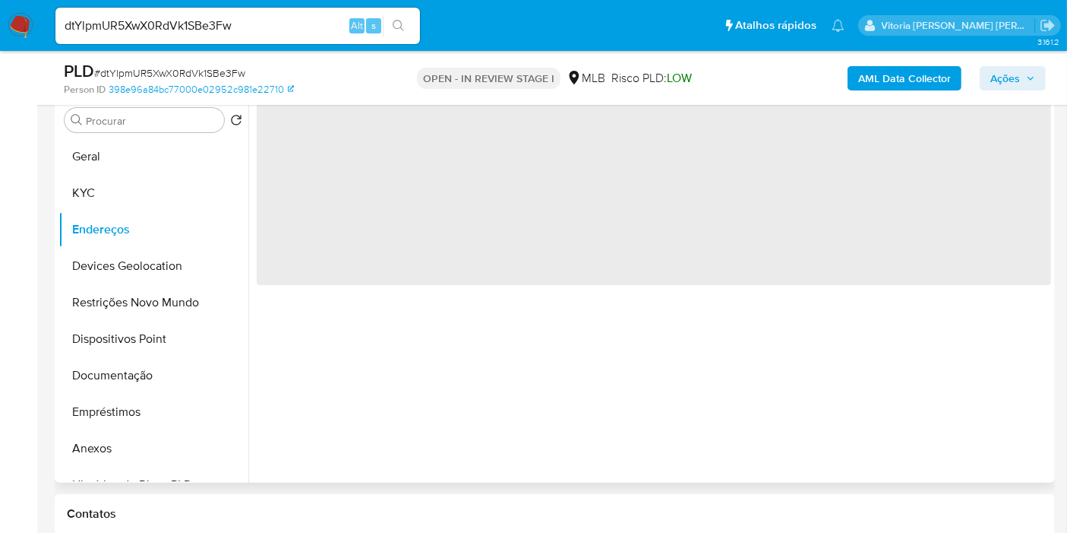
scroll to position [0, 0]
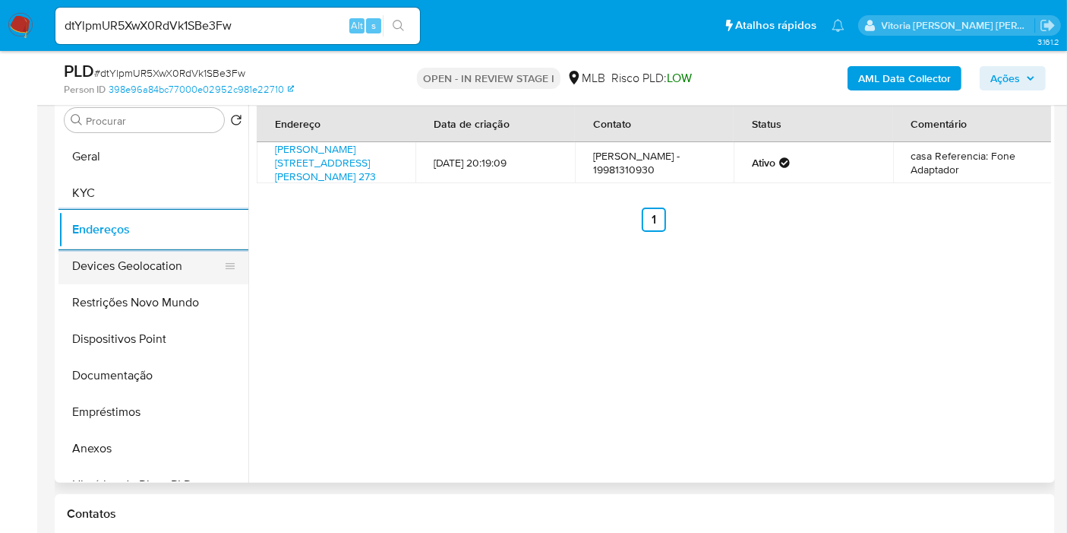
click at [135, 267] on button "Devices Geolocation" at bounding box center [148, 266] width 178 height 36
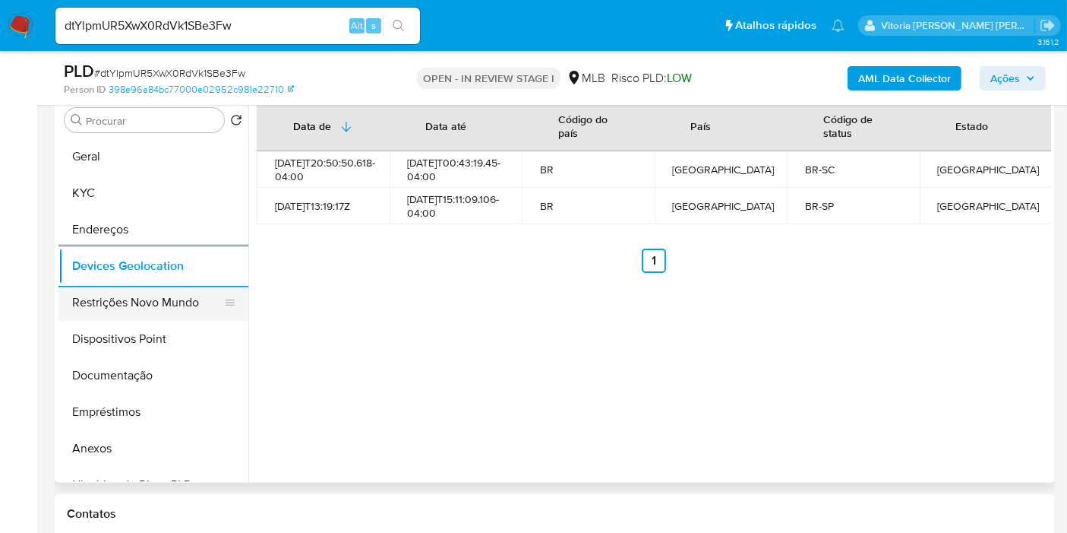
click at [93, 300] on button "Restrições Novo Mundo" at bounding box center [148, 302] width 178 height 36
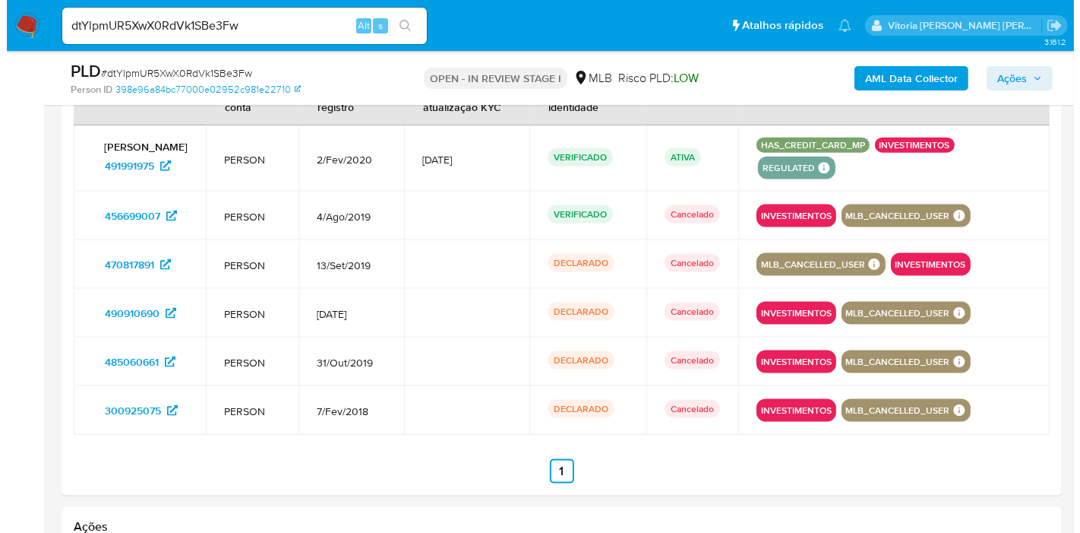
scroll to position [2411, 0]
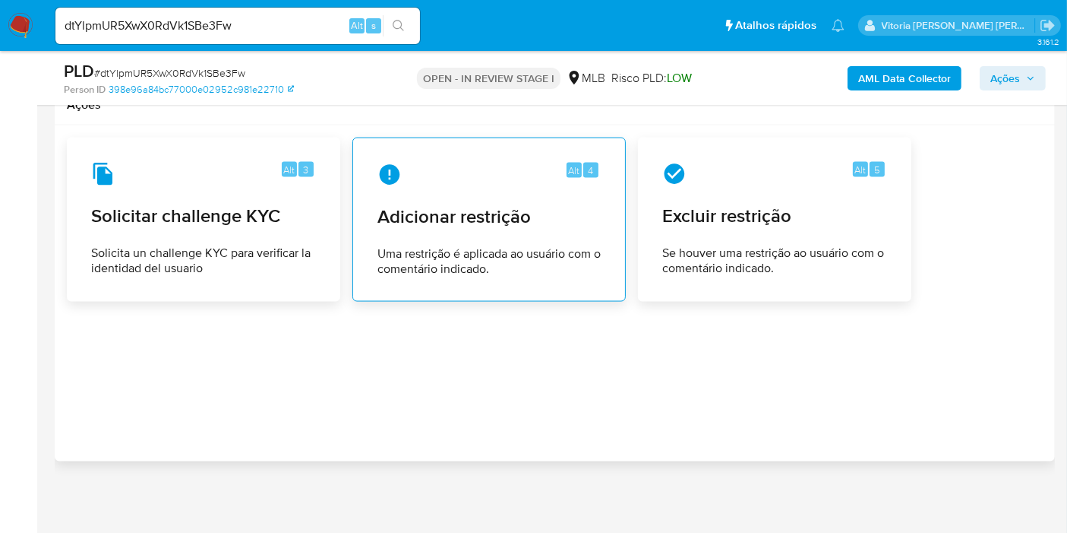
click at [451, 227] on div "Alt 4 Adicionar restrição Uma restrição é aplicada ao usuário com o comentário …" at bounding box center [489, 219] width 248 height 138
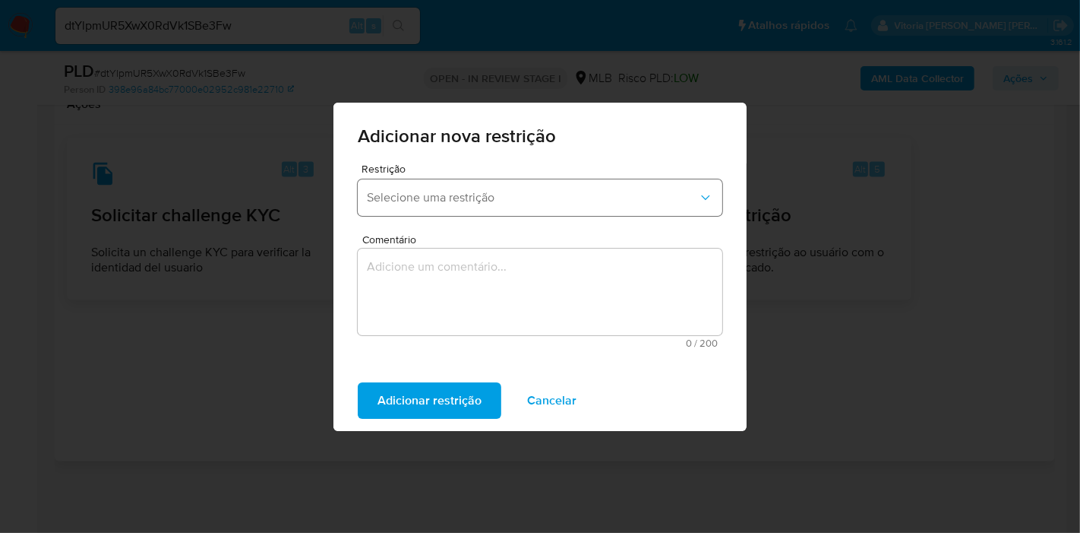
drag, startPoint x: 536, startPoint y: 185, endPoint x: 496, endPoint y: 202, distance: 43.6
click at [536, 185] on button "Selecione uma restrição" at bounding box center [540, 197] width 365 height 36
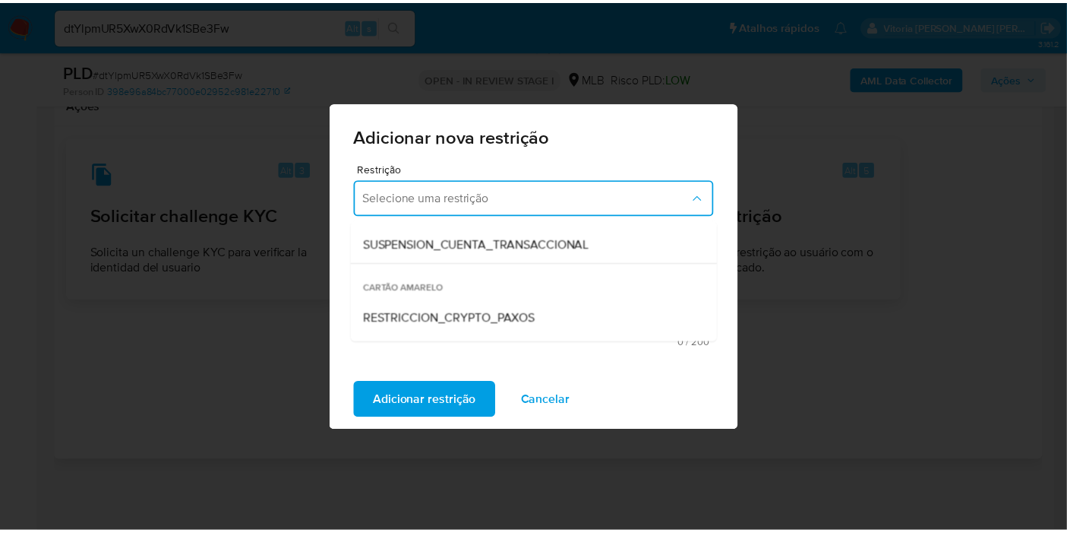
scroll to position [253, 0]
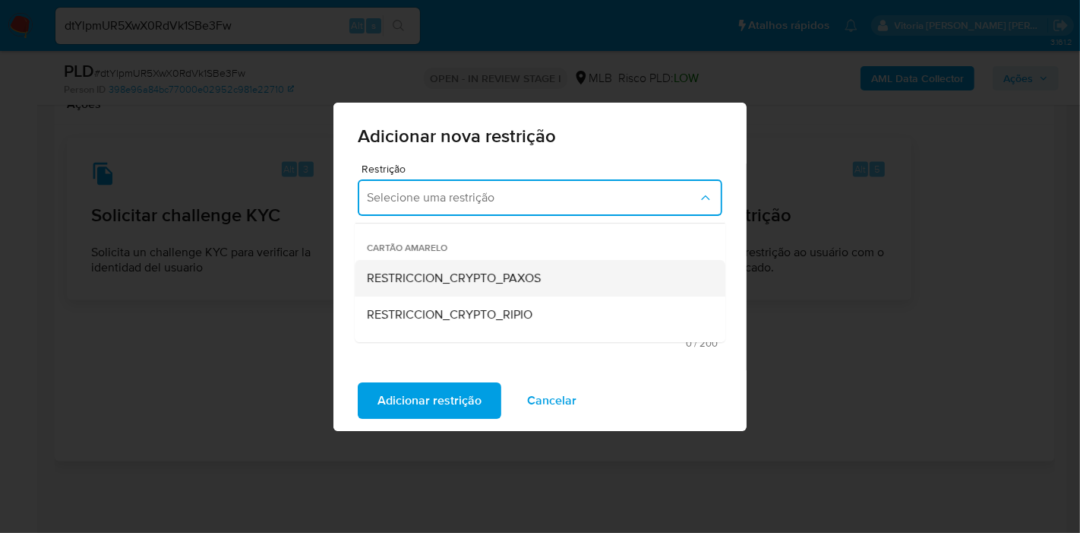
click at [473, 279] on span "RESTRICCION_CRYPTO_PAXOS" at bounding box center [454, 277] width 174 height 15
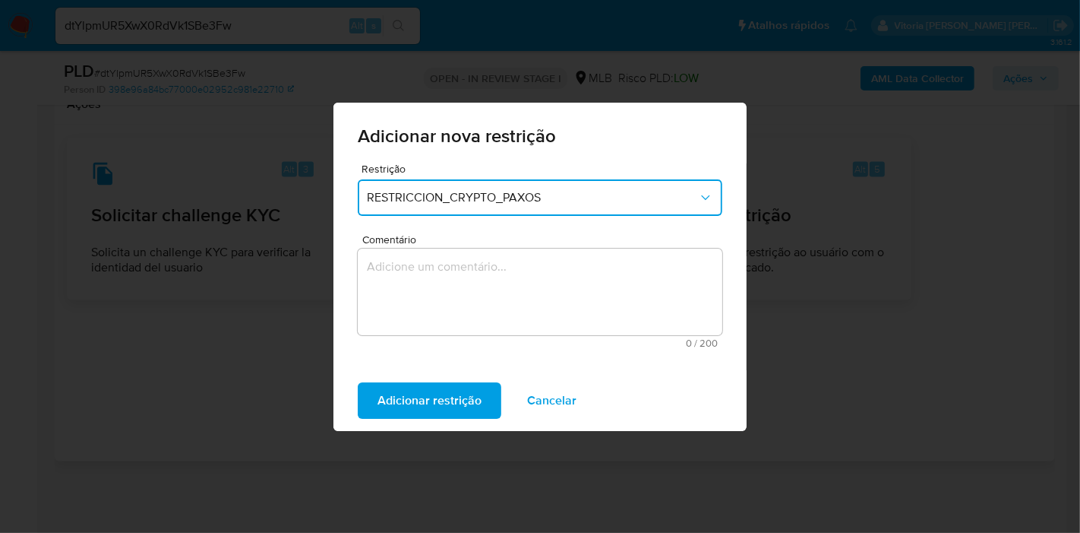
click at [445, 286] on textarea "Comentário" at bounding box center [540, 291] width 365 height 87
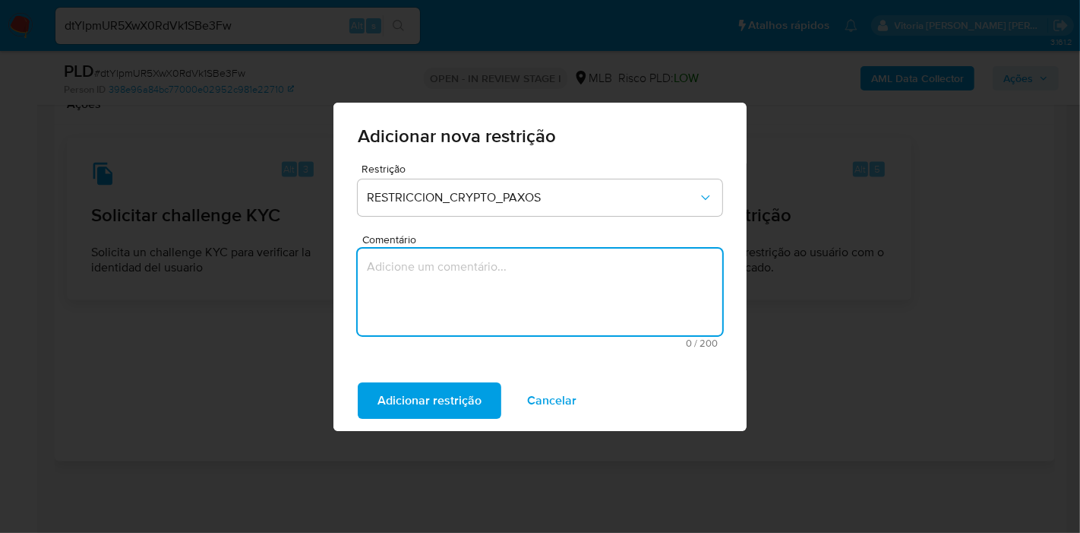
click at [449, 287] on textarea "Comentário" at bounding box center [540, 291] width 365 height 87
paste textarea "Encerramento realizado em atendimento à solicitação da Paxos, referente à desco…"
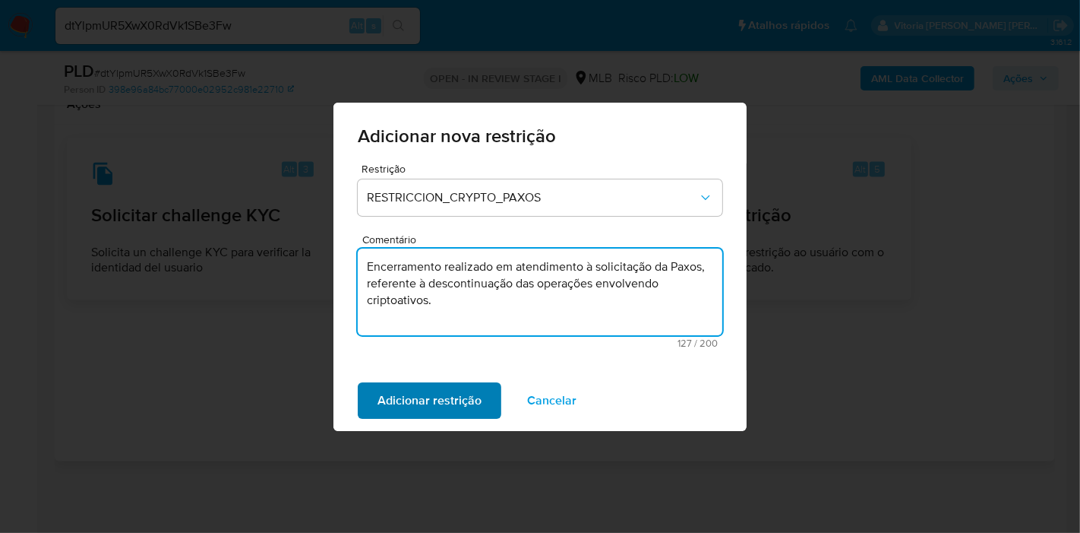
type textarea "Encerramento realizado em atendimento à solicitação da Paxos, referente à desco…"
click at [423, 406] on span "Adicionar restrição" at bounding box center [430, 400] width 104 height 33
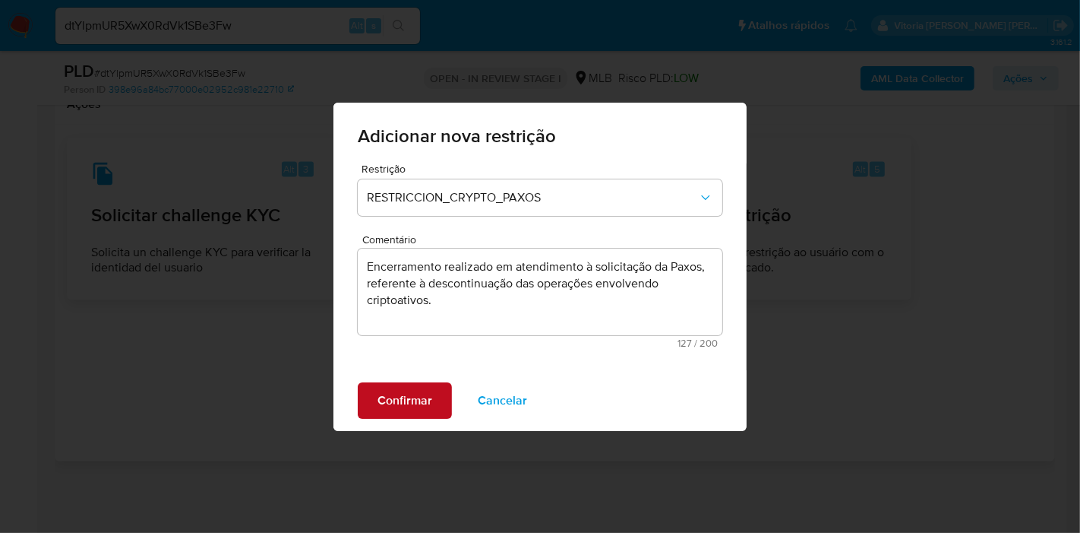
click at [386, 399] on span "Confirmar" at bounding box center [405, 400] width 55 height 33
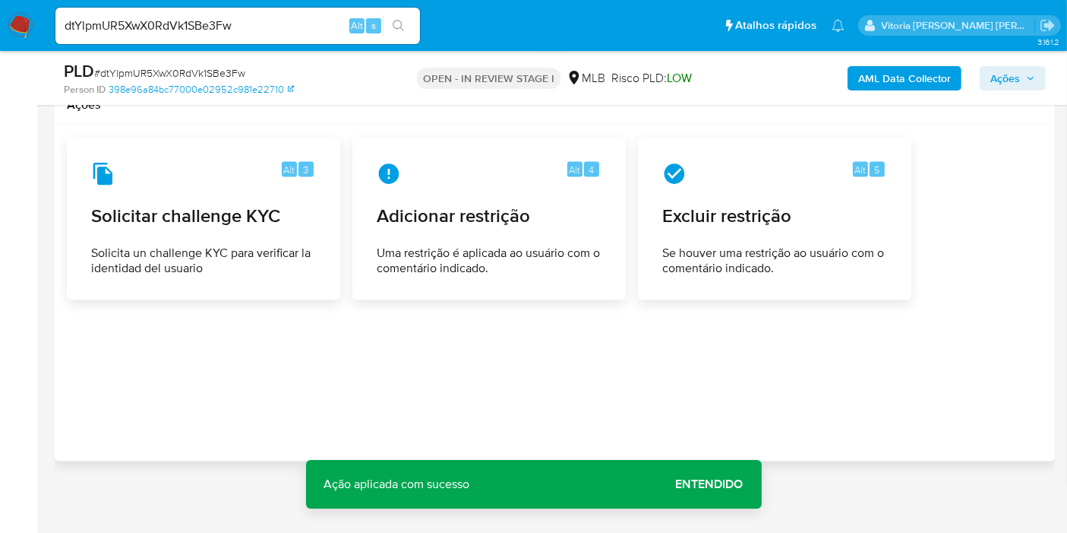
click at [687, 484] on span "Entendido" at bounding box center [710, 484] width 68 height 0
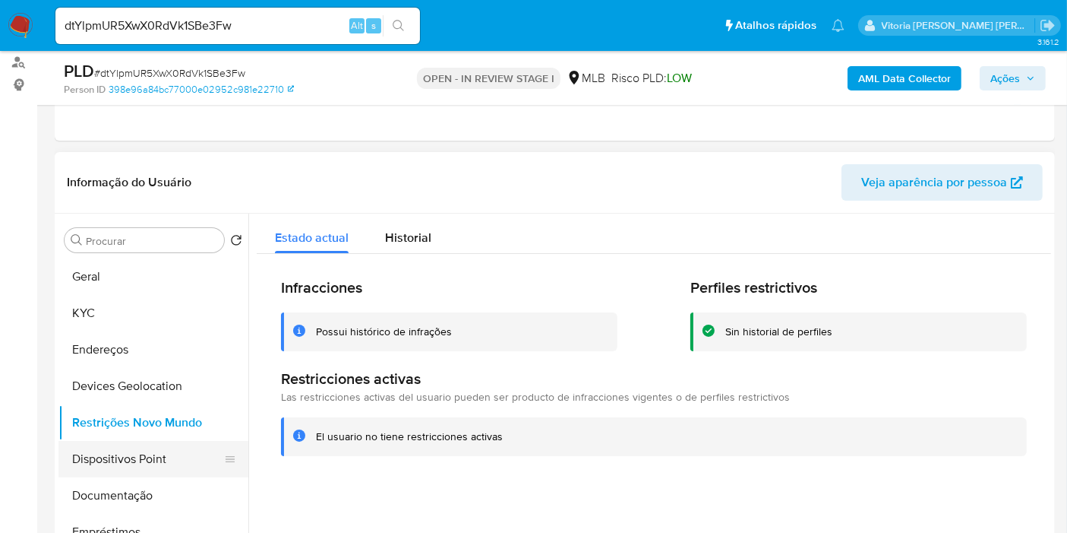
scroll to position [300, 0]
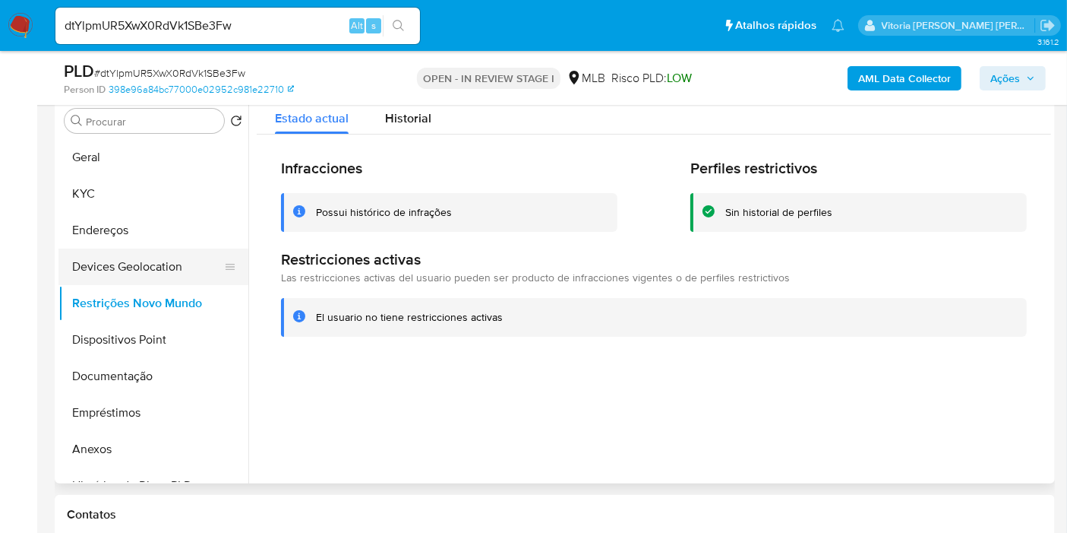
click at [135, 285] on button "Restrições Novo Mundo" at bounding box center [154, 303] width 190 height 36
click at [138, 271] on button "Devices Geolocation" at bounding box center [148, 266] width 178 height 36
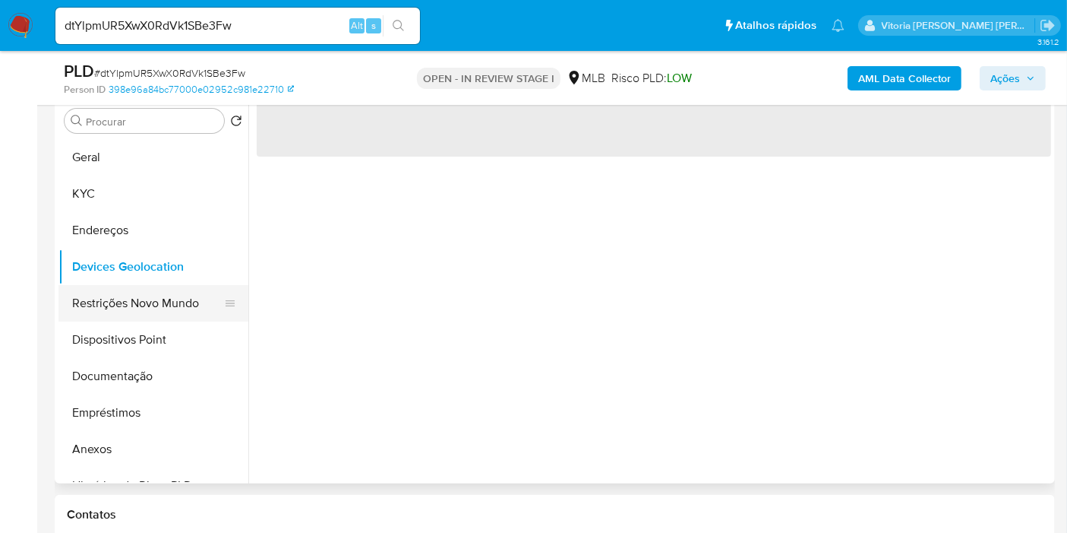
click at [117, 301] on button "Restrições Novo Mundo" at bounding box center [148, 303] width 178 height 36
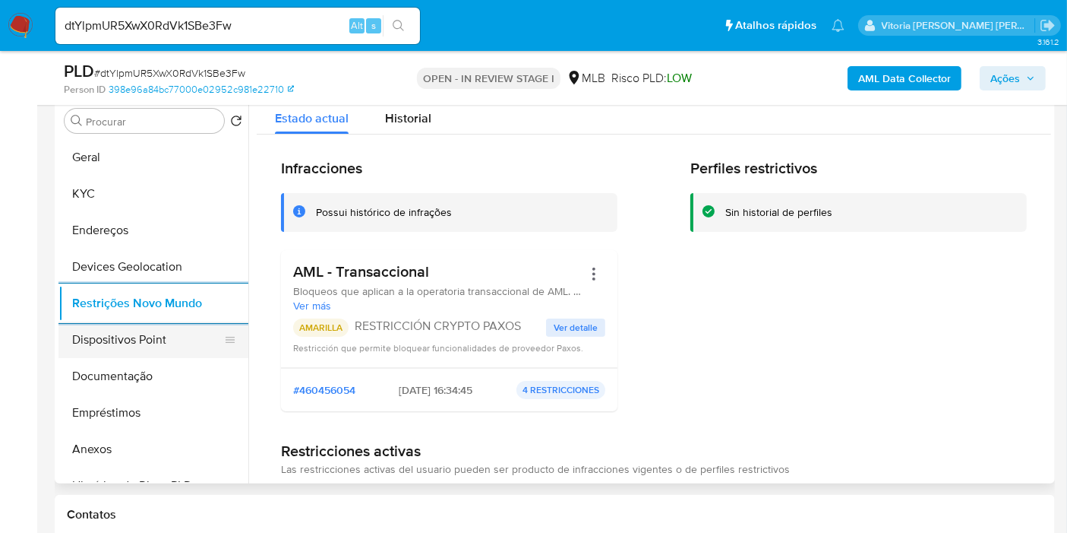
click at [125, 345] on button "Dispositivos Point" at bounding box center [148, 339] width 178 height 36
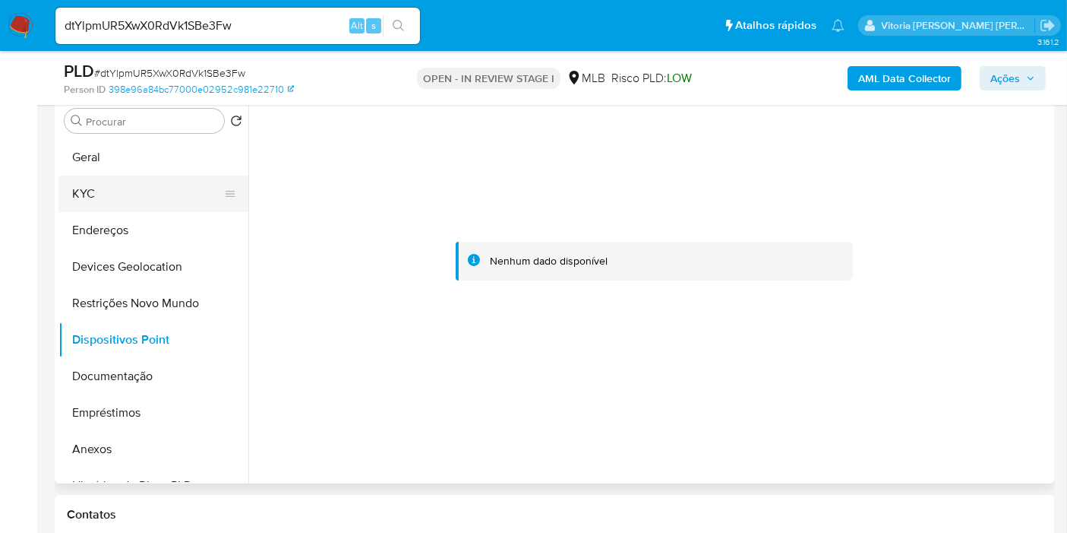
click at [128, 193] on button "KYC" at bounding box center [148, 194] width 178 height 36
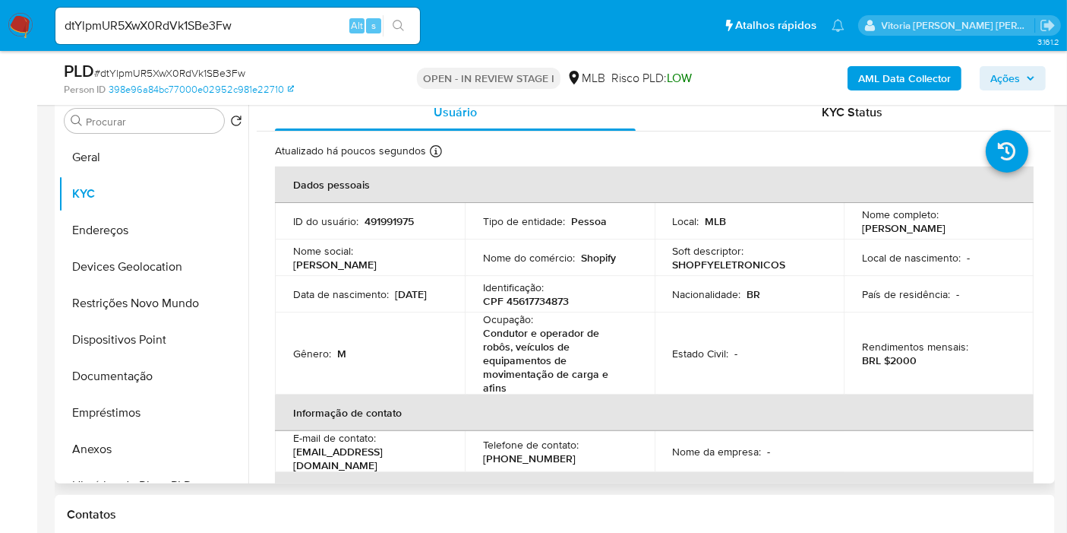
drag, startPoint x: 970, startPoint y: 229, endPoint x: 837, endPoint y: 230, distance: 133.0
click at [837, 230] on tr "ID do usuário : 491991975 Tipo de entidade : Pessoa Local : MLB Nome completo :…" at bounding box center [654, 221] width 759 height 36
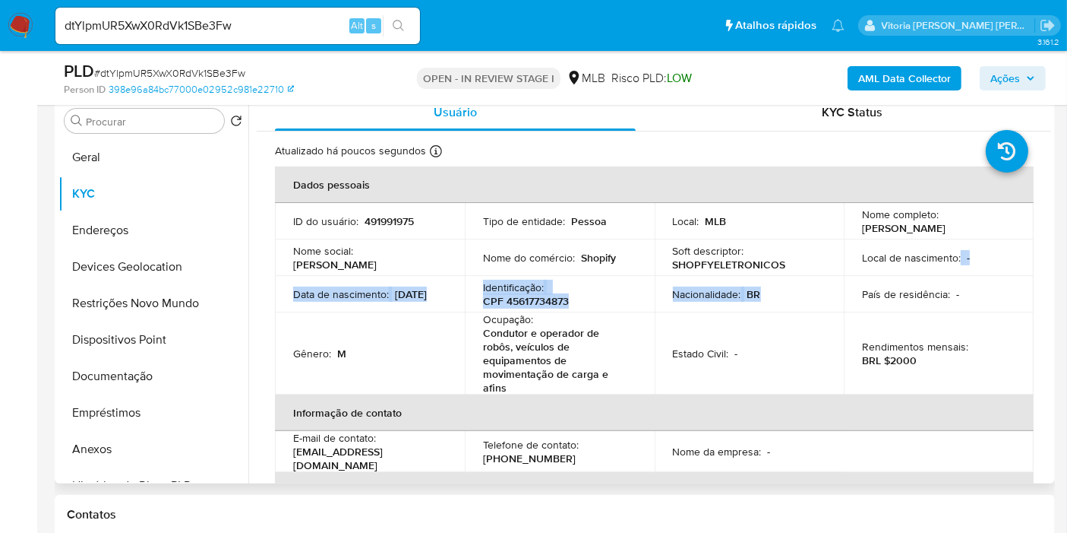
click at [886, 275] on tbody "ID do usuário : 491991975 Tipo de entidade : Pessoa Local : MLB Nome completo :…" at bounding box center [654, 298] width 759 height 191
drag, startPoint x: 973, startPoint y: 231, endPoint x: 853, endPoint y: 232, distance: 120.0
click at [853, 232] on td "Nome completo : Lucas Henrique Borelli" at bounding box center [939, 221] width 190 height 36
copy p "[PERSON_NAME]"
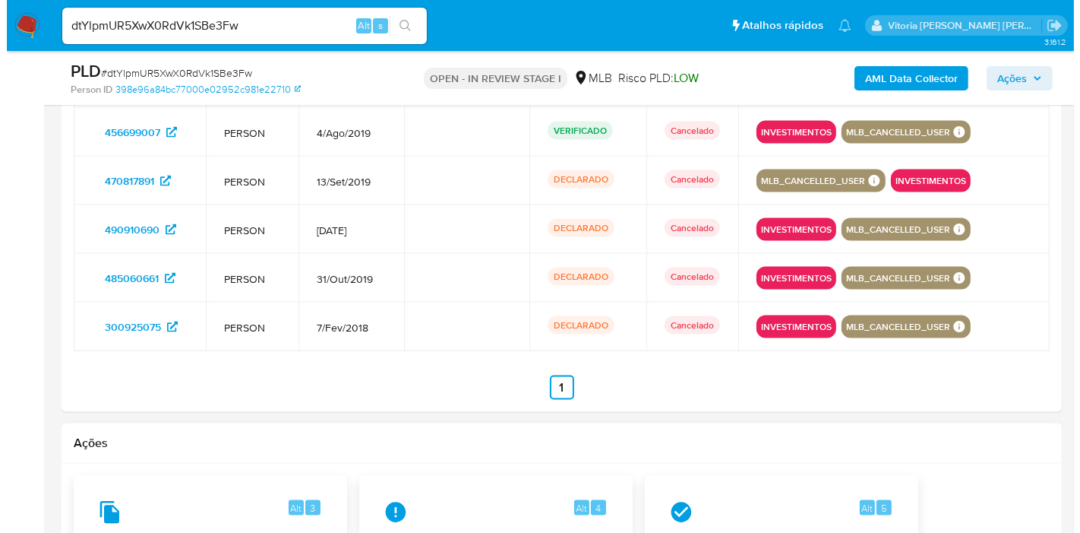
scroll to position [1904, 0]
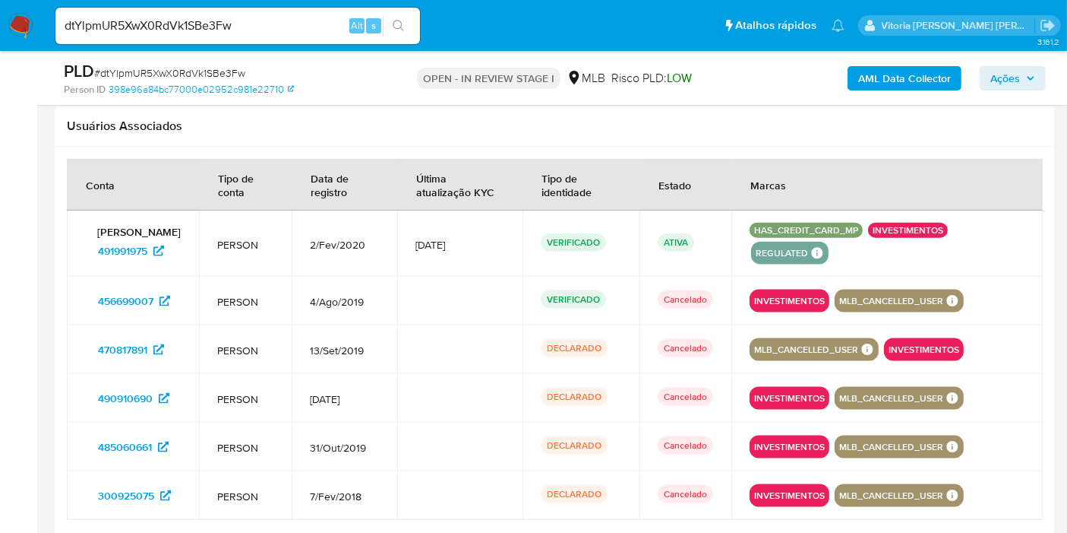
click at [884, 74] on b "AML Data Collector" at bounding box center [905, 78] width 93 height 24
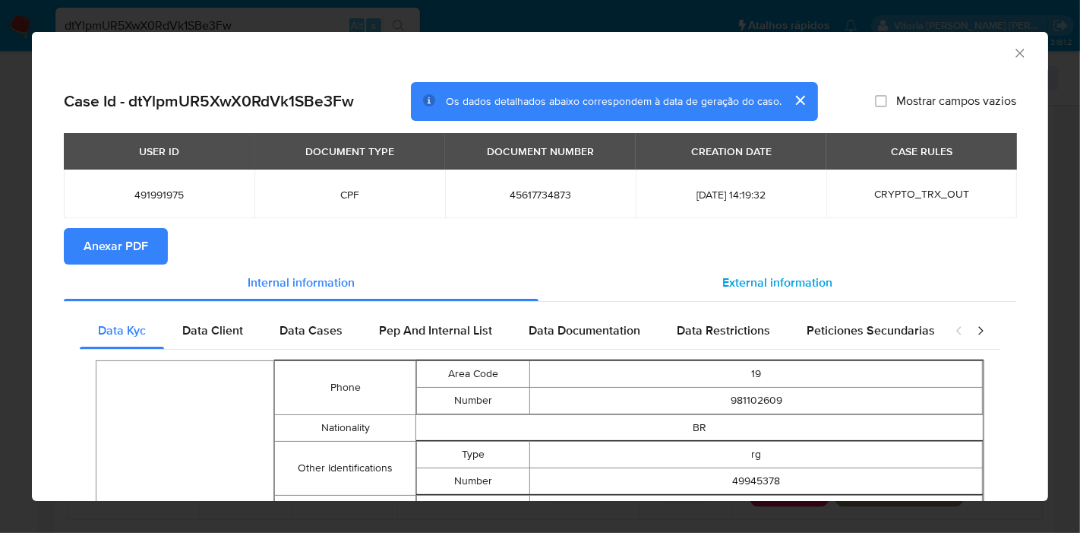
click at [727, 278] on span "External information" at bounding box center [778, 282] width 110 height 17
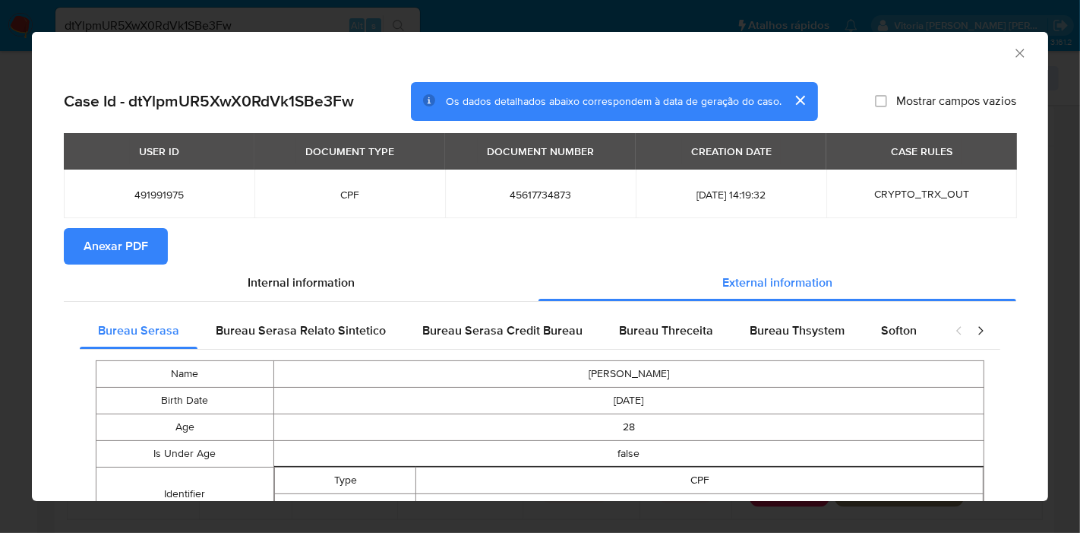
click at [121, 242] on span "Anexar PDF" at bounding box center [116, 245] width 65 height 33
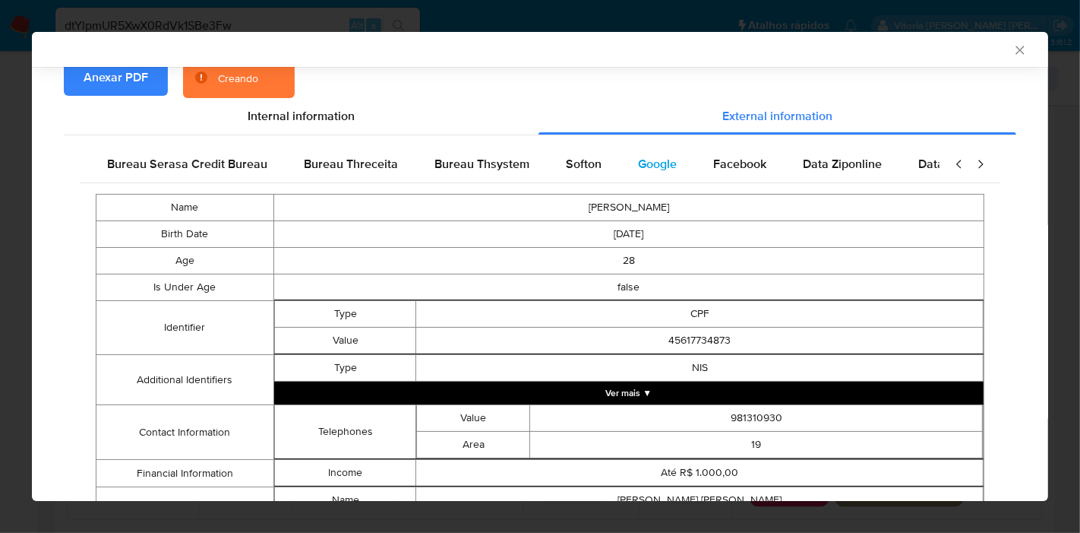
scroll to position [0, 319]
click at [623, 173] on div "Google" at bounding box center [653, 164] width 75 height 36
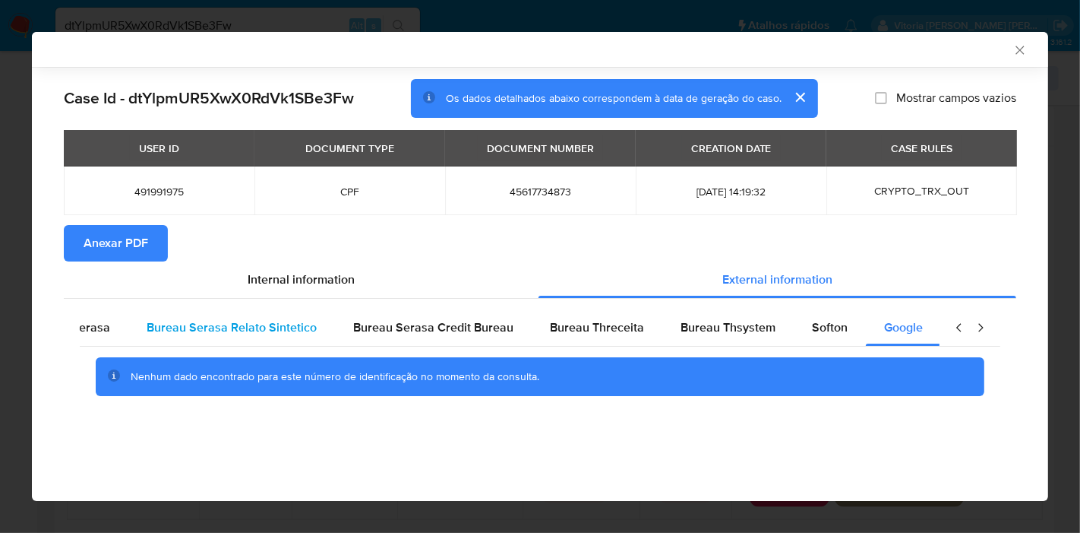
scroll to position [0, 0]
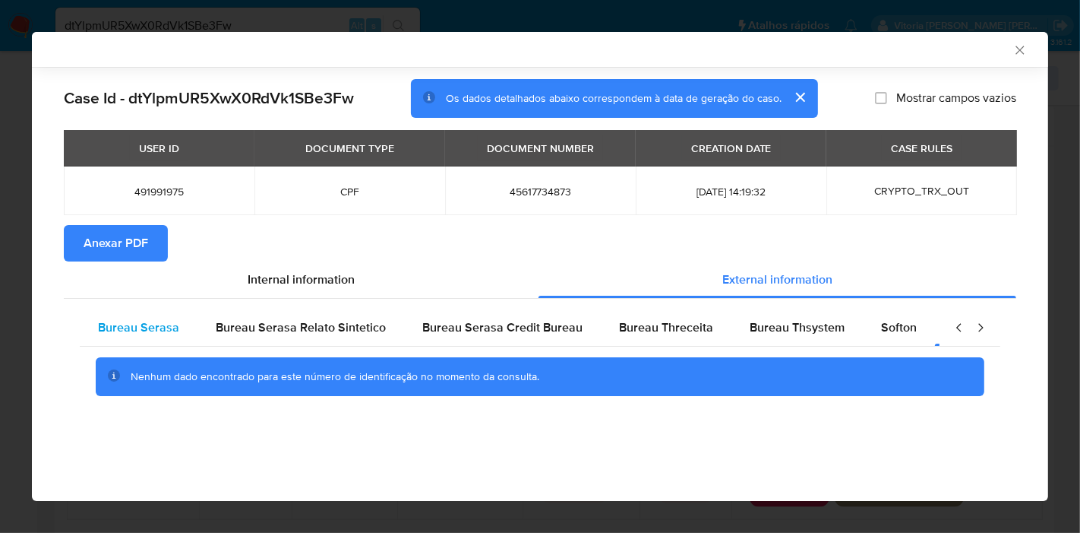
click at [178, 318] on div "Bureau Serasa" at bounding box center [139, 327] width 118 height 36
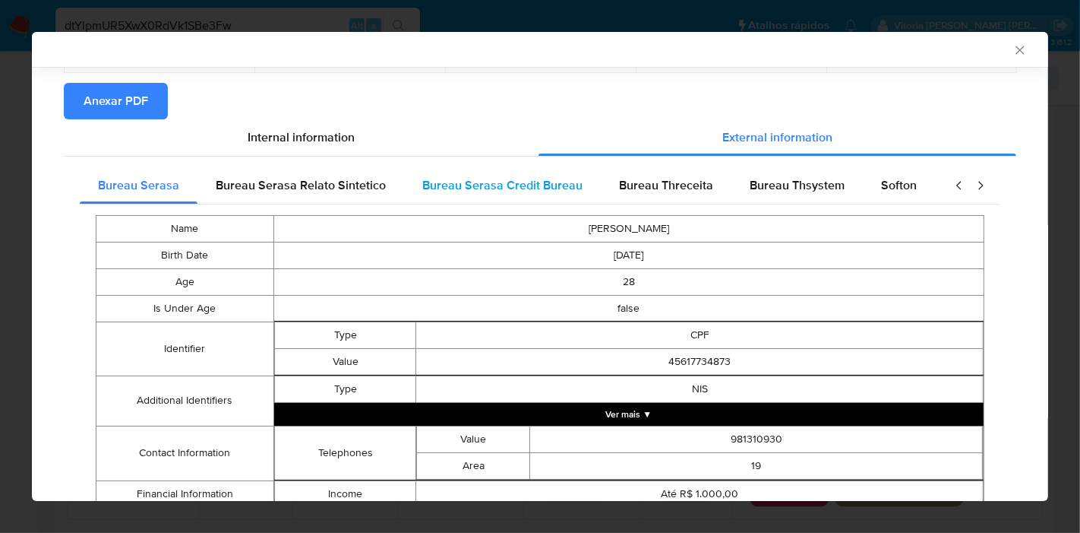
scroll to position [257, 0]
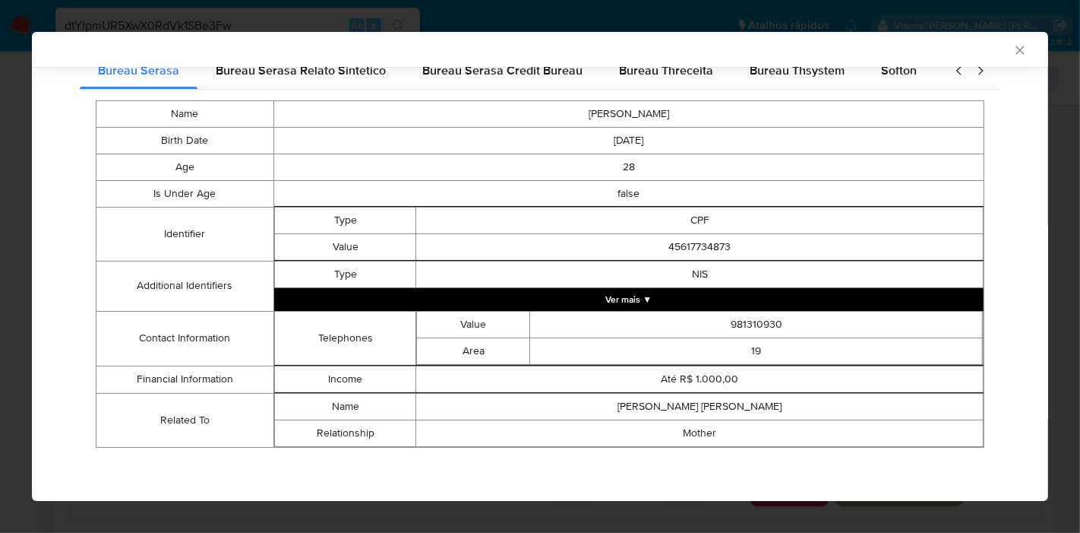
click at [1010, 265] on div "Case Id - dtYlpmUR5XwX0RdVk1SBe3Fw Os dados detalhados abaixo correspondem à da…" at bounding box center [540, 155] width 1017 height 691
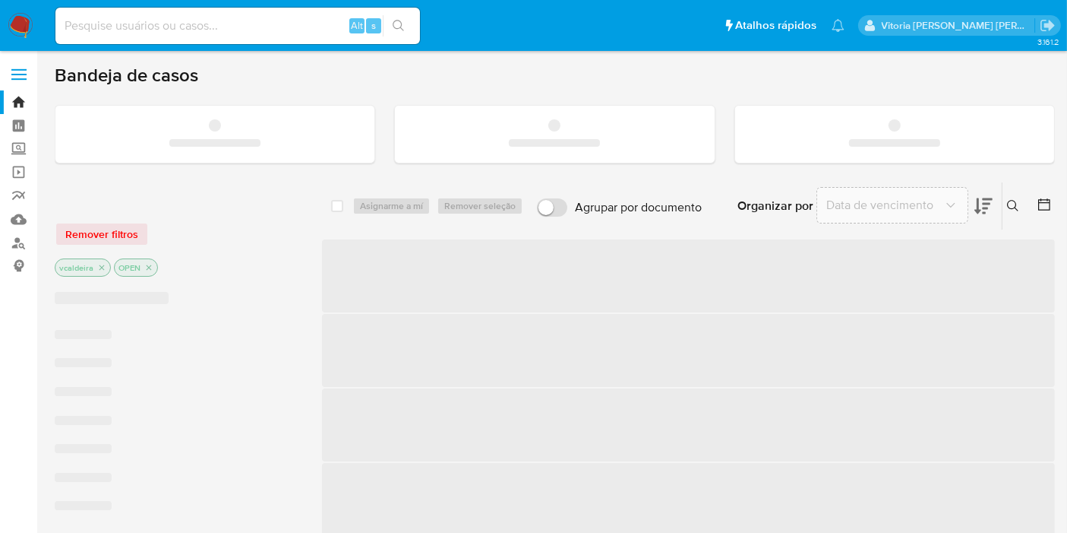
click at [156, 18] on input at bounding box center [237, 26] width 365 height 20
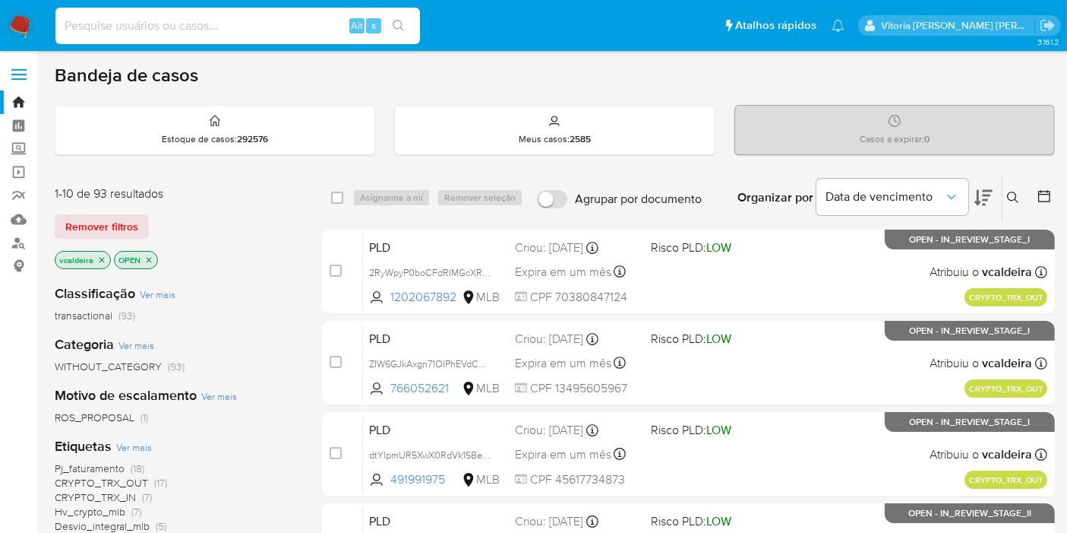
paste input "BLatUf8q6DimntHgnZYh09Qb"
type input "BLatUf8q6DimntHgnZYh09Qb"
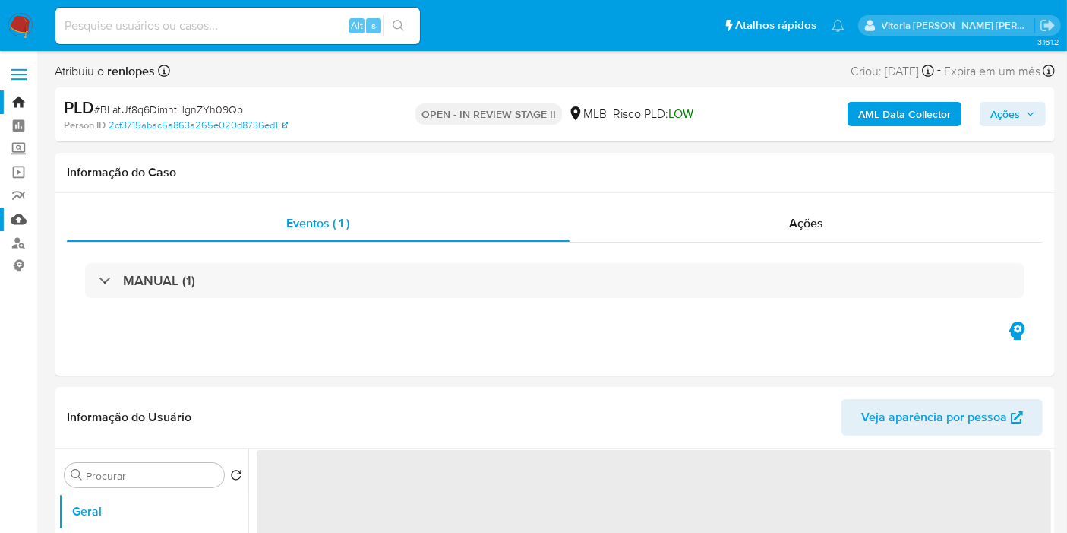
select select "10"
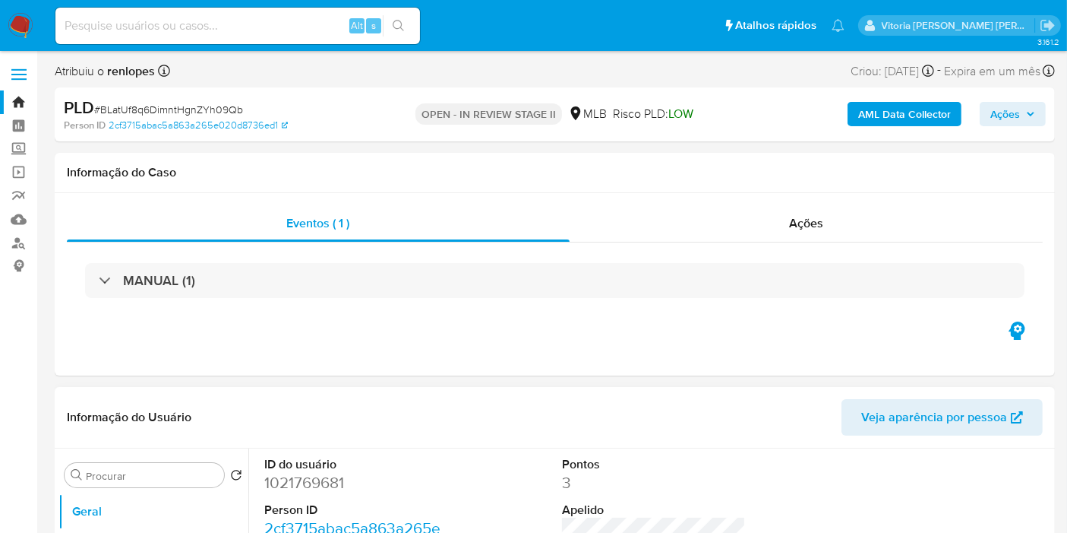
click at [296, 492] on dd "1021769681" at bounding box center [356, 482] width 184 height 21
copy dd "1021769681"
click at [244, 29] on input at bounding box center [237, 26] width 365 height 20
paste input "ZIW6GJkAxgn71OIPhEVdCAty"
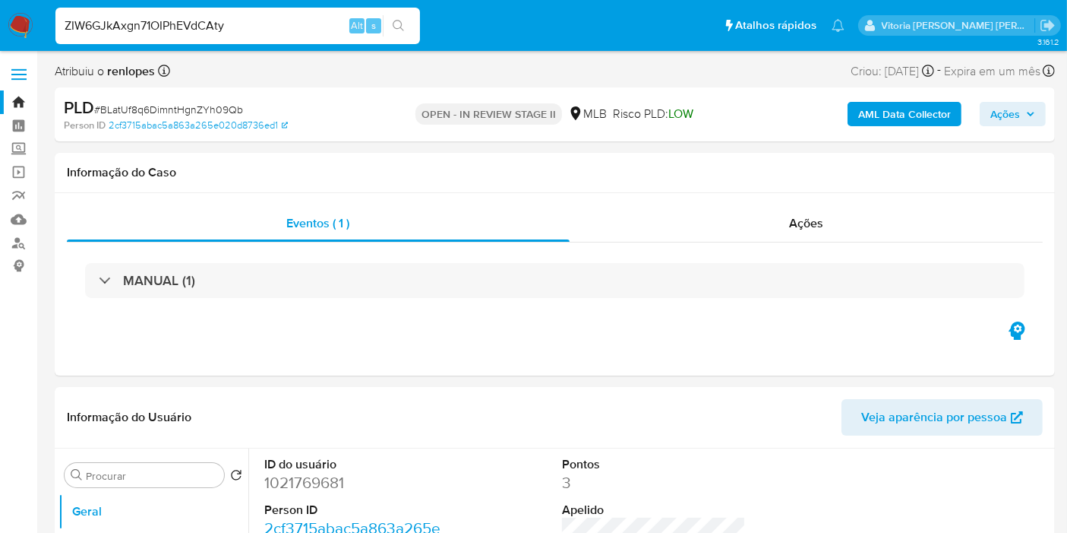
type input "ZIW6GJkAxgn71OIPhEVdCAty"
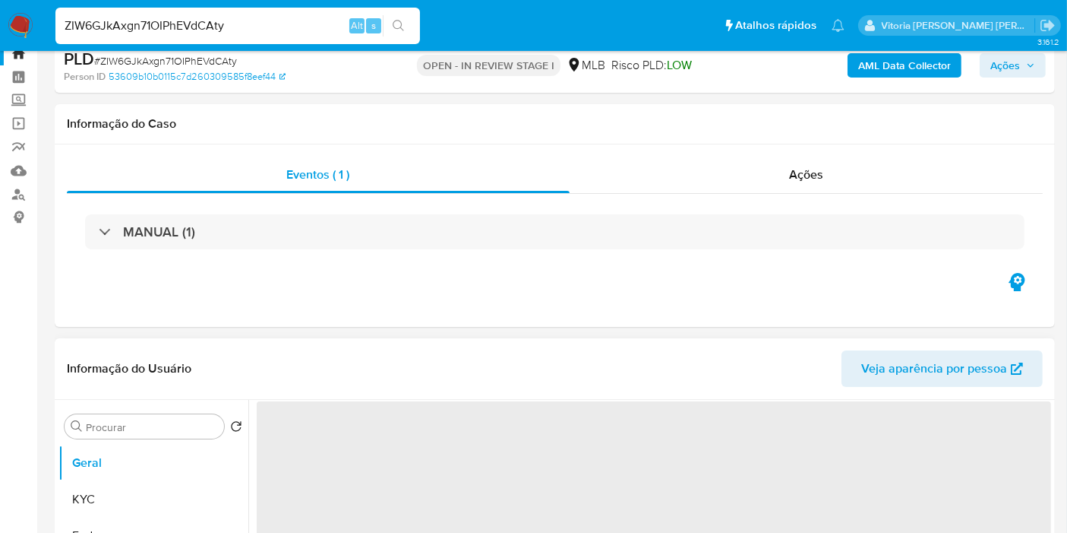
scroll to position [253, 0]
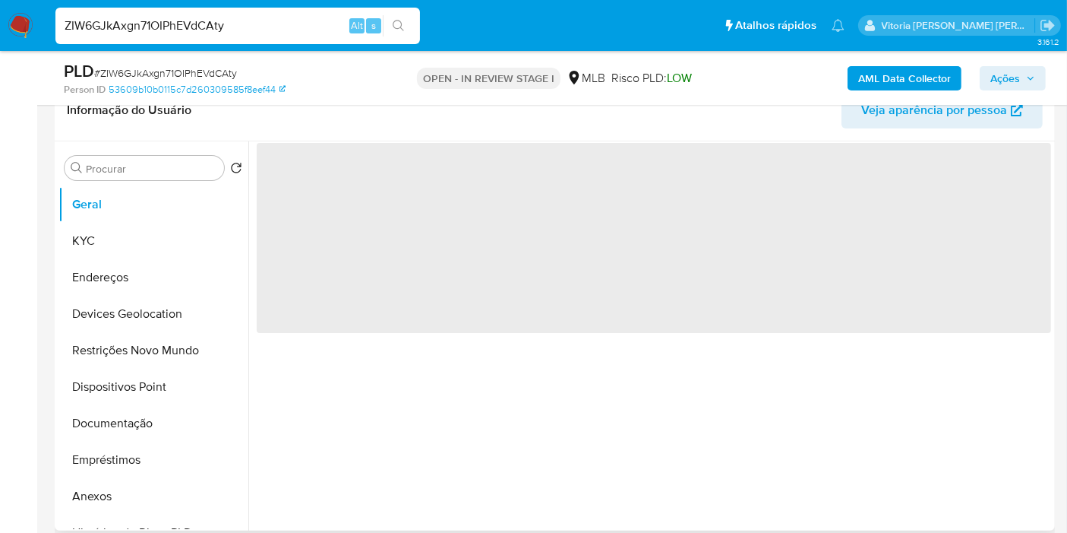
select select "10"
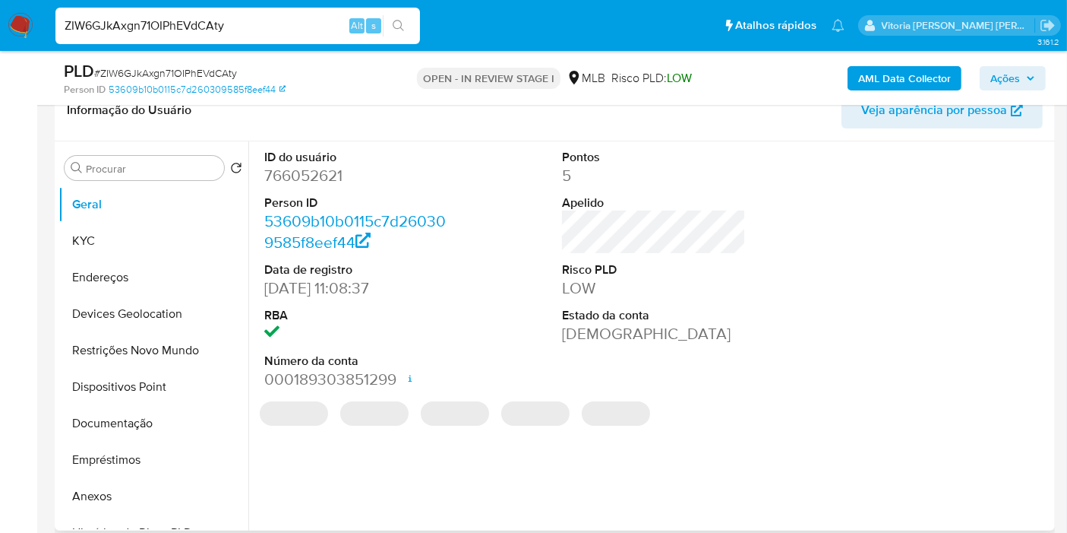
click at [315, 176] on dd "766052621" at bounding box center [356, 175] width 184 height 21
copy dd "766052621"
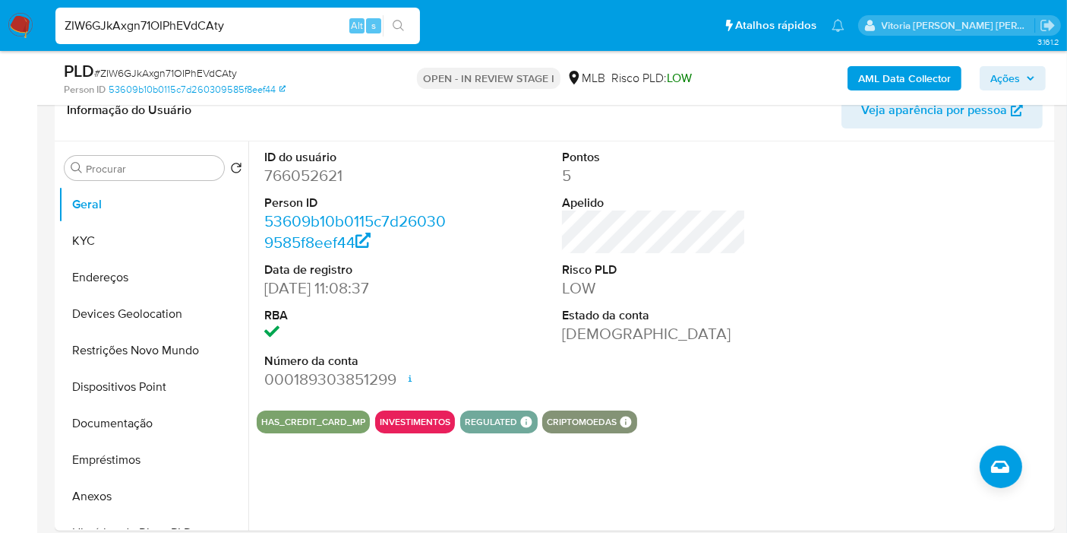
click at [272, 27] on input "ZIW6GJkAxgn71OIPhEVdCAty" at bounding box center [237, 26] width 365 height 20
paste input "Bc0dNKauwjGtSS6wSSYGWPX6"
type input "Bc0dNKauwjGtSS6wSSYGWPX6"
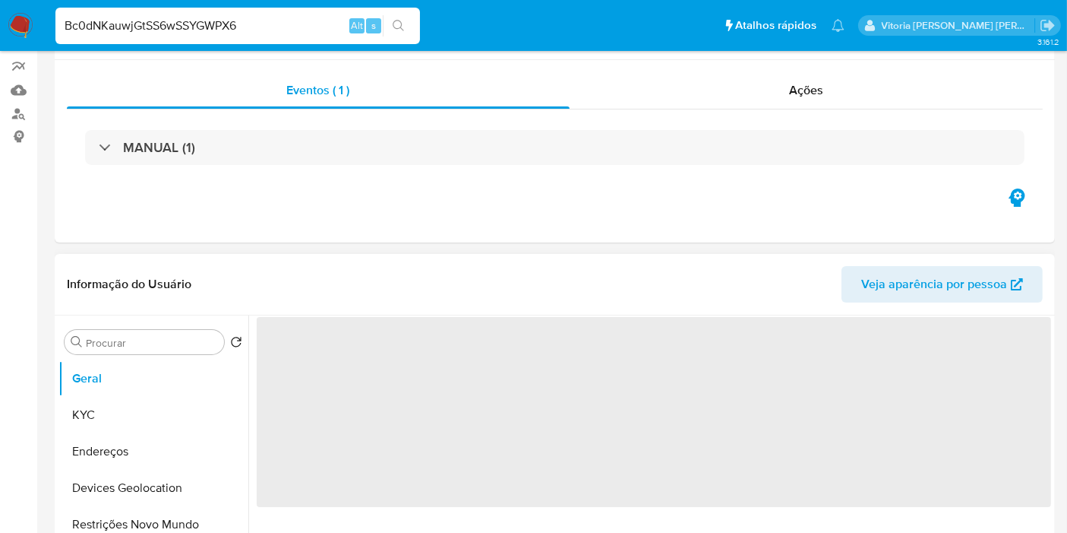
select select "10"
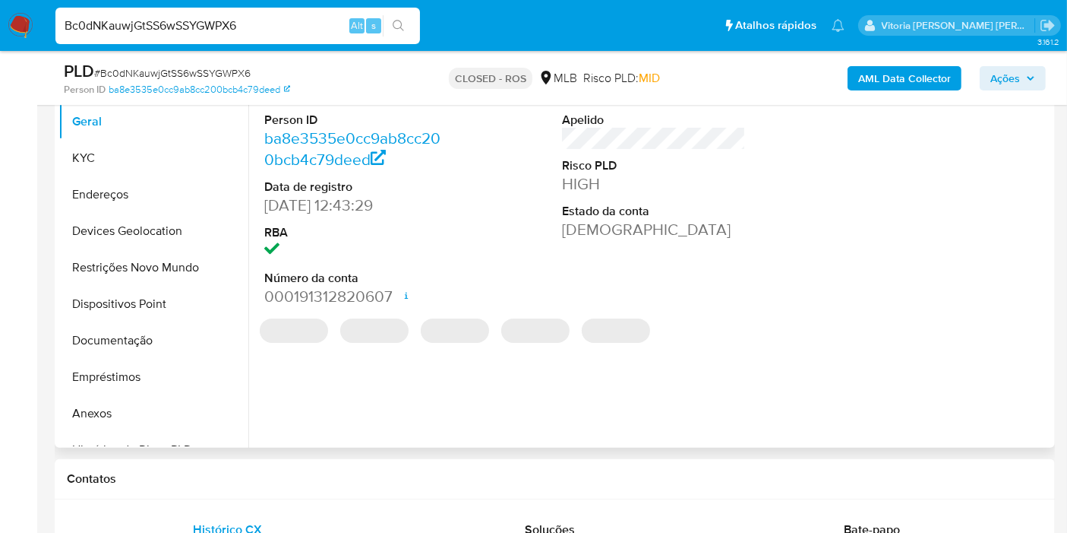
scroll to position [169, 0]
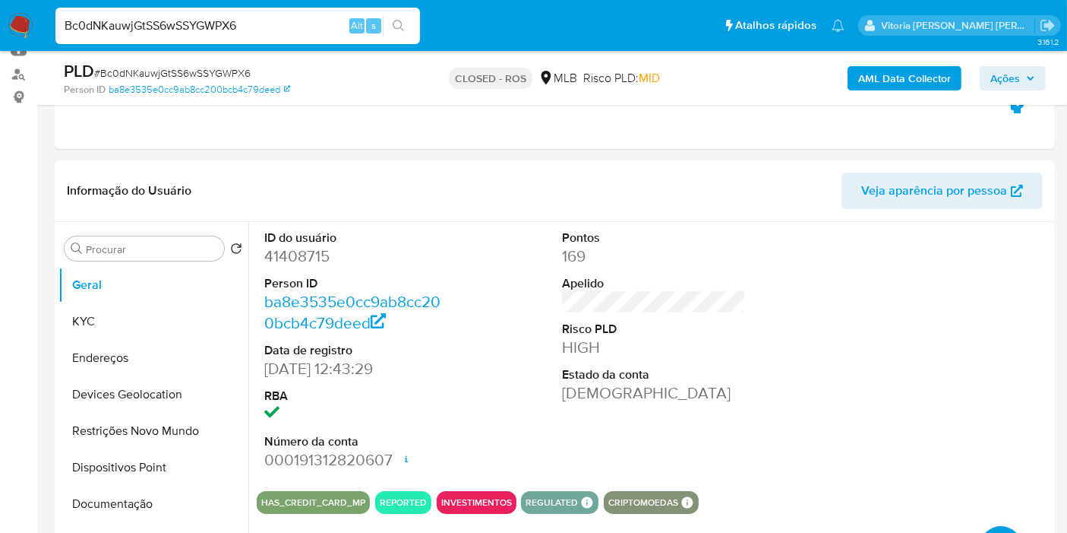
click at [301, 258] on dd "41408715" at bounding box center [356, 255] width 184 height 21
copy dd "41408715"
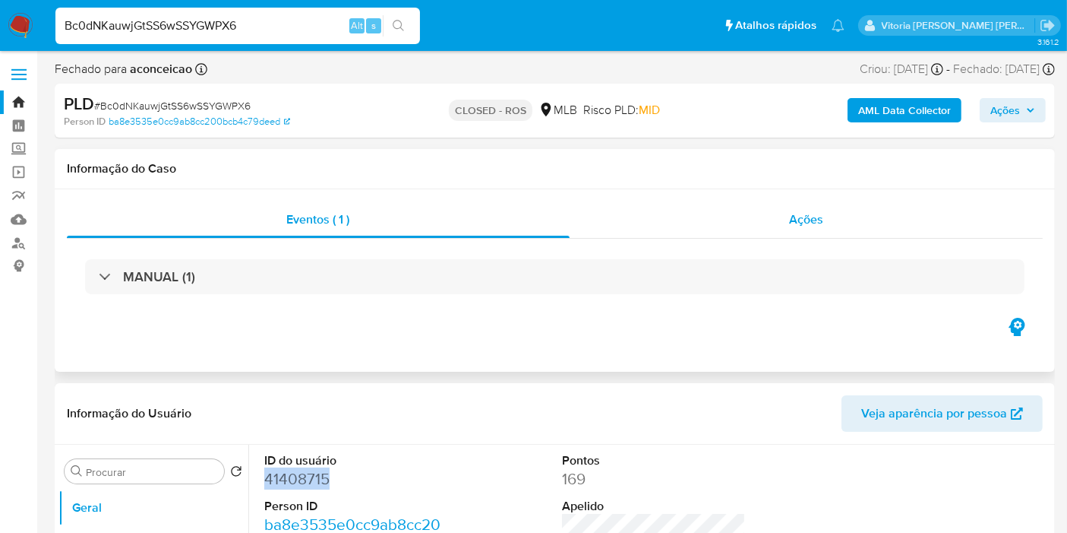
click at [797, 230] on div "Ações" at bounding box center [807, 219] width 474 height 36
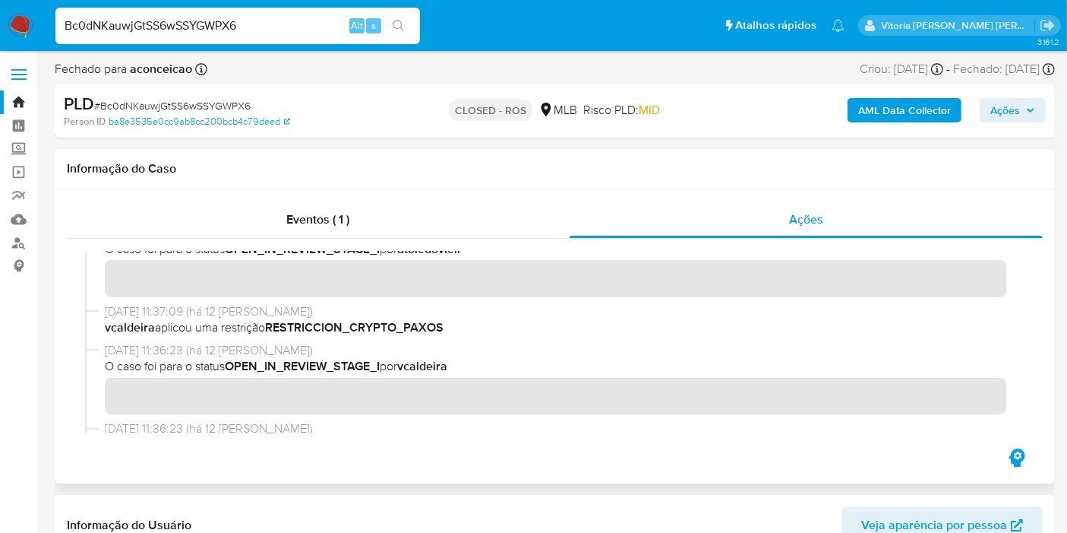
scroll to position [1097, 0]
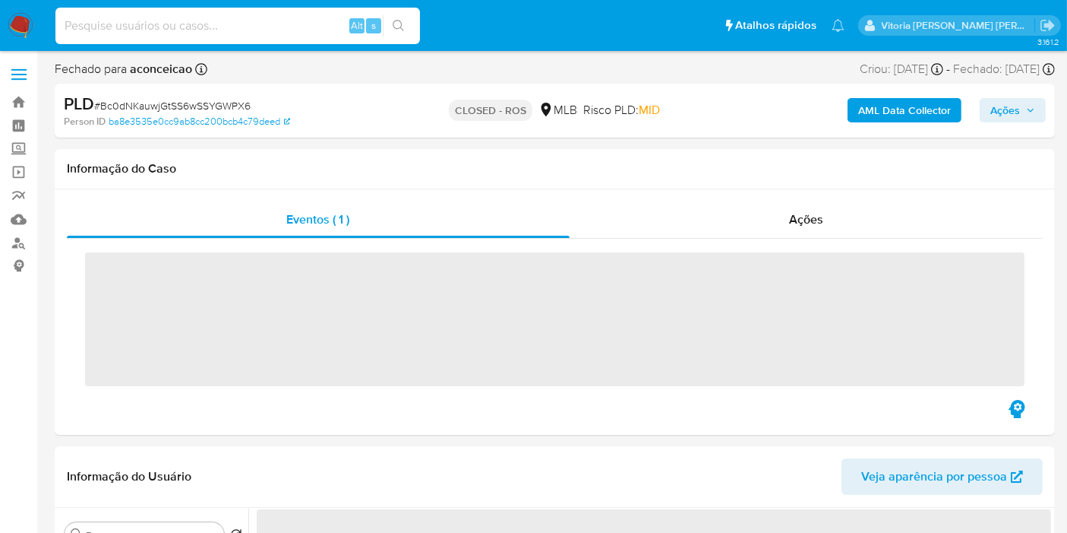
type input "hl9AroqfSzo9aCQJsKOLVBXN"
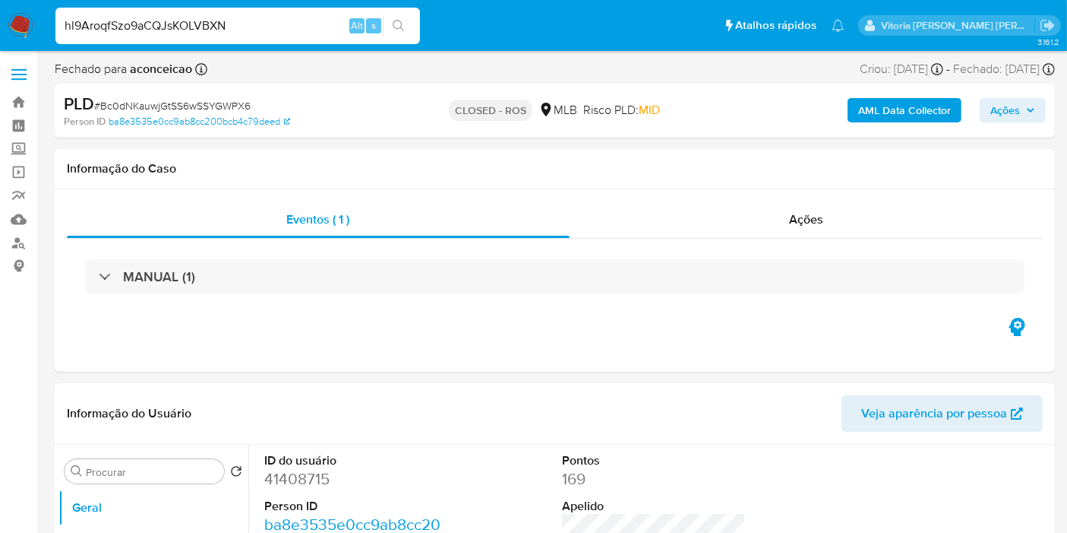
select select "10"
type input "hl9AroqfSzo9aCQJsKOLVBXN"
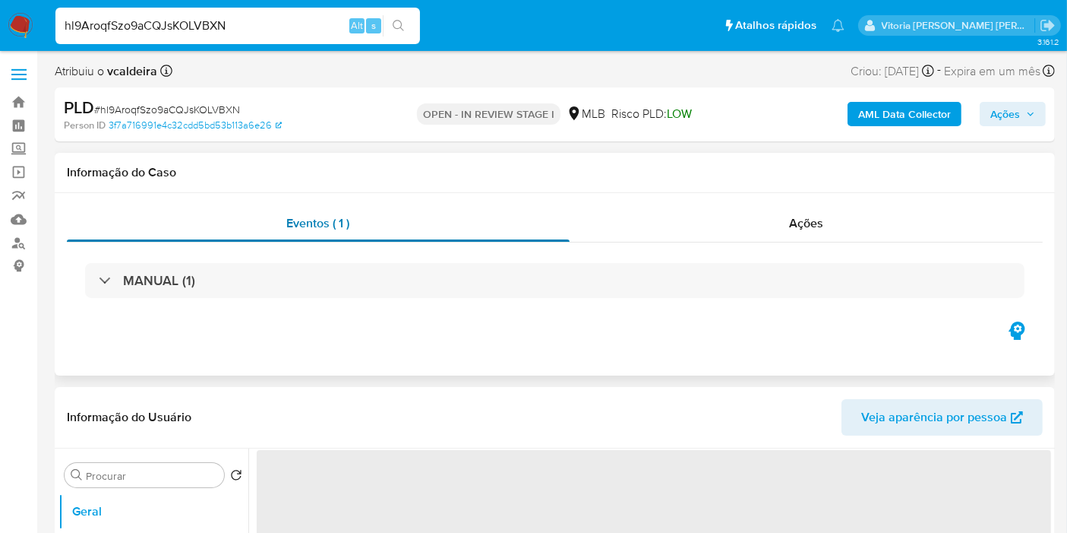
select select "10"
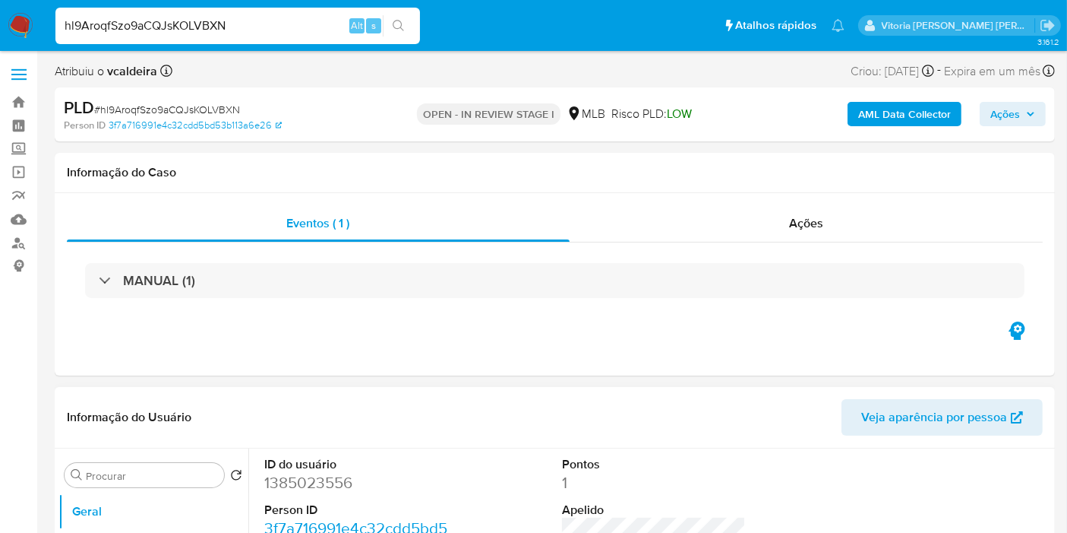
click at [309, 483] on dd "1385023556" at bounding box center [356, 482] width 184 height 21
copy dd "1385023556"
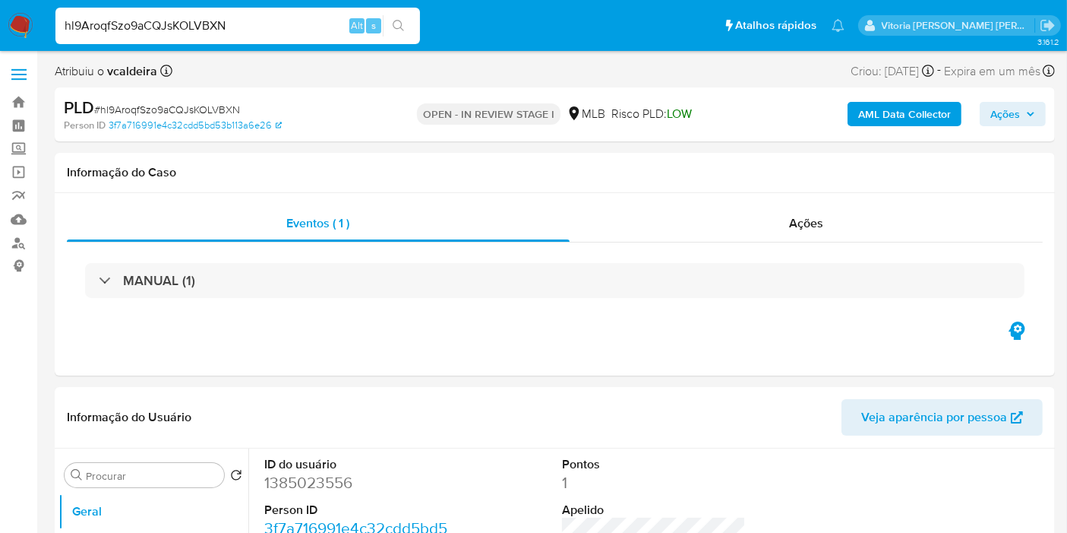
click at [214, 30] on input "hl9AroqfSzo9aCQJsKOLVBXN" at bounding box center [237, 26] width 365 height 20
paste input "I0bSbwhFGLSb0IkE9THv7JnJ"
type input "I0bSbwhFGLSb0IkE9THv7JnJ"
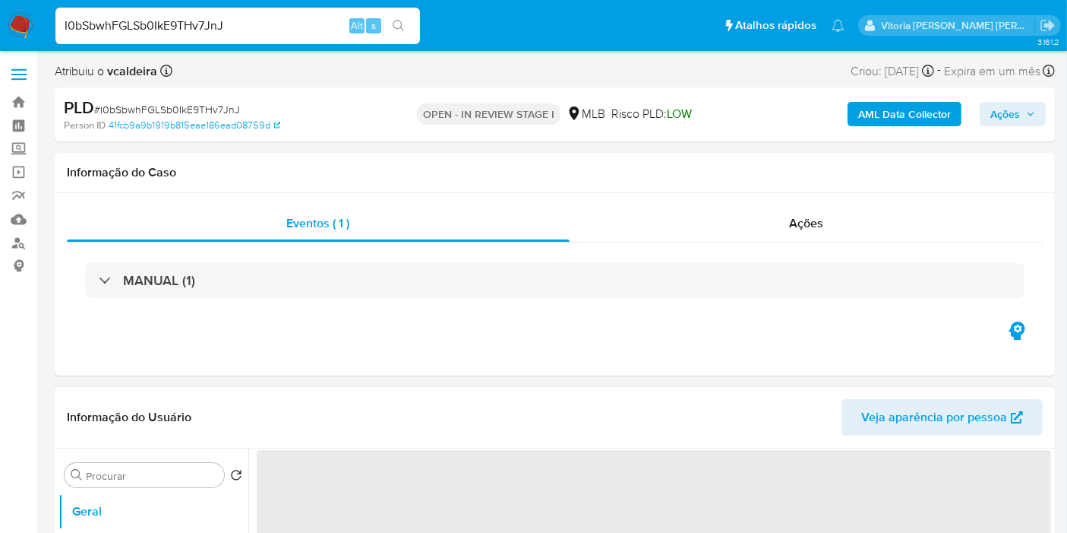
select select "10"
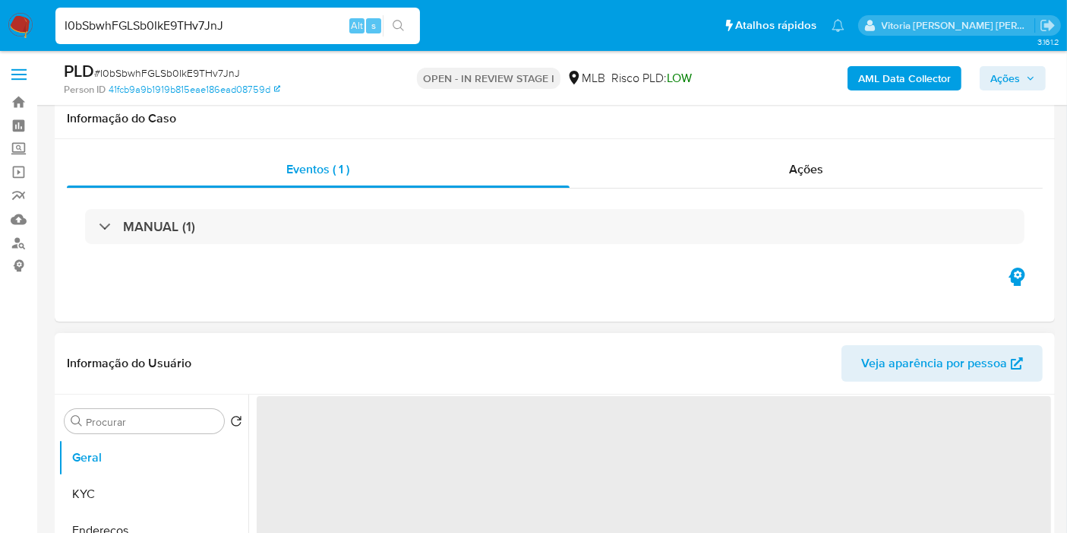
scroll to position [253, 0]
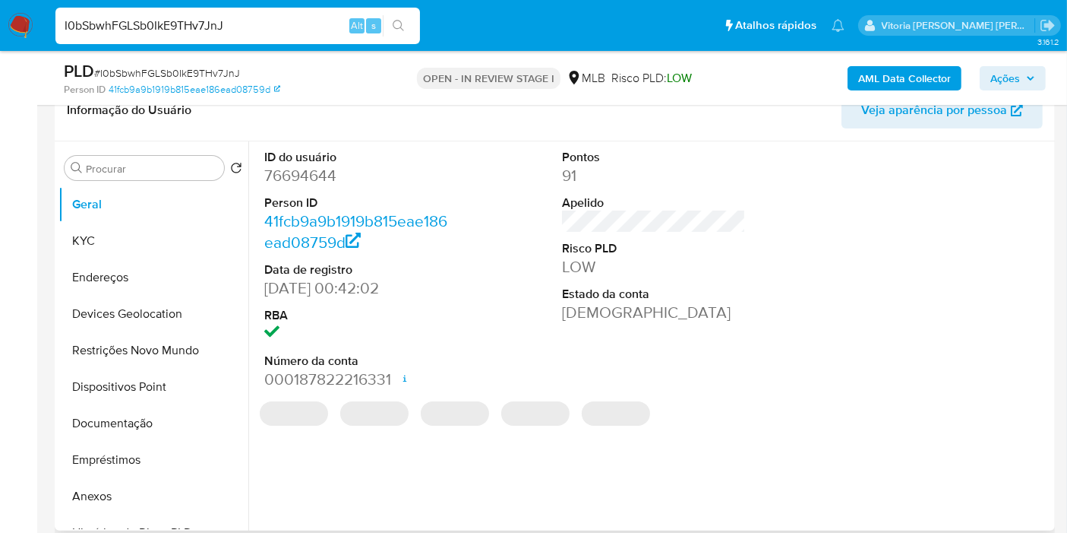
click at [304, 169] on dd "76694644" at bounding box center [356, 175] width 184 height 21
copy dd "76694644"
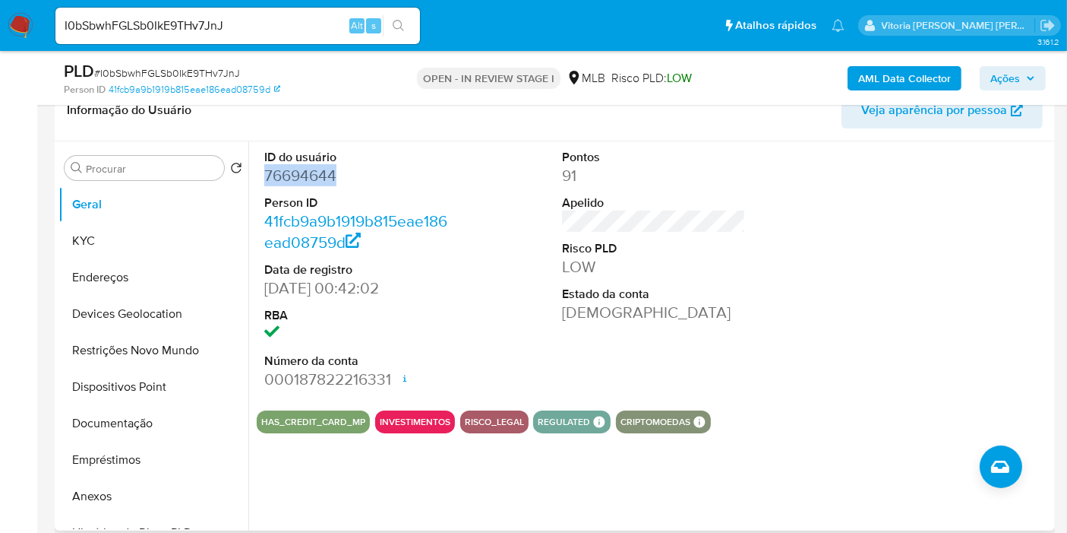
click at [299, 178] on dd "76694644" at bounding box center [356, 175] width 184 height 21
click at [302, 177] on dd "76694644" at bounding box center [356, 175] width 184 height 21
click at [102, 242] on button "KYC" at bounding box center [148, 241] width 178 height 36
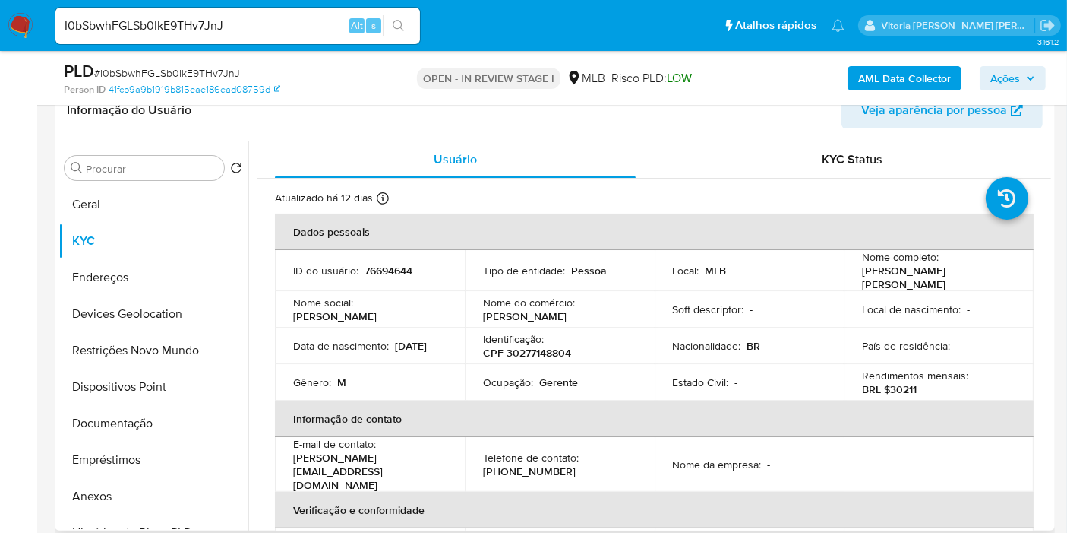
click at [517, 357] on p "CPF 30277148804" at bounding box center [527, 353] width 88 height 14
copy p "30277148804"
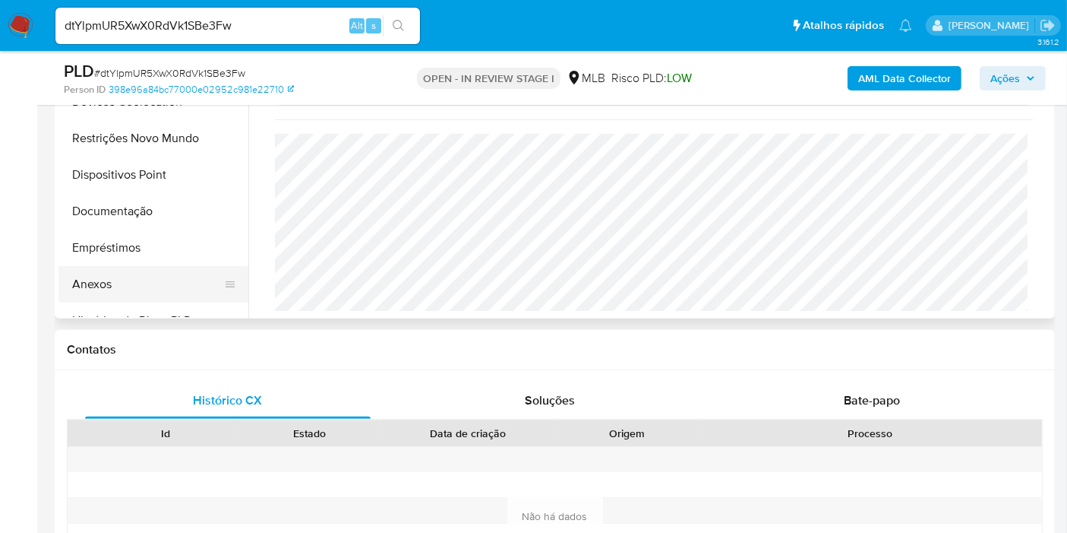
scroll to position [300, 0]
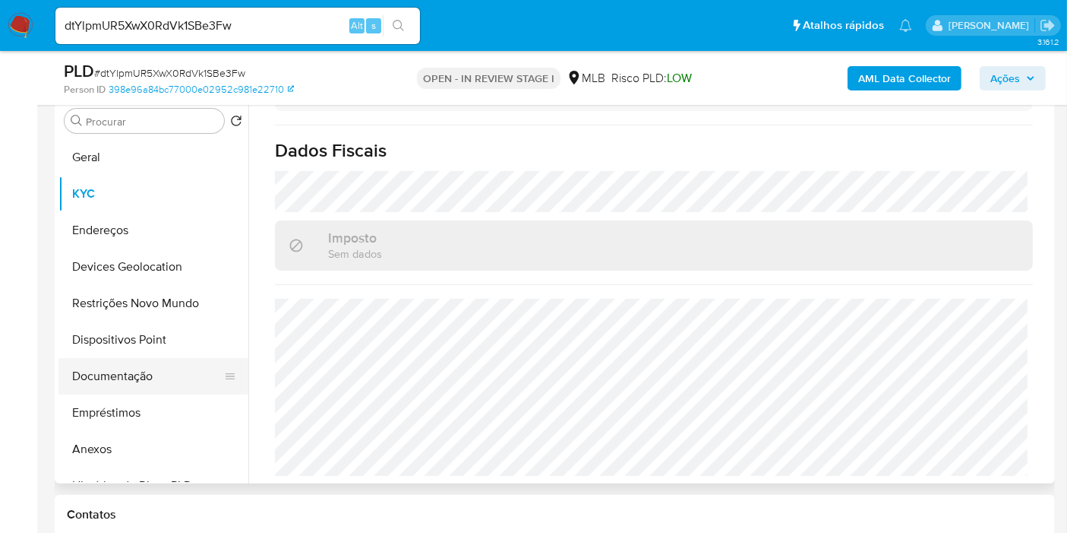
click at [106, 384] on button "Documentação" at bounding box center [148, 376] width 178 height 36
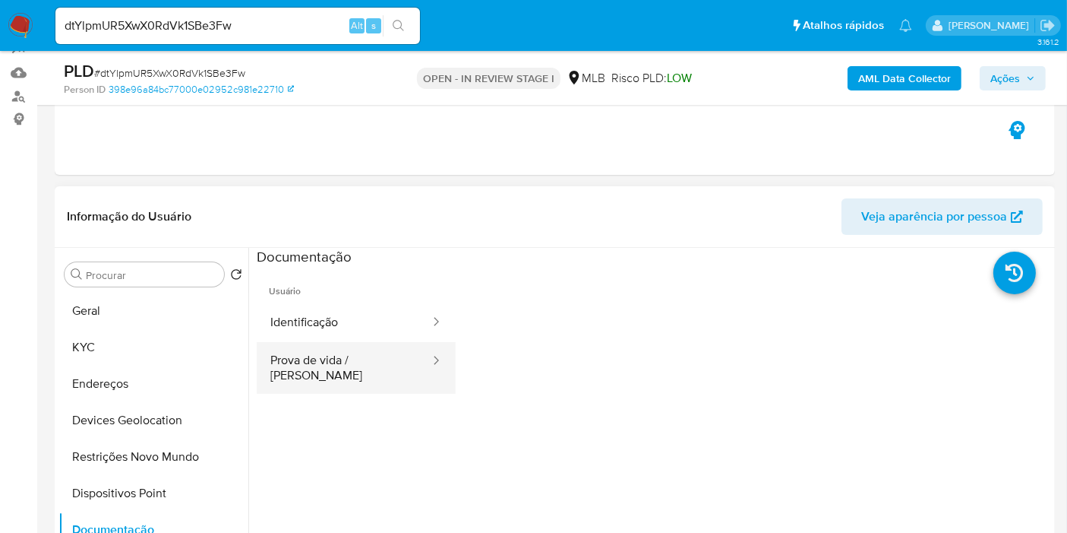
scroll to position [131, 0]
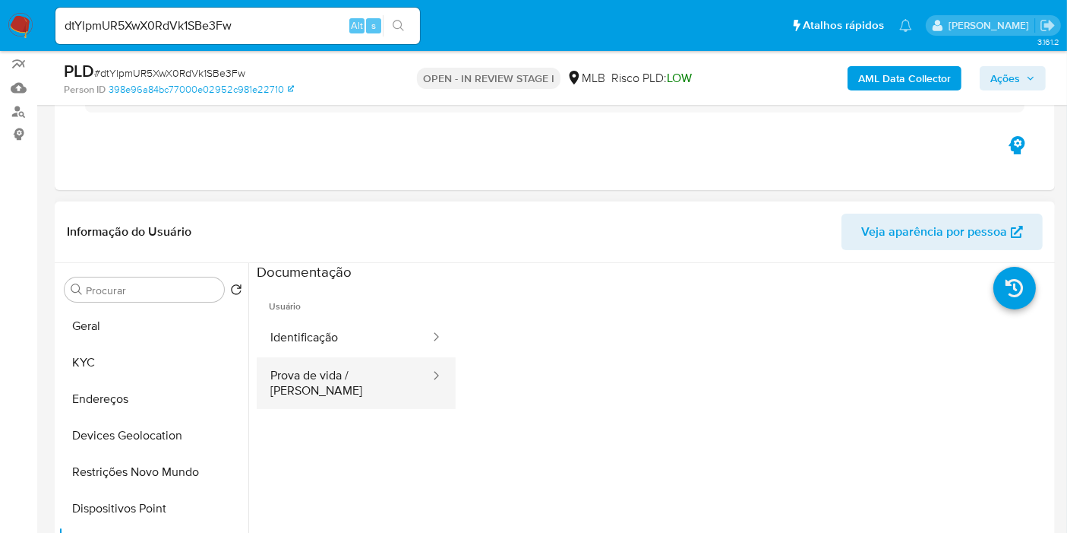
click at [346, 372] on button "Prova de vida / [PERSON_NAME]" at bounding box center [344, 383] width 175 height 52
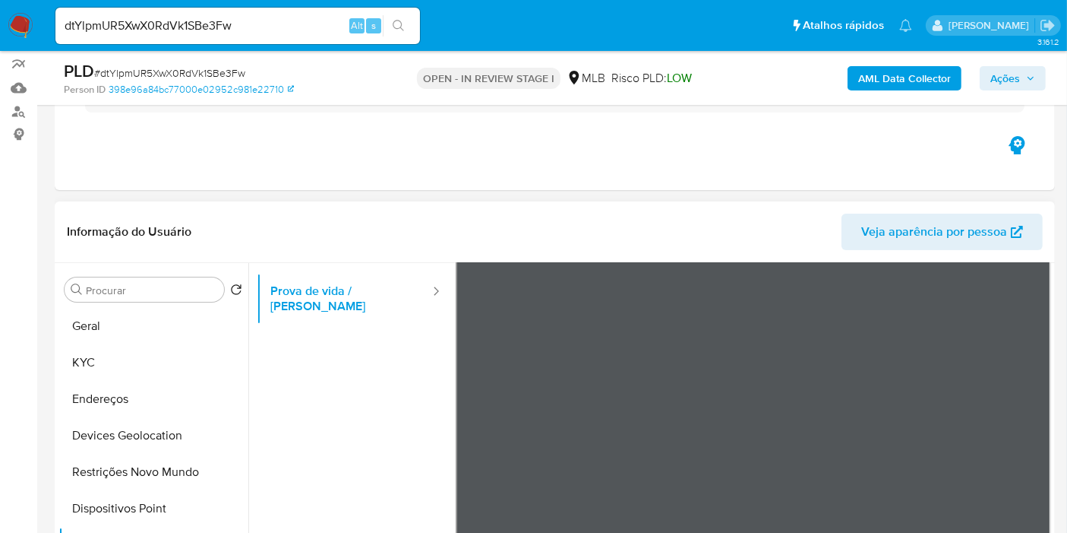
scroll to position [0, 0]
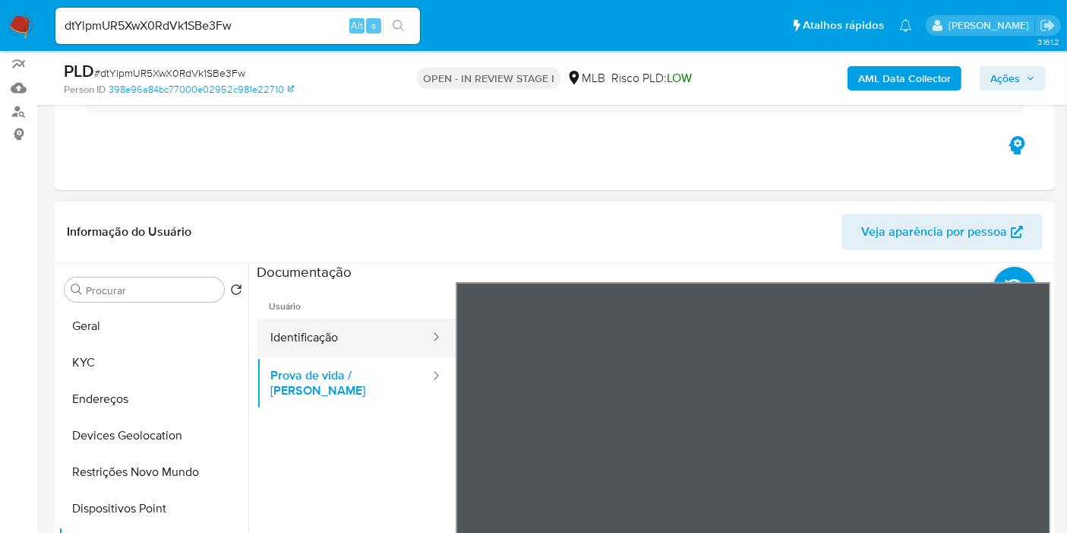
click at [389, 337] on button "Identificação" at bounding box center [344, 337] width 175 height 39
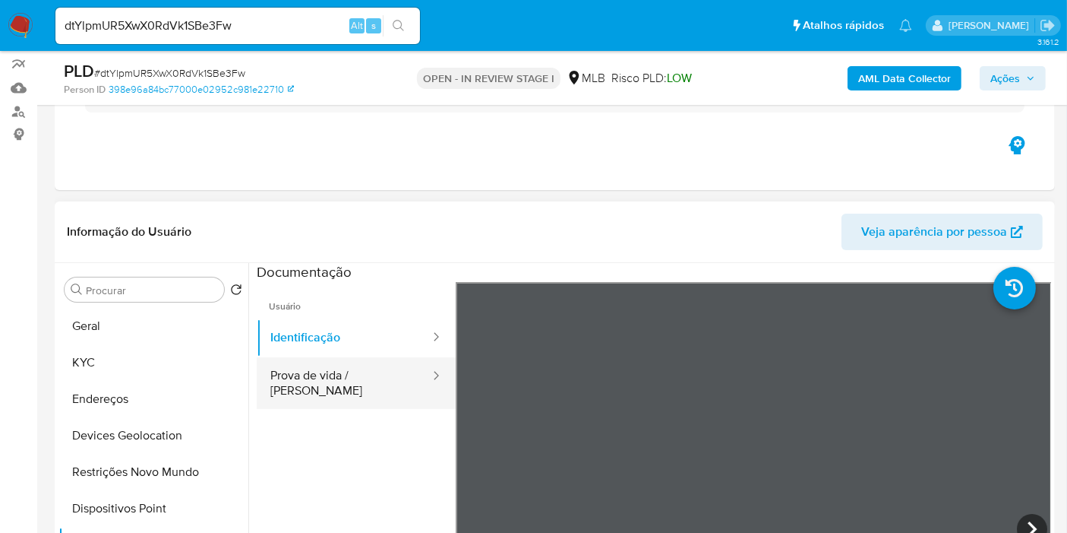
click at [312, 377] on button "Prova de vida / [PERSON_NAME]" at bounding box center [344, 383] width 175 height 52
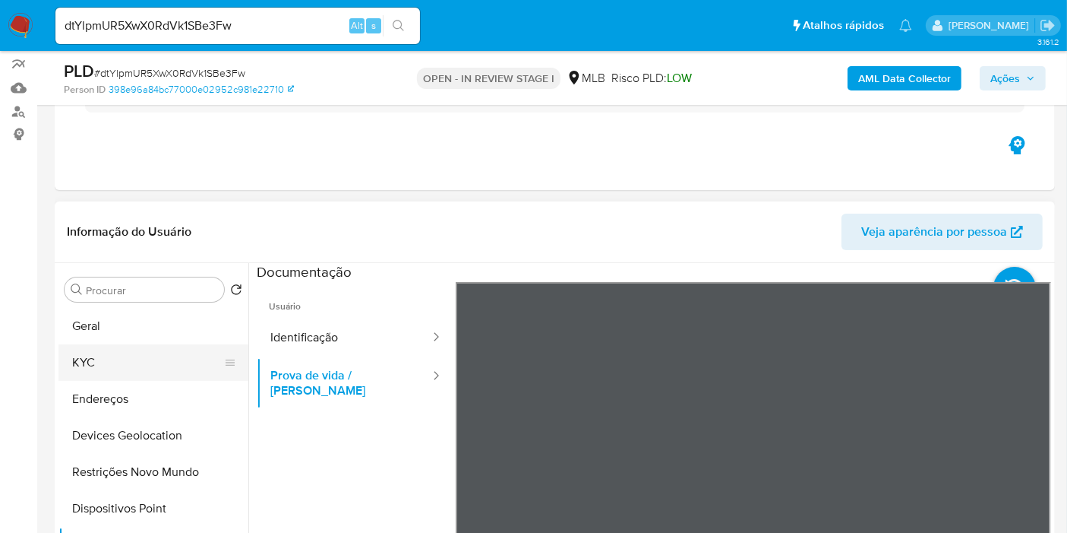
click at [87, 346] on button "KYC" at bounding box center [148, 362] width 178 height 36
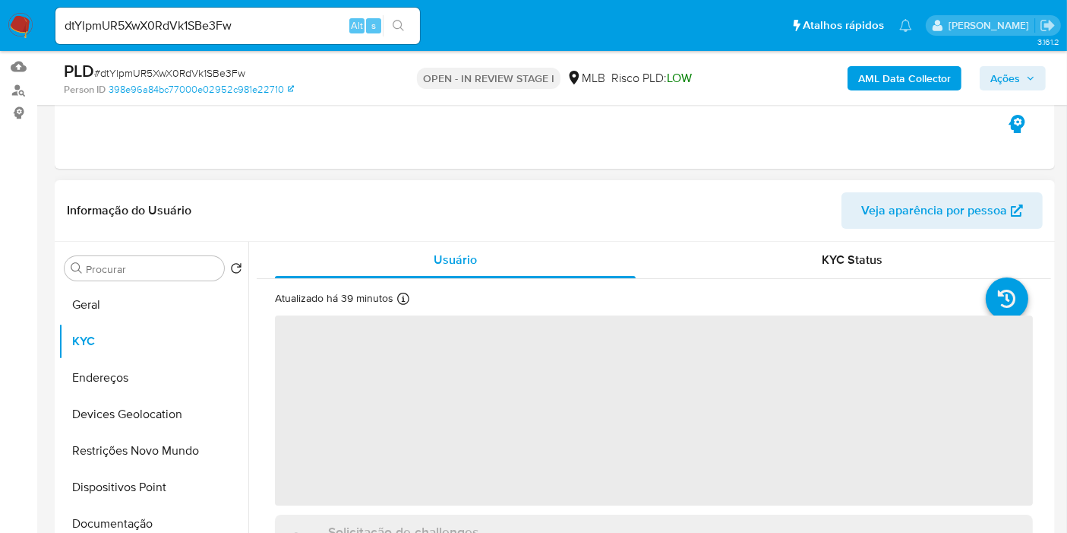
scroll to position [300, 0]
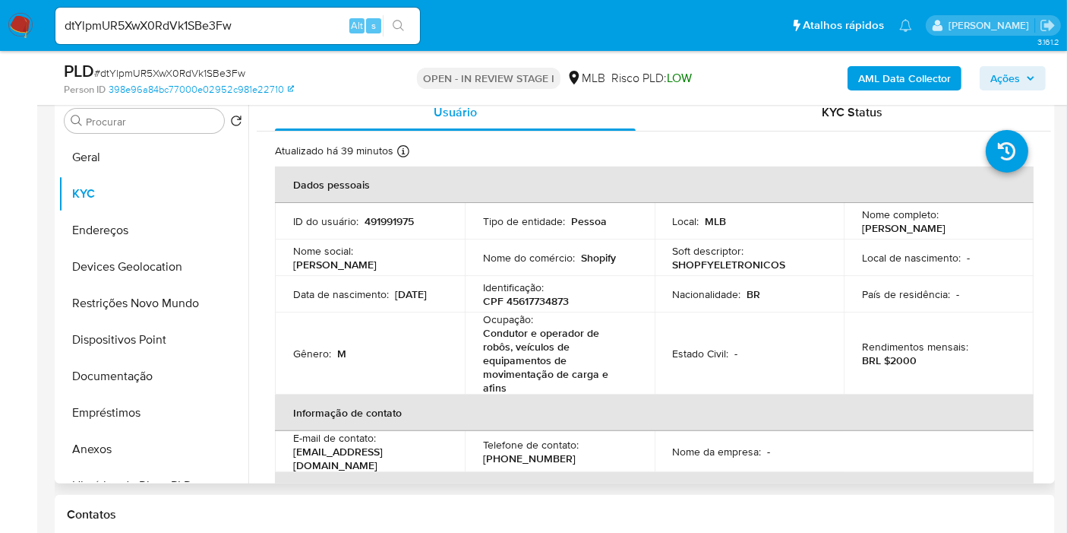
click at [588, 255] on p "Shopify" at bounding box center [598, 258] width 35 height 14
copy p "Shopify"
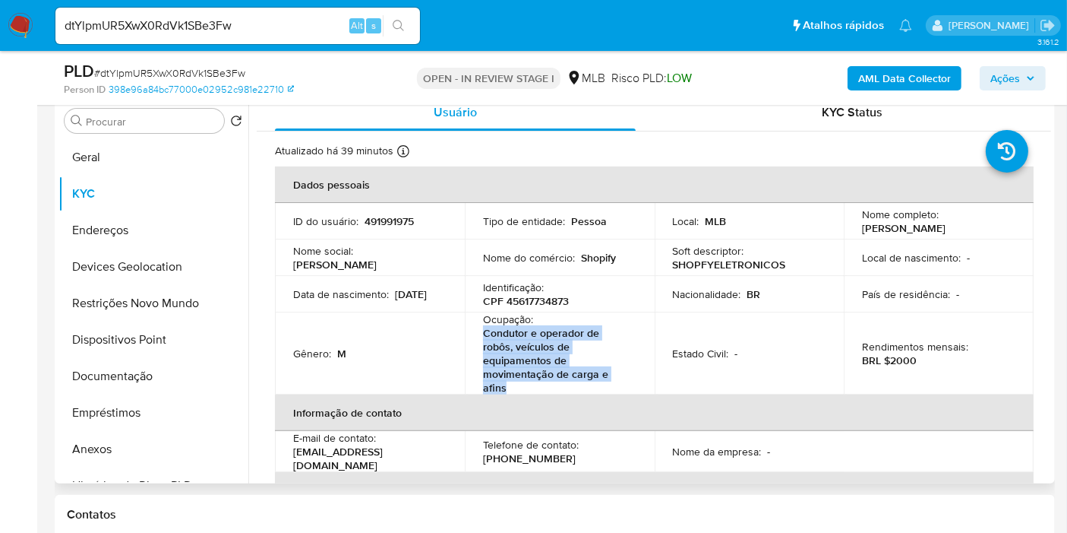
drag, startPoint x: 523, startPoint y: 389, endPoint x: 484, endPoint y: 332, distance: 68.9
click at [484, 332] on p "Condutor e operador de robôs, veículos de equipamentos de movimentação de carga…" at bounding box center [556, 360] width 147 height 68
copy p "Condutor e operador de robôs, veículos de equipamentos de movimentação de carga…"
click at [119, 304] on button "Restrições Novo Mundo" at bounding box center [148, 303] width 178 height 36
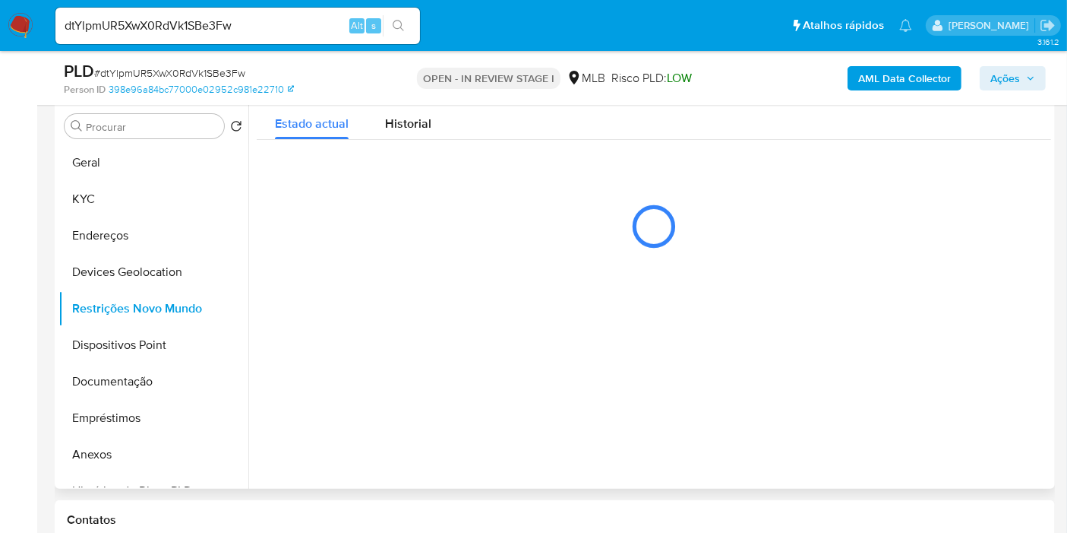
scroll to position [216, 0]
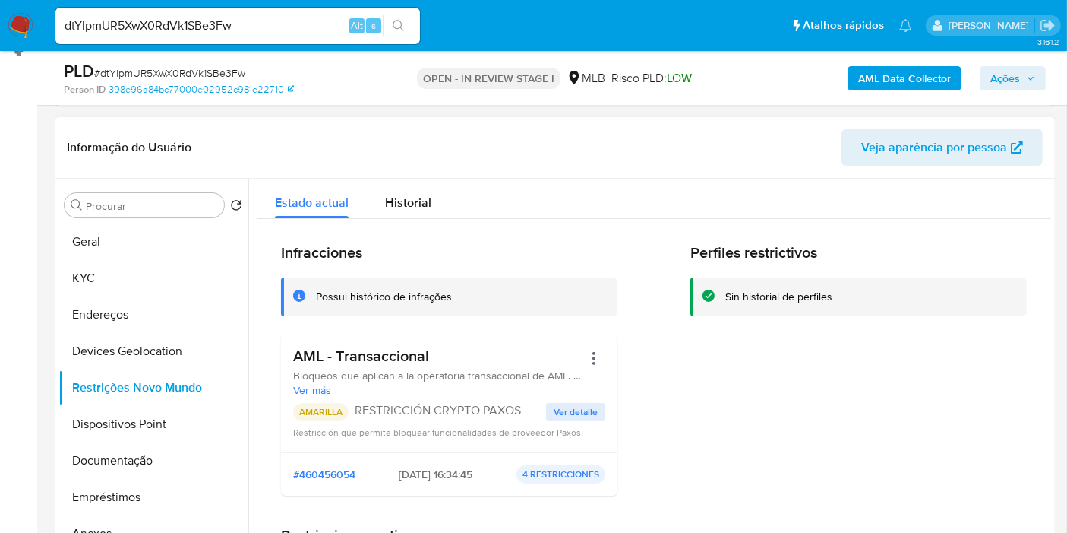
drag, startPoint x: 451, startPoint y: 356, endPoint x: 277, endPoint y: 349, distance: 173.3
click at [277, 349] on div "Infracciones Possui histórico de infrações AML - Transaccional Bloqueos que apl…" at bounding box center [654, 485] width 795 height 533
